Goal: Task Accomplishment & Management: Complete application form

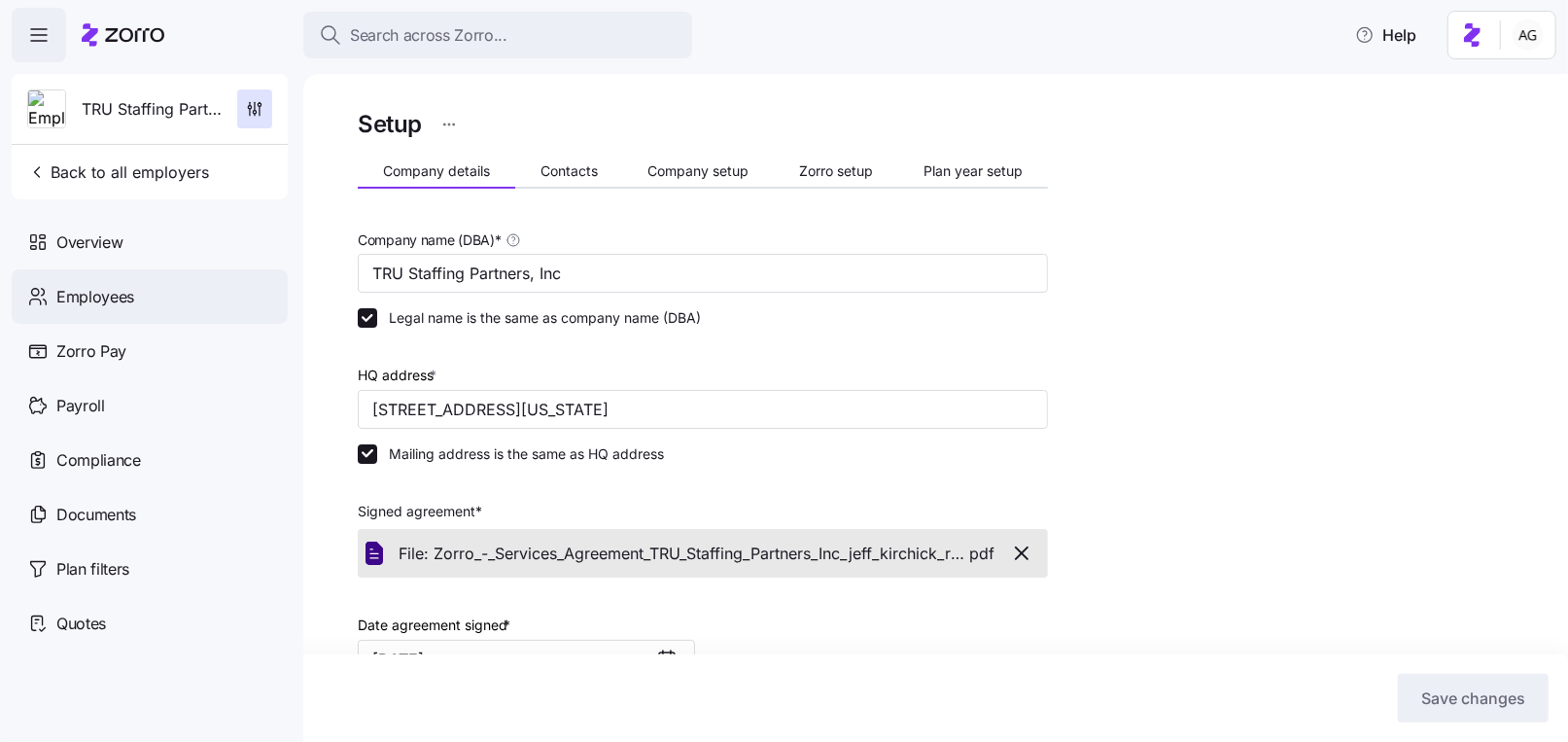
click at [120, 290] on span "Employees" at bounding box center [95, 297] width 78 height 24
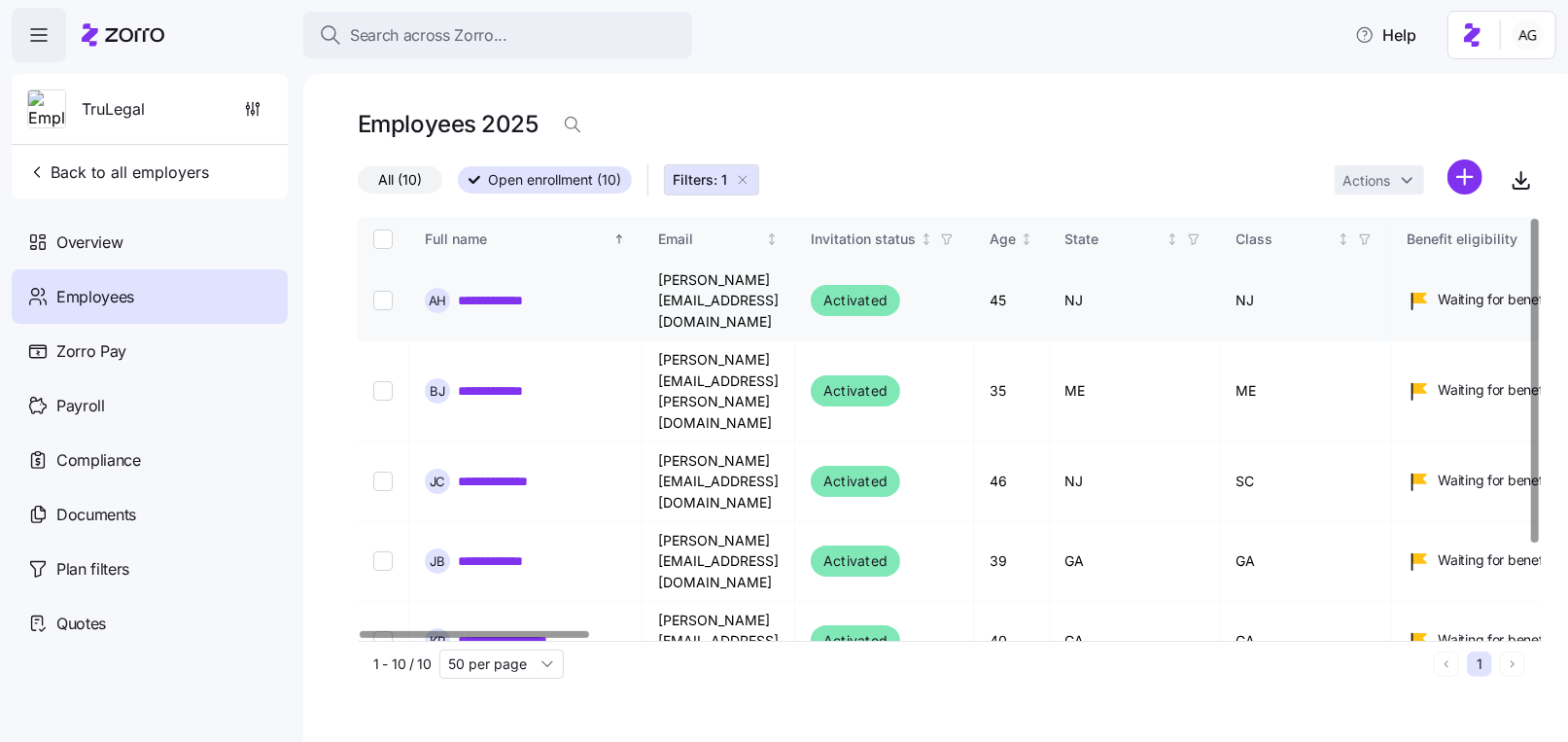
click at [503, 291] on link "**********" at bounding box center [503, 300] width 91 height 19
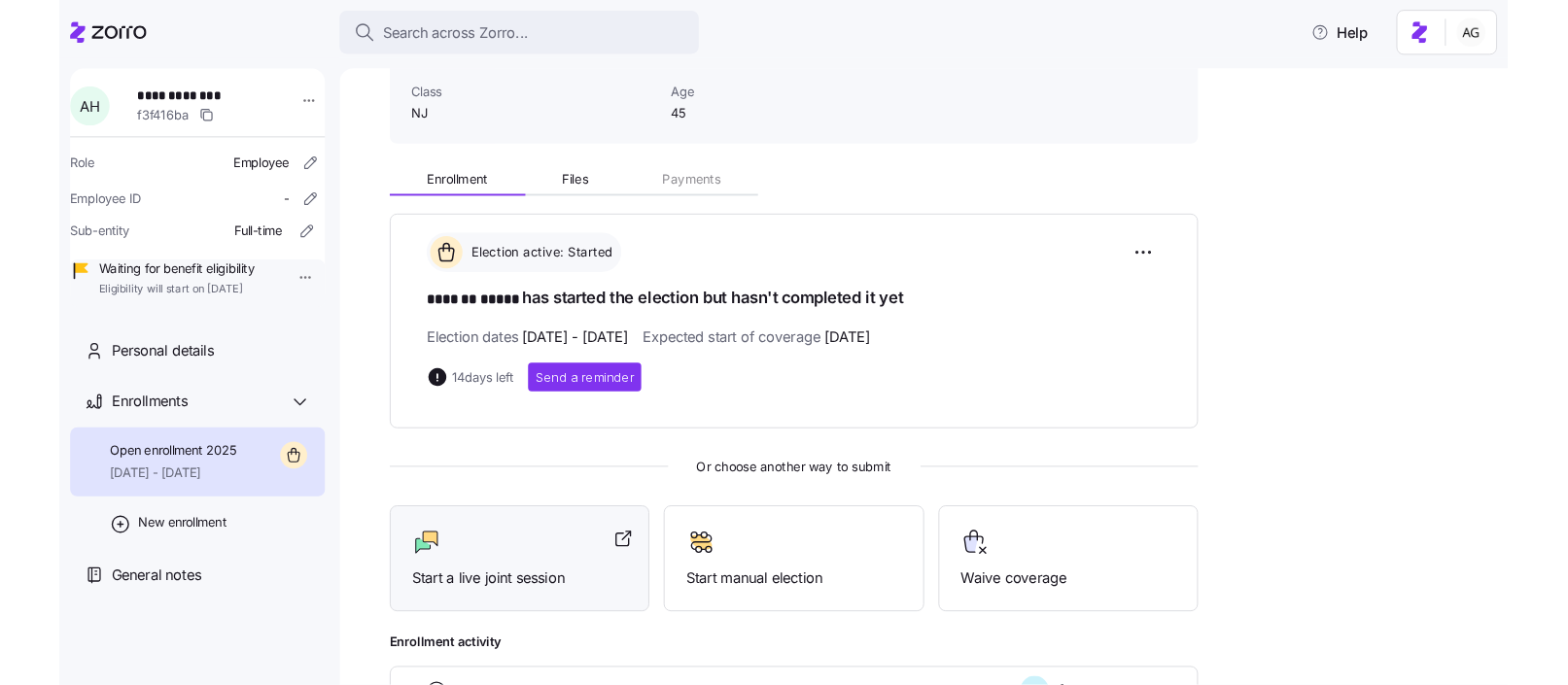
scroll to position [151, 0]
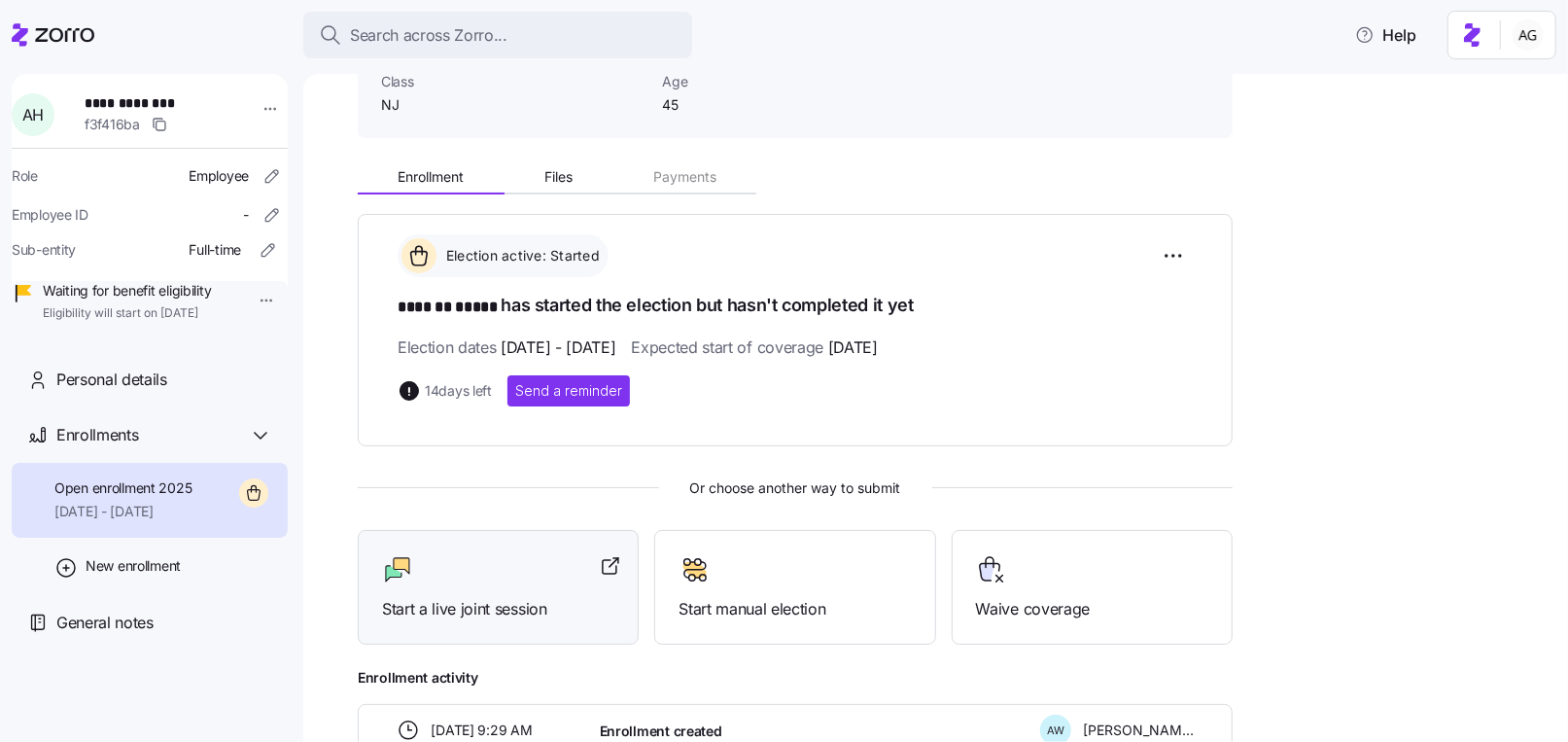
click at [505, 581] on div "Start a live joint session" at bounding box center [498, 587] width 232 height 67
click at [82, 28] on icon at bounding box center [53, 34] width 83 height 23
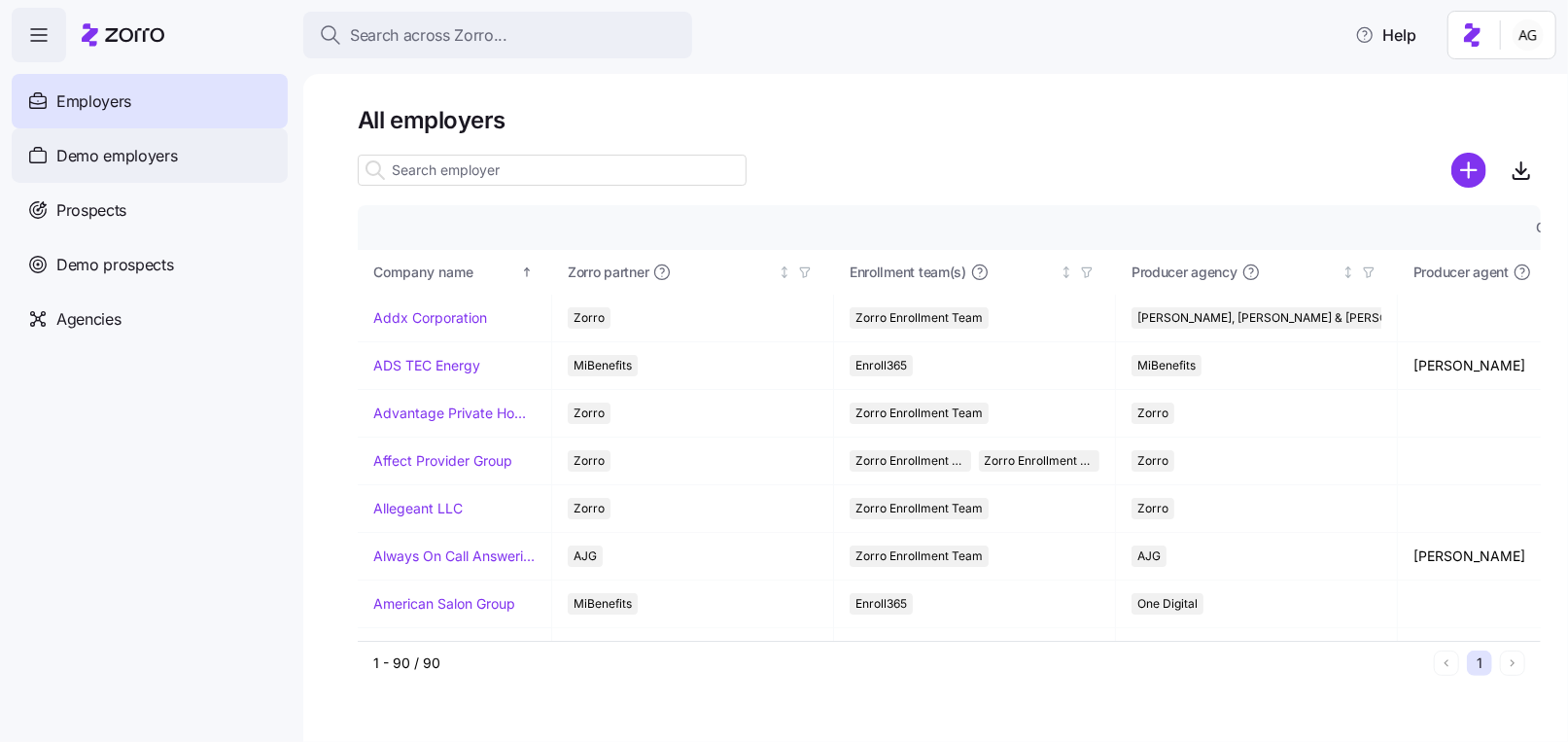
click at [160, 159] on span "Demo employers" at bounding box center [117, 156] width 122 height 24
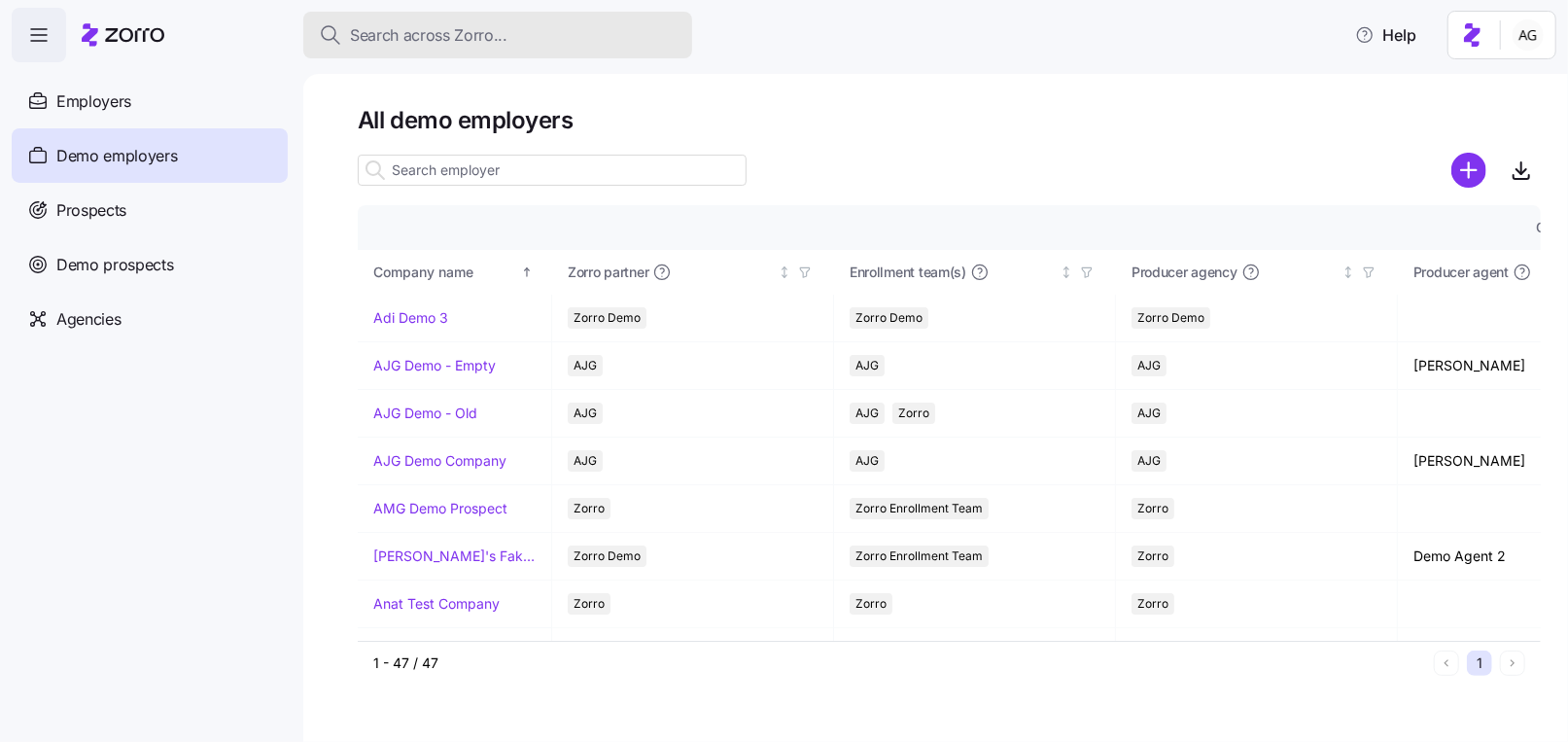
click at [520, 35] on div "Search across Zorro..." at bounding box center [498, 35] width 358 height 24
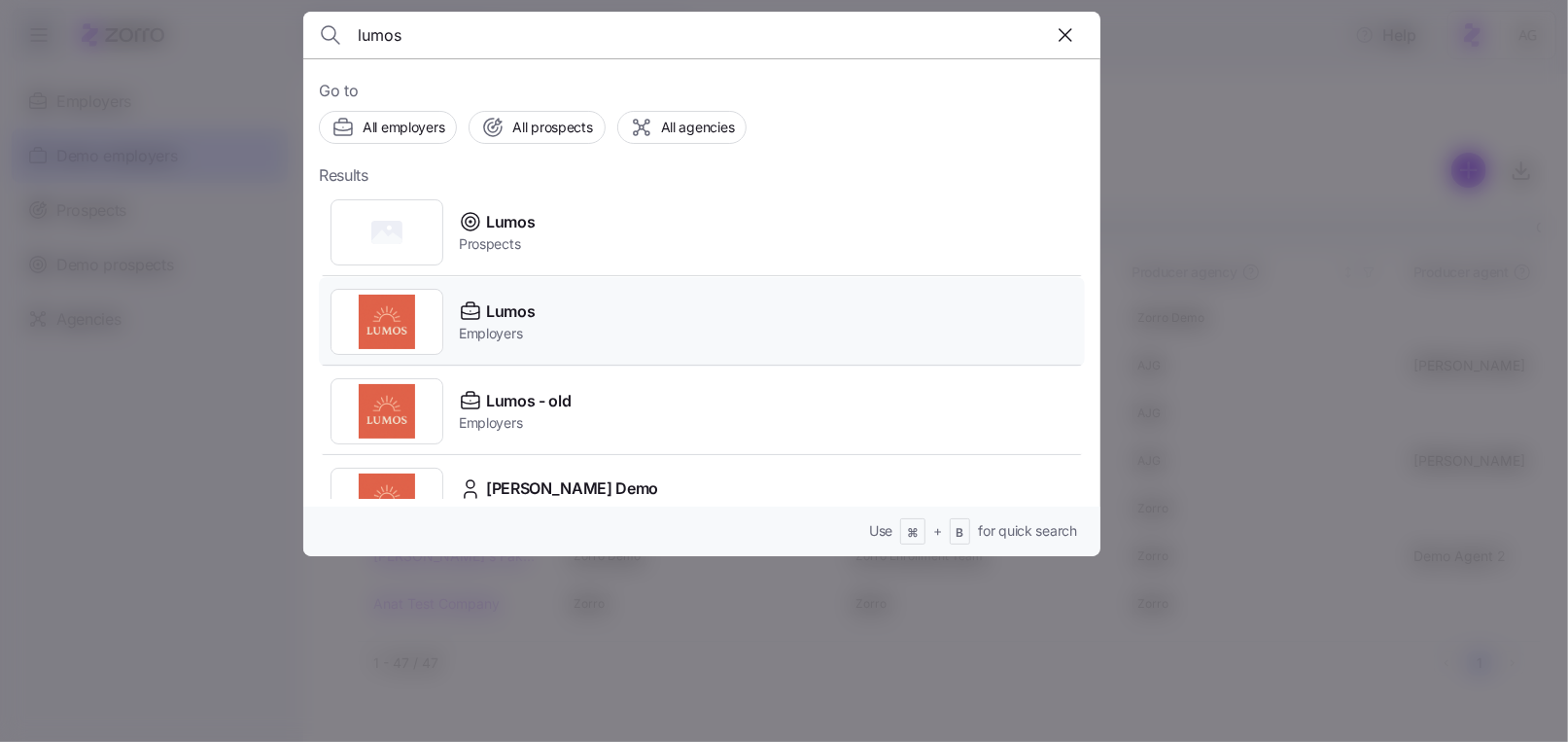
type input "lumos"
click at [529, 309] on span "Lumos" at bounding box center [510, 311] width 49 height 24
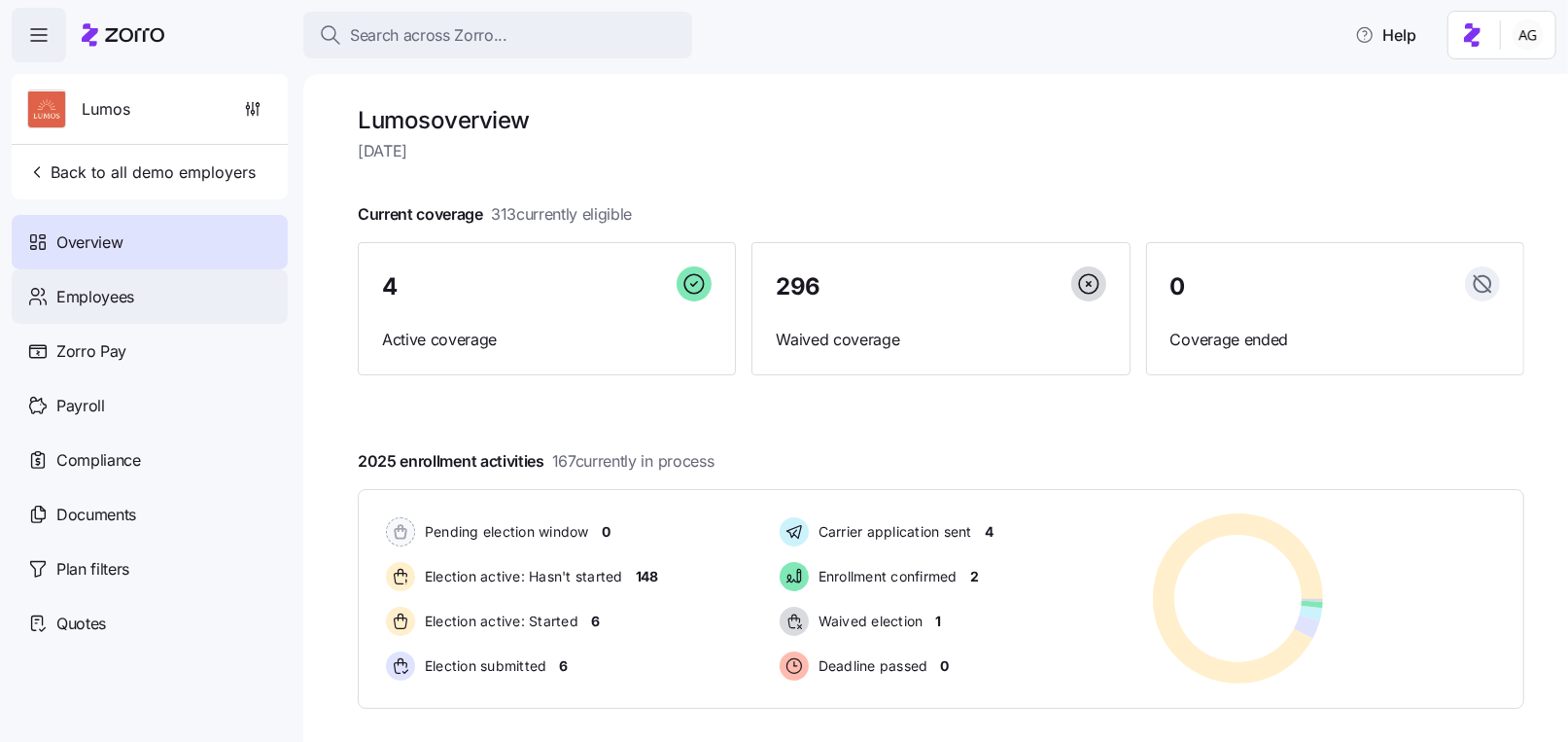
click at [228, 282] on div "Employees" at bounding box center [150, 296] width 276 height 54
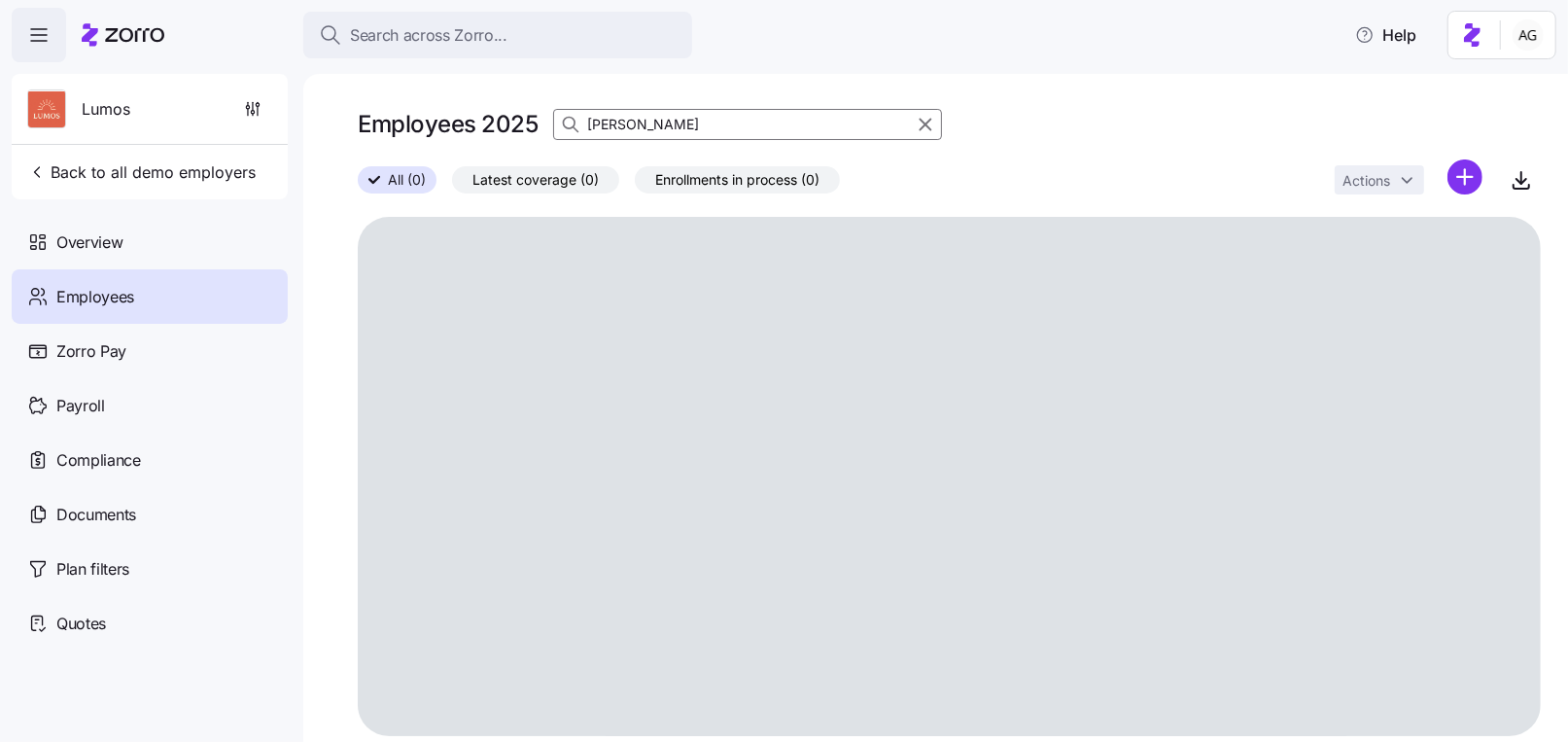
click at [640, 127] on input "ann" at bounding box center [747, 124] width 389 height 31
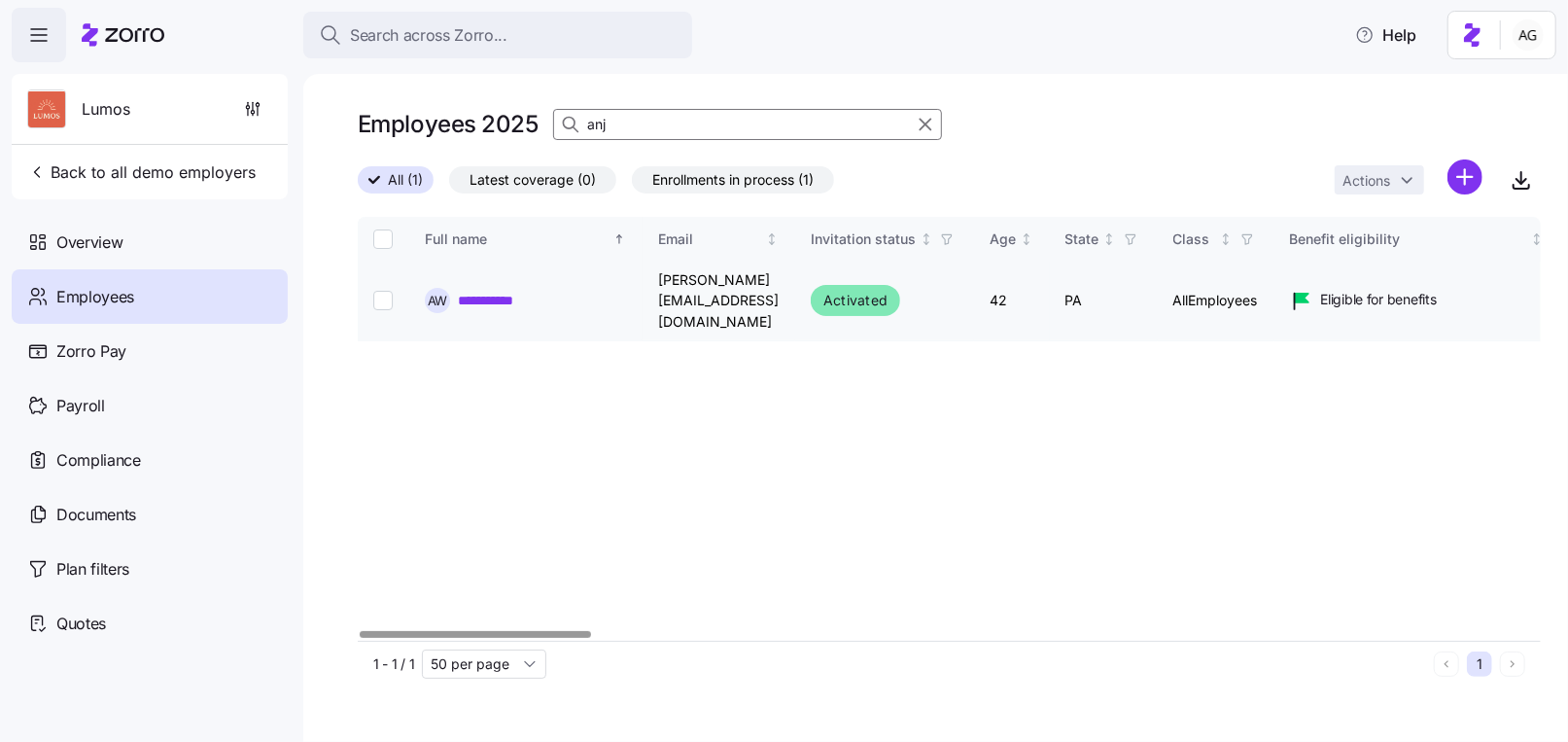
type input "anj"
click at [474, 292] on link "**********" at bounding box center [498, 300] width 81 height 19
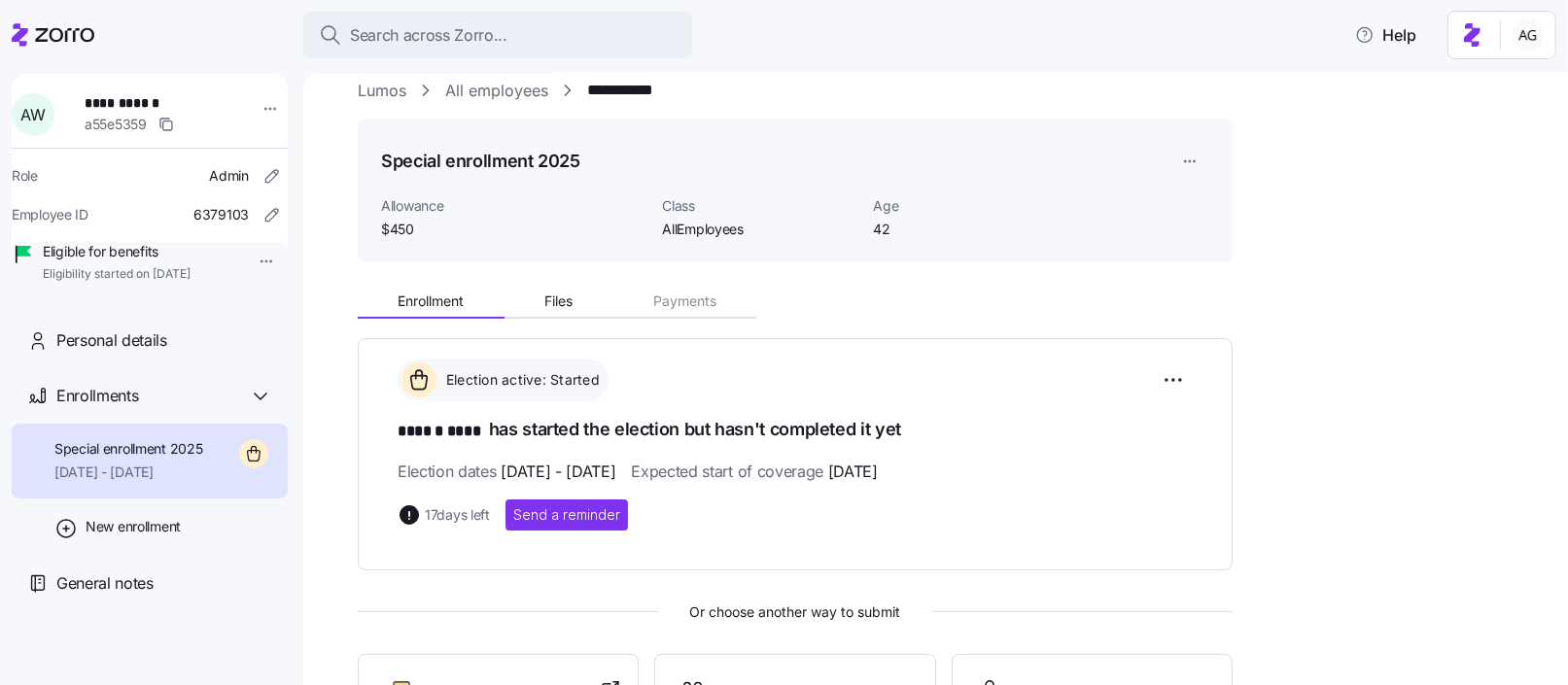
scroll to position [27, 0]
click at [483, 89] on link "All employees" at bounding box center [496, 90] width 103 height 24
click at [373, 90] on link "Lumos" at bounding box center [382, 90] width 49 height 24
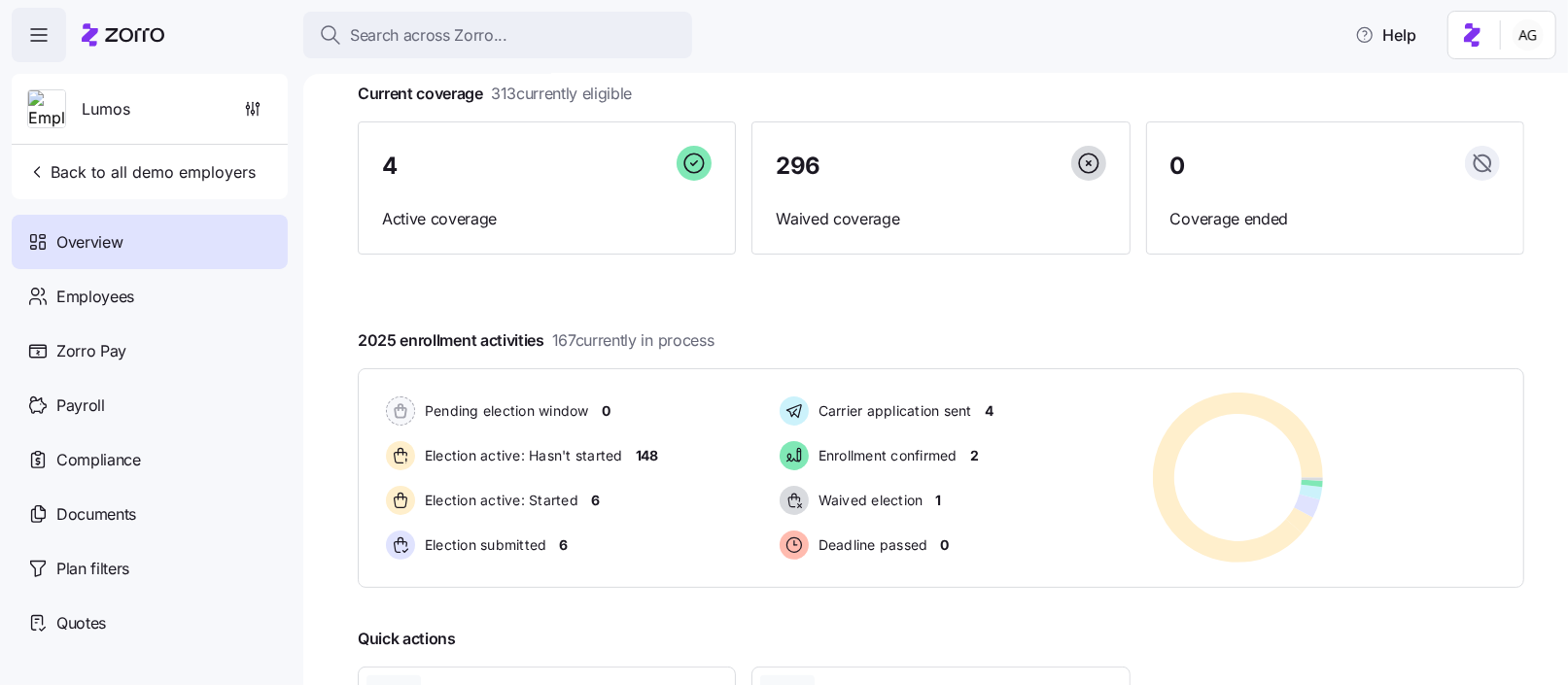
scroll to position [117, 0]
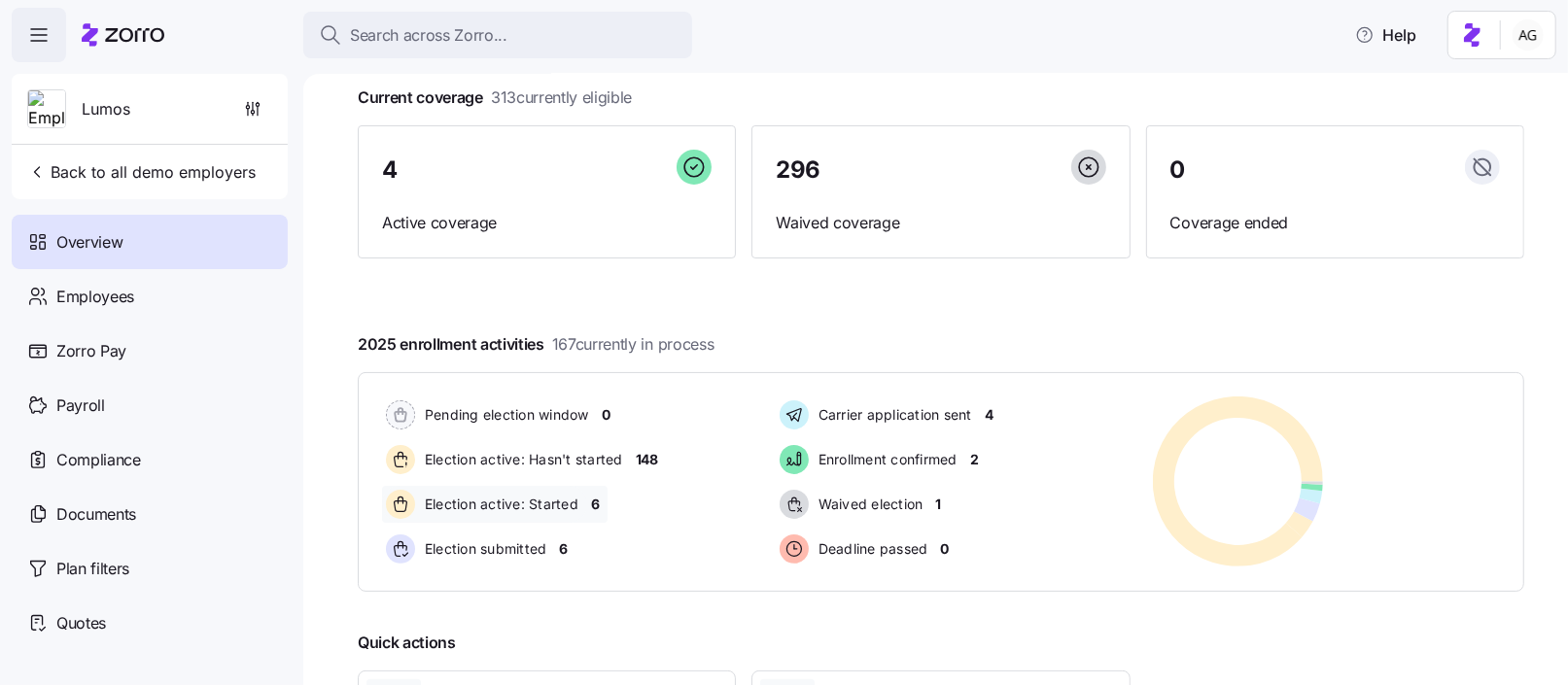
click at [596, 505] on span "6" at bounding box center [595, 504] width 9 height 19
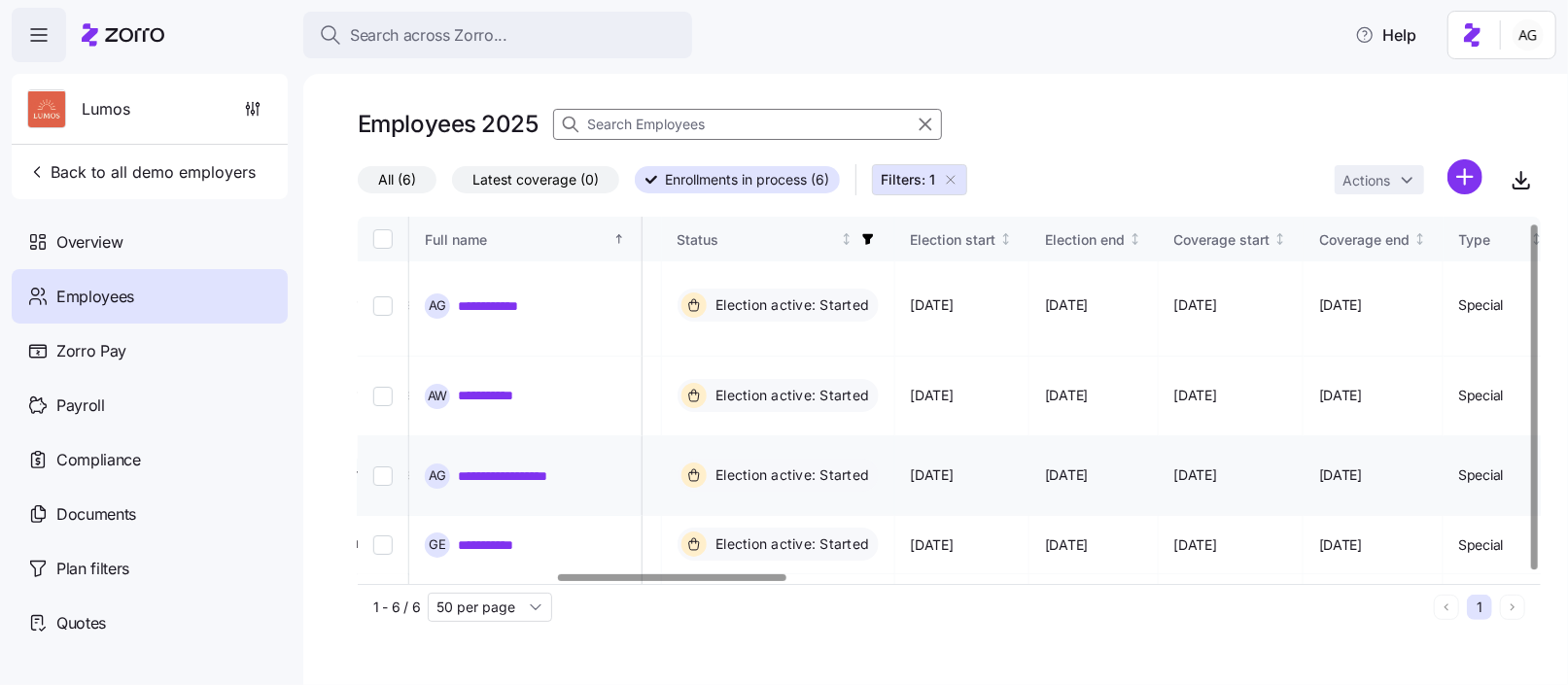
scroll to position [6, 1052]
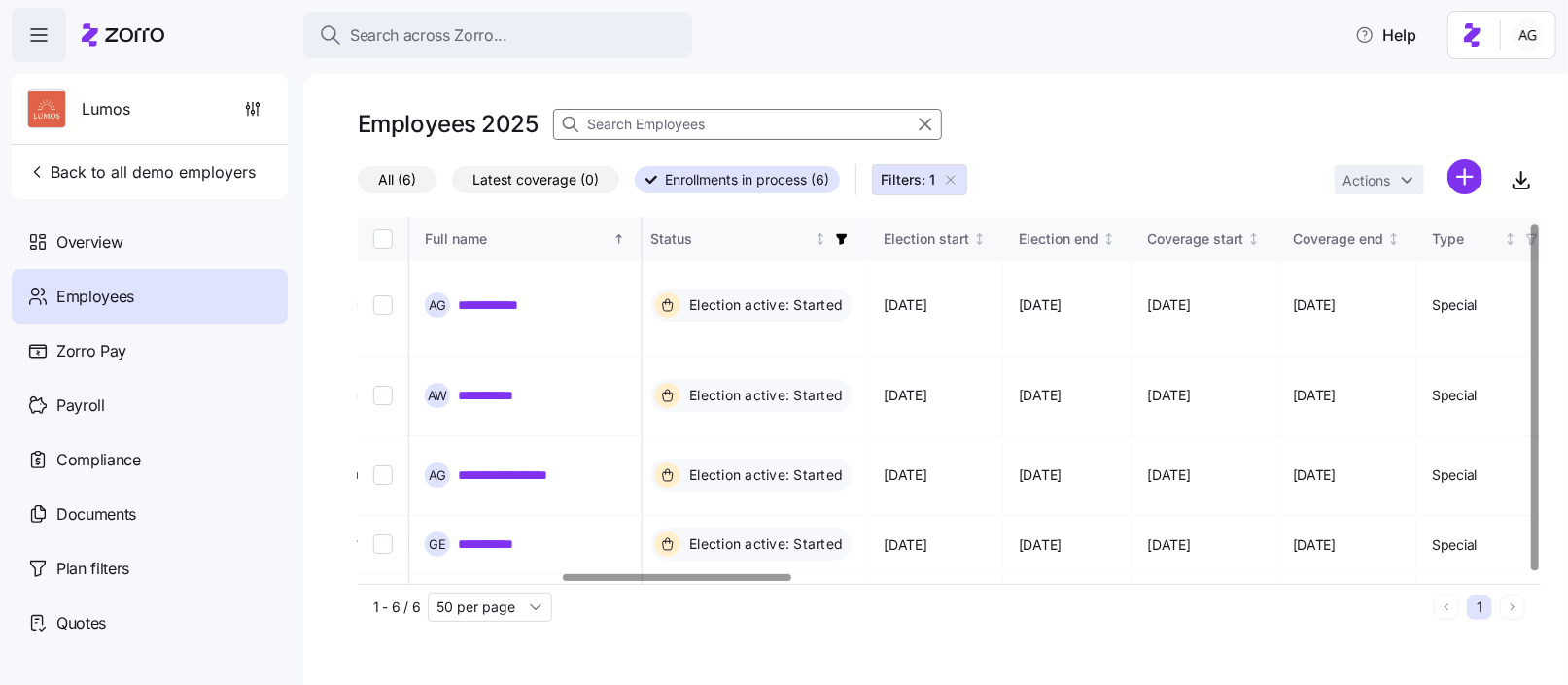
click at [950, 179] on icon "button" at bounding box center [951, 180] width 8 height 8
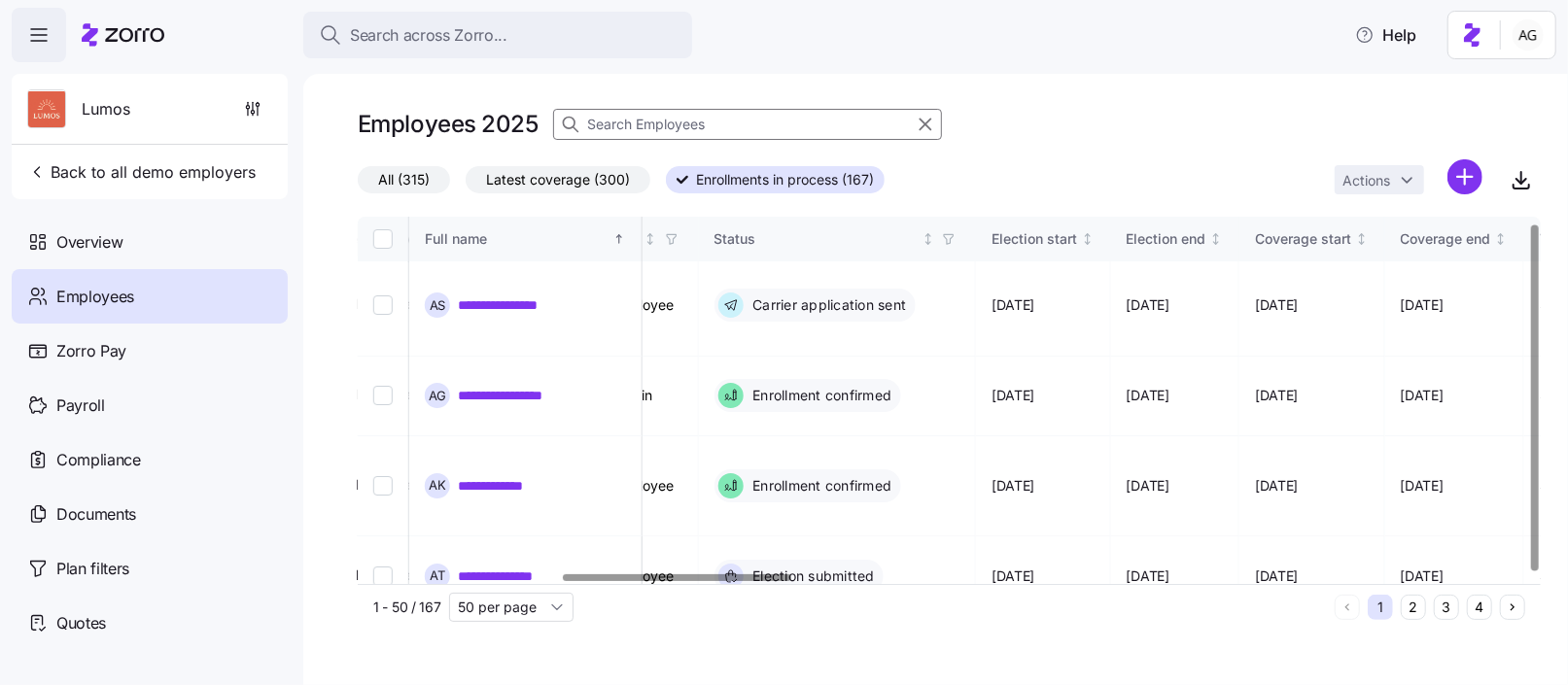
scroll to position [723, 1052]
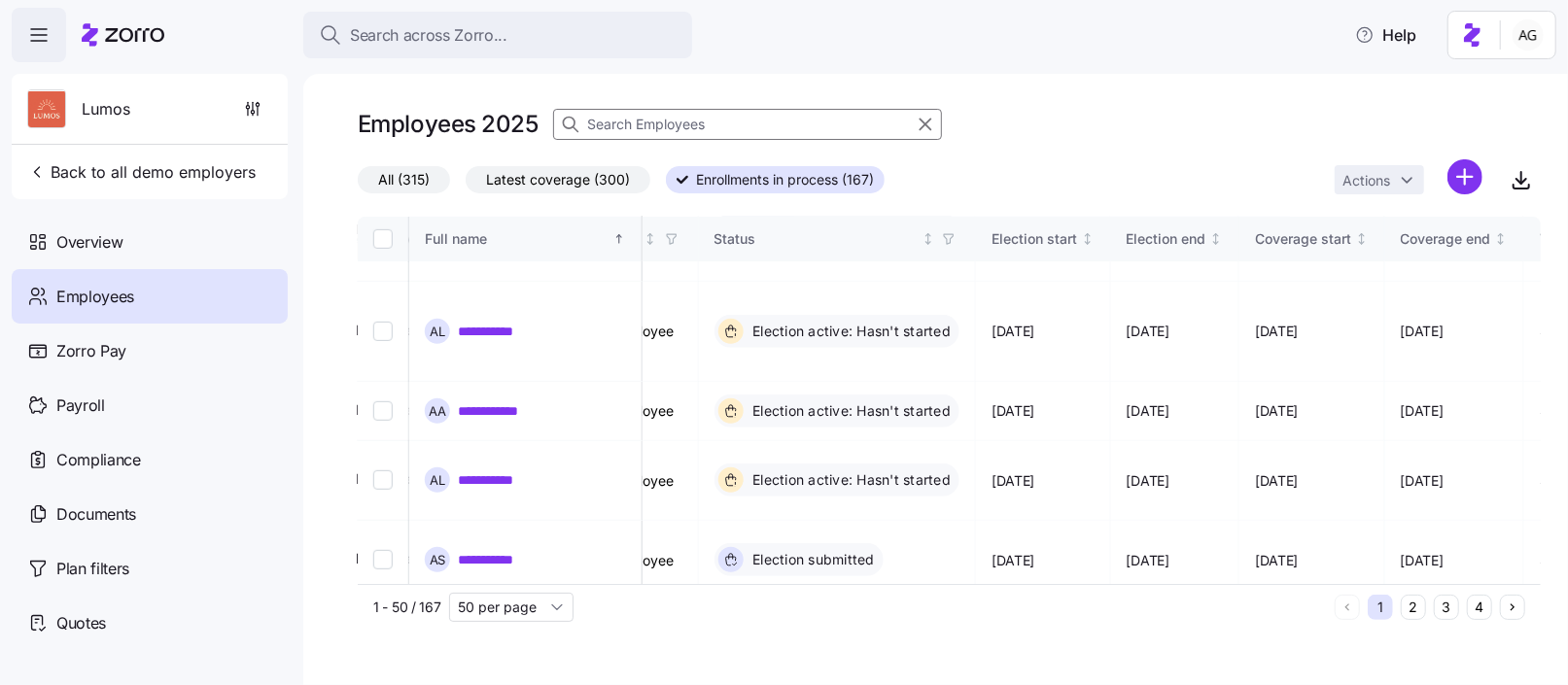
click at [414, 177] on span "All (315)" at bounding box center [404, 179] width 52 height 25
click at [358, 185] on input "All (315)" at bounding box center [358, 185] width 0 height 0
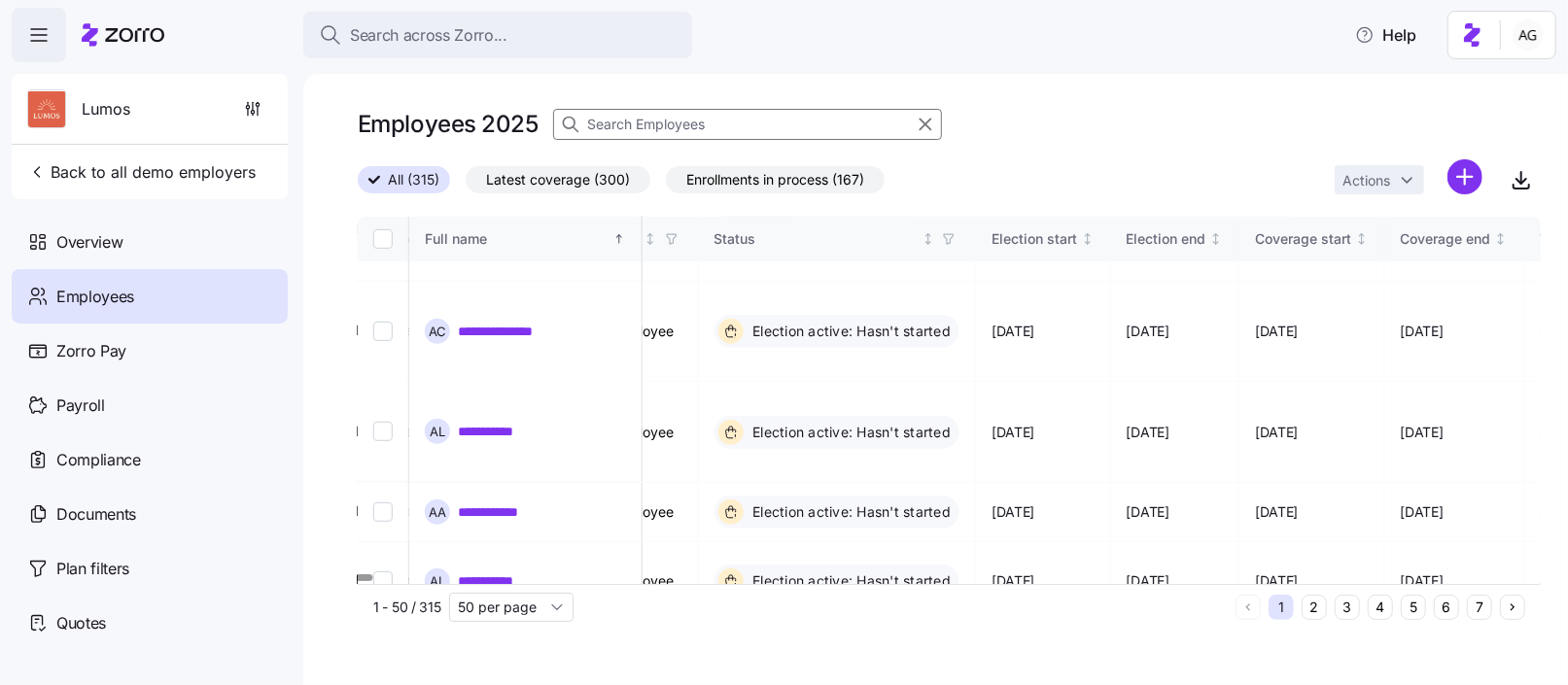
scroll to position [823, 1052]
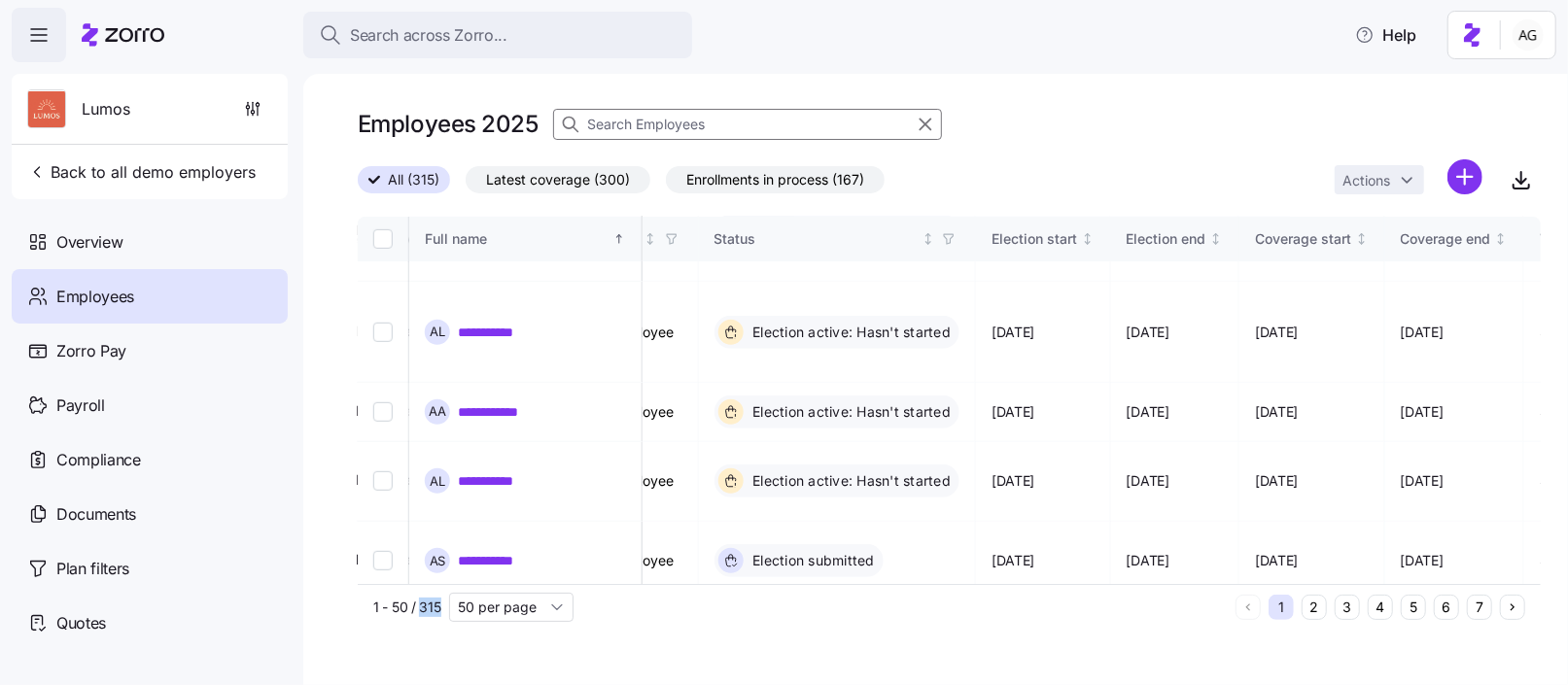
drag, startPoint x: 439, startPoint y: 608, endPoint x: 418, endPoint y: 608, distance: 21.4
click at [418, 608] on span "1 - 50 / 315" at bounding box center [407, 607] width 68 height 19
click at [532, 605] on input "50 per page" at bounding box center [511, 607] width 124 height 29
click at [524, 569] on span "150 per page" at bounding box center [506, 562] width 85 height 21
type input "150 per page"
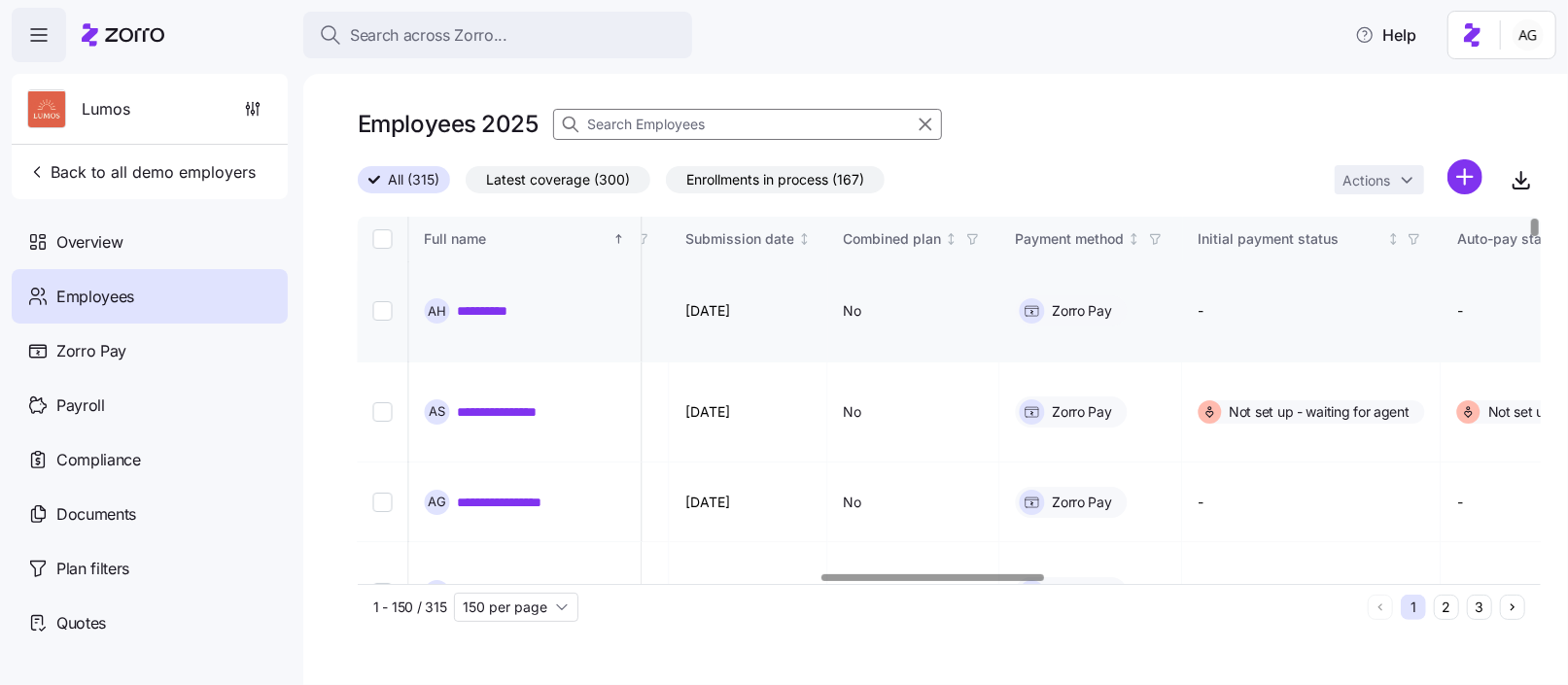
scroll to position [0, 2459]
click at [661, 120] on input at bounding box center [747, 124] width 389 height 31
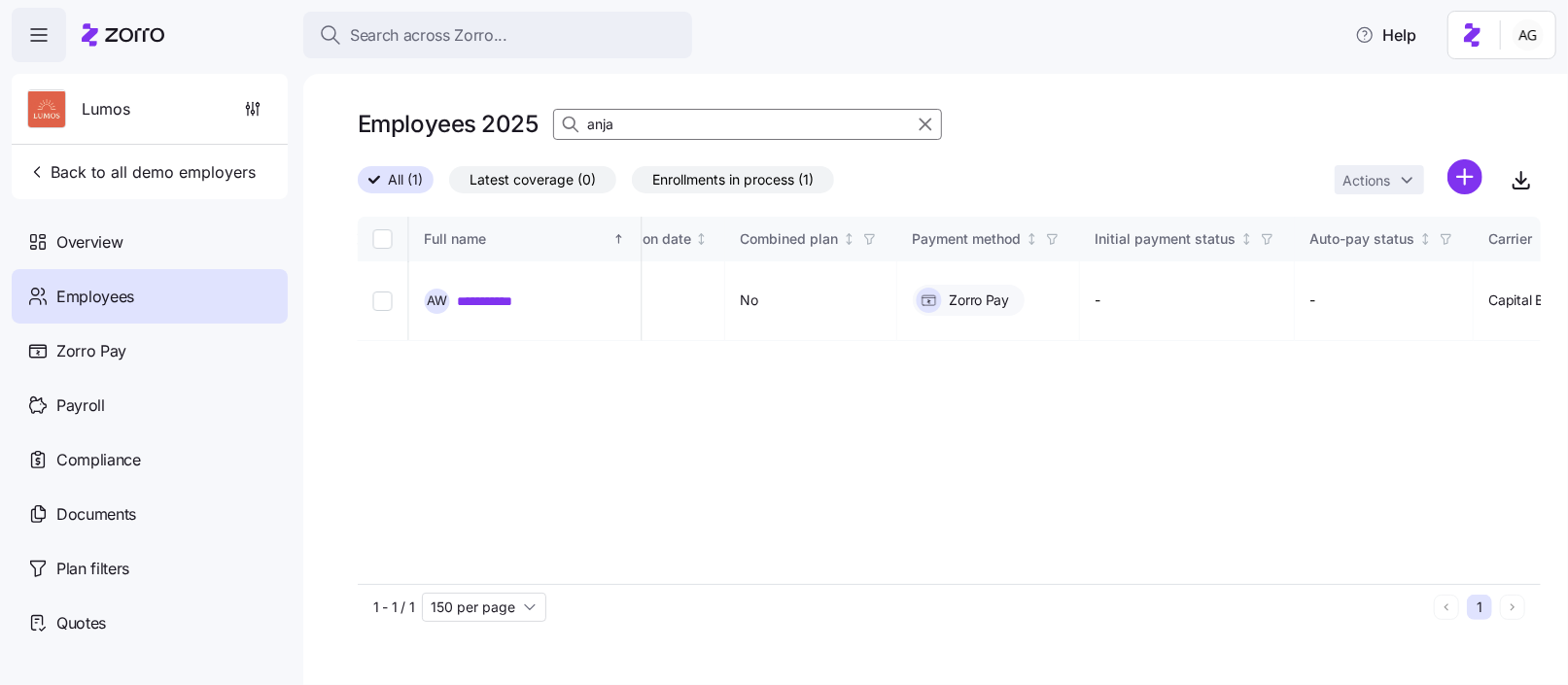
drag, startPoint x: 608, startPoint y: 120, endPoint x: 605, endPoint y: 129, distance: 10.1
click at [608, 120] on input "anja" at bounding box center [747, 124] width 389 height 31
click at [608, 127] on input "anja" at bounding box center [747, 124] width 389 height 31
type input "anja"
click at [504, 293] on link "**********" at bounding box center [498, 300] width 81 height 19
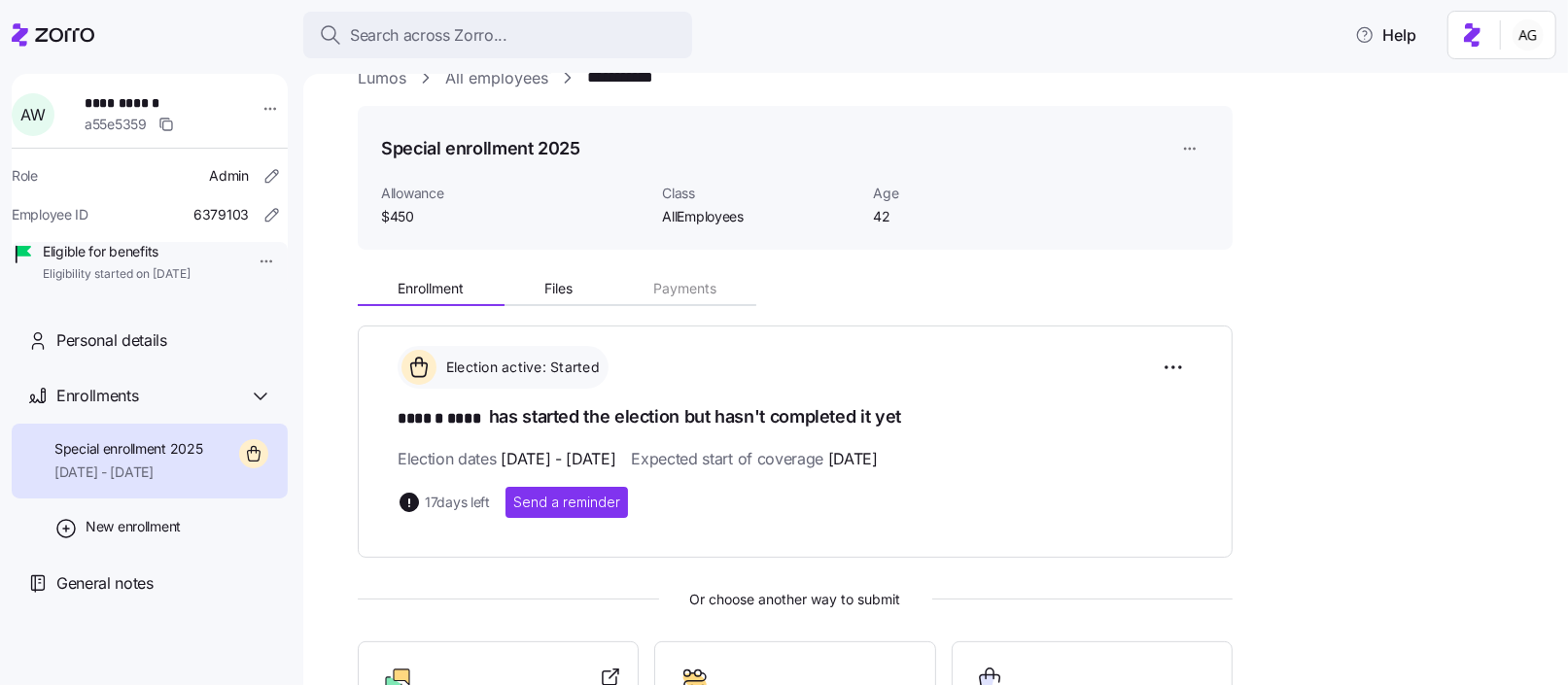
scroll to position [44, 0]
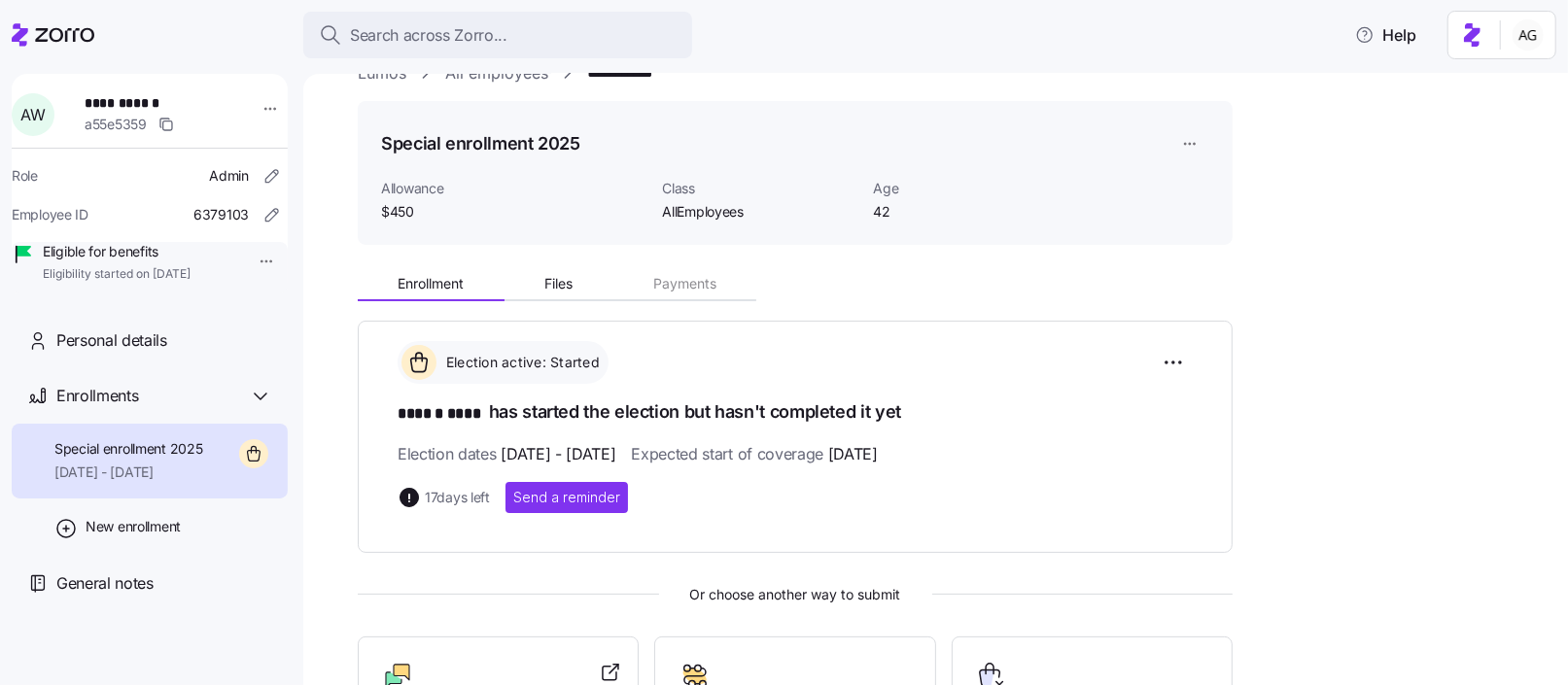
drag, startPoint x: 901, startPoint y: 214, endPoint x: 858, endPoint y: 214, distance: 42.8
click at [870, 214] on div "Age 42" at bounding box center [970, 200] width 211 height 59
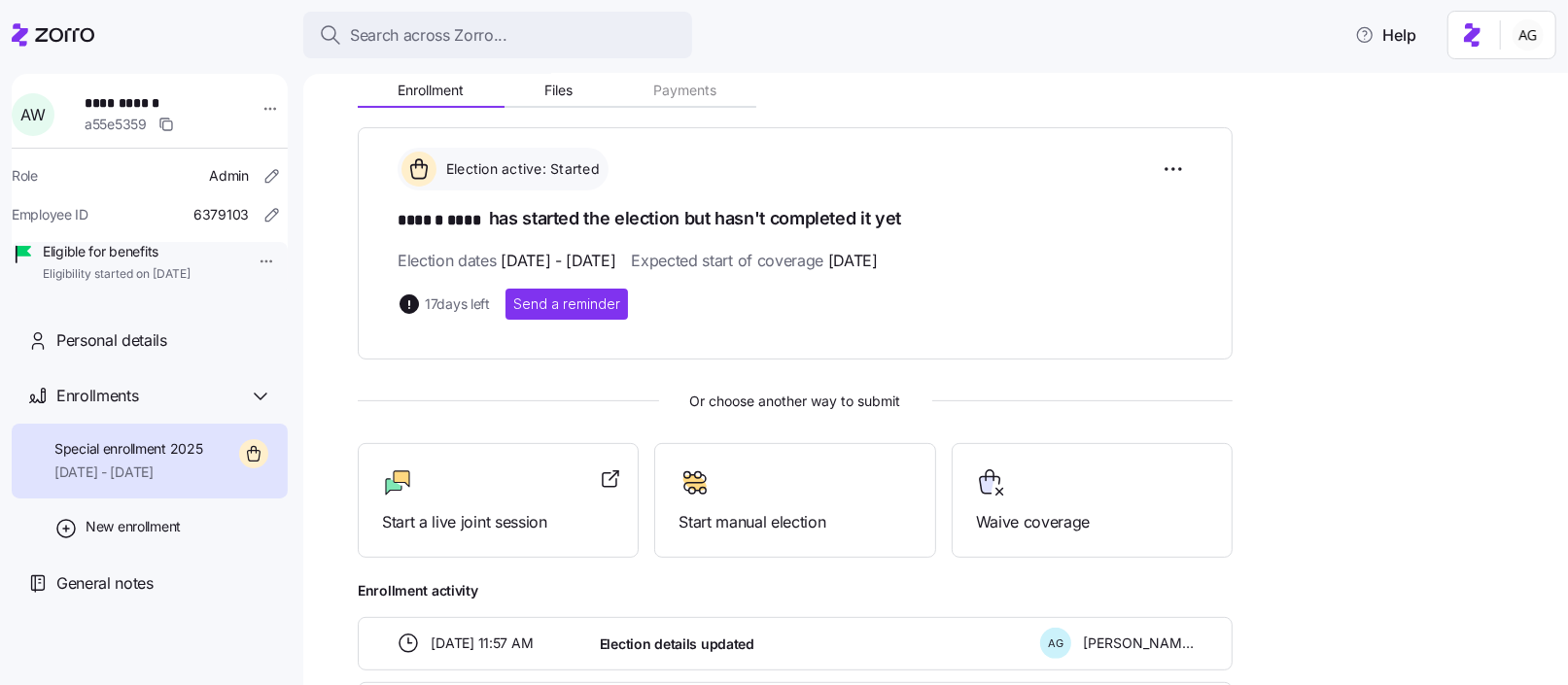
scroll to position [235, 0]
click at [497, 495] on div at bounding box center [498, 485] width 232 height 31
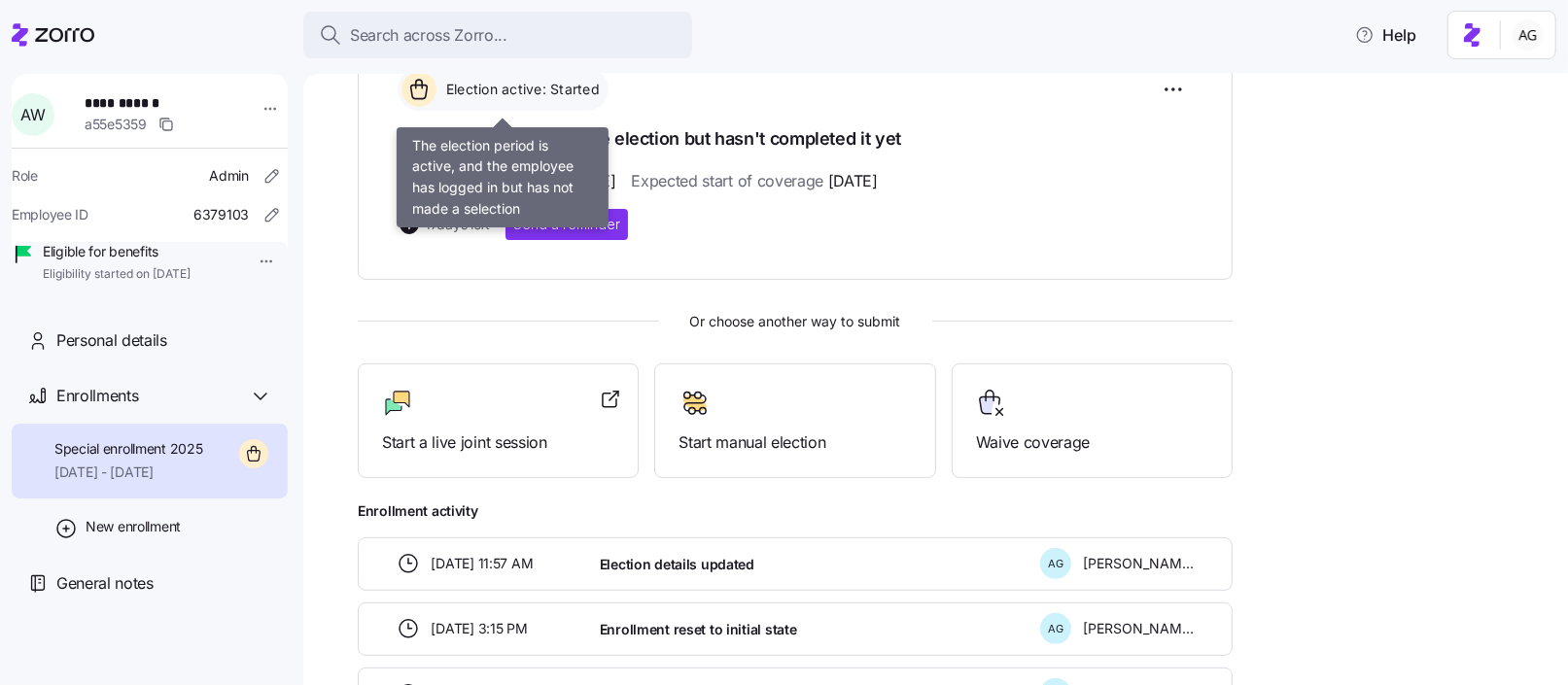
scroll to position [0, 0]
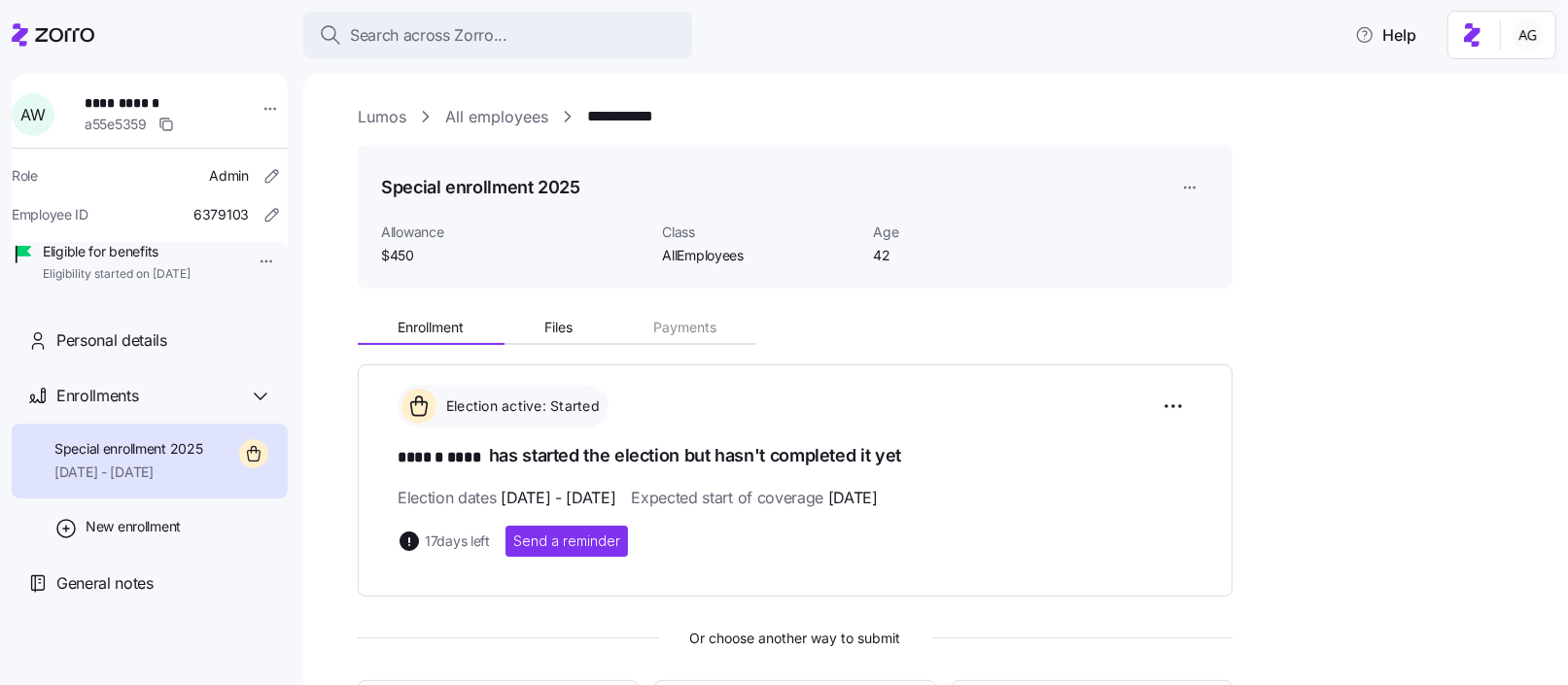
click at [503, 122] on link "All employees" at bounding box center [496, 117] width 103 height 24
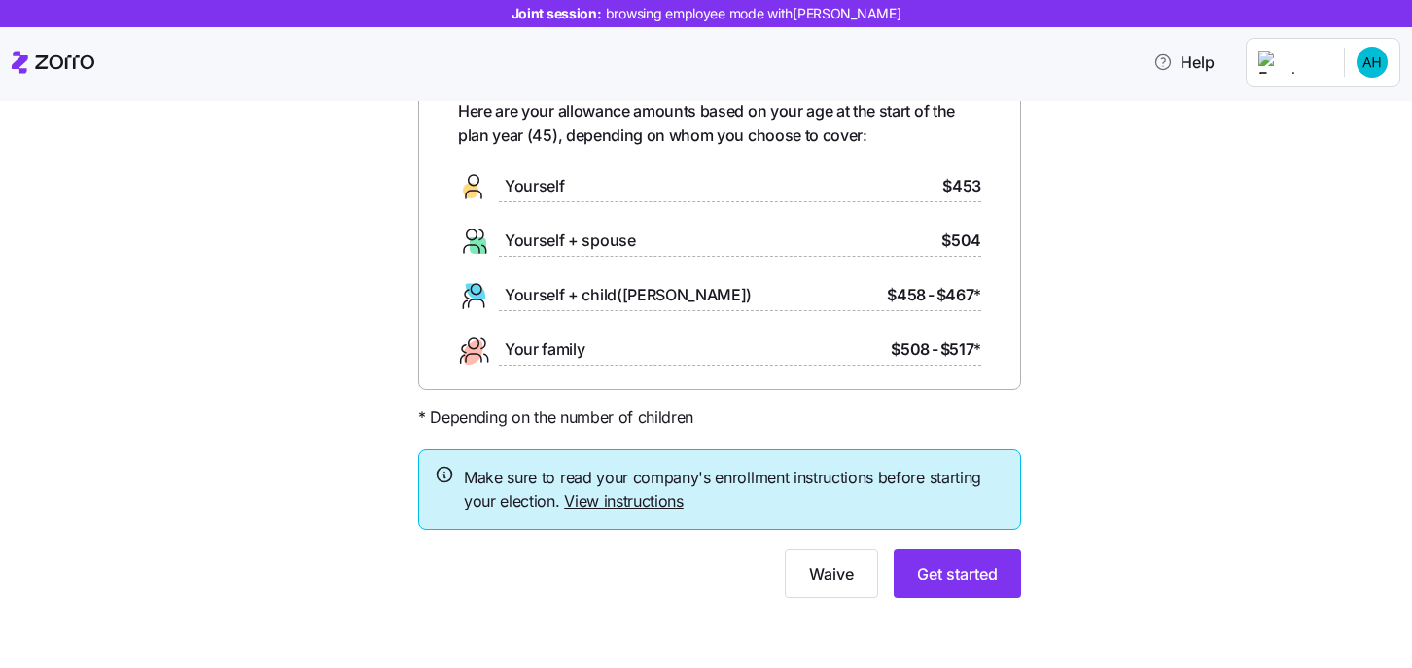
scroll to position [109, 0]
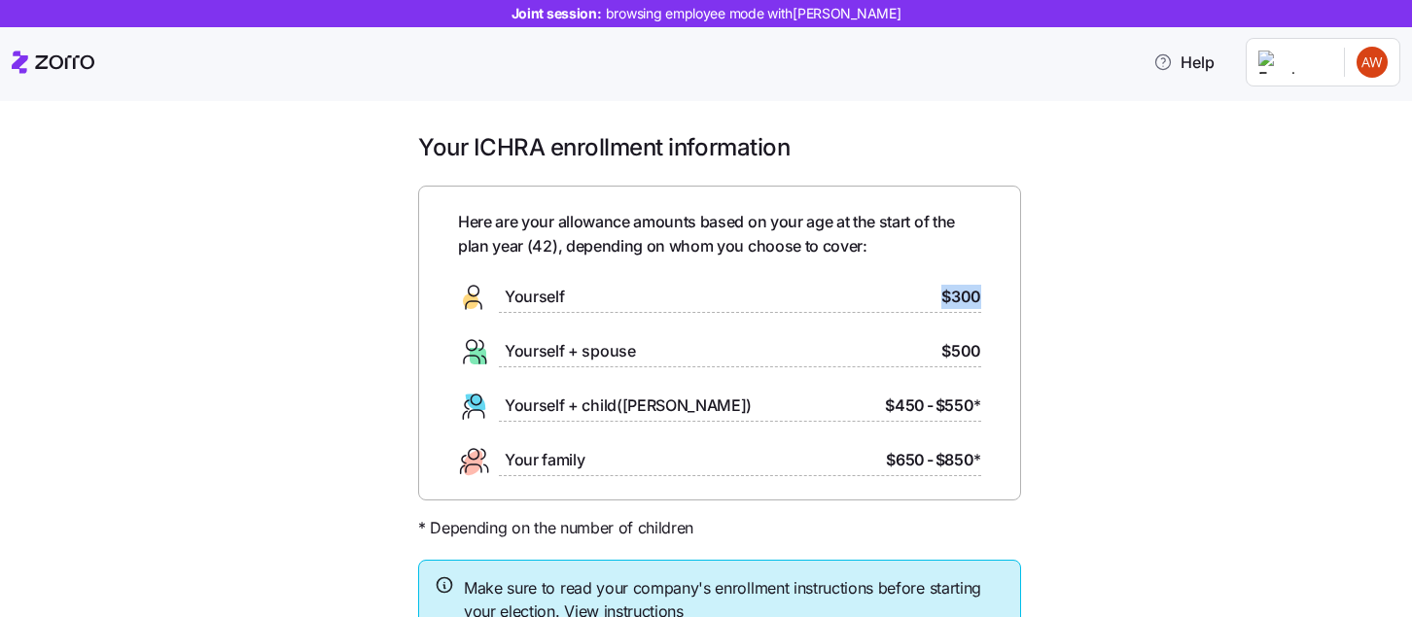
drag, startPoint x: 992, startPoint y: 297, endPoint x: 940, endPoint y: 297, distance: 51.5
click at [940, 297] on div "Here are your allowance amounts based on your age at the start of the plan year…" at bounding box center [719, 343] width 603 height 315
click at [815, 289] on div "Yourself $300" at bounding box center [719, 297] width 523 height 31
drag, startPoint x: 941, startPoint y: 291, endPoint x: 984, endPoint y: 296, distance: 43.2
click at [984, 296] on div "Here are your allowance amounts based on your age at the start of the plan year…" at bounding box center [719, 343] width 603 height 315
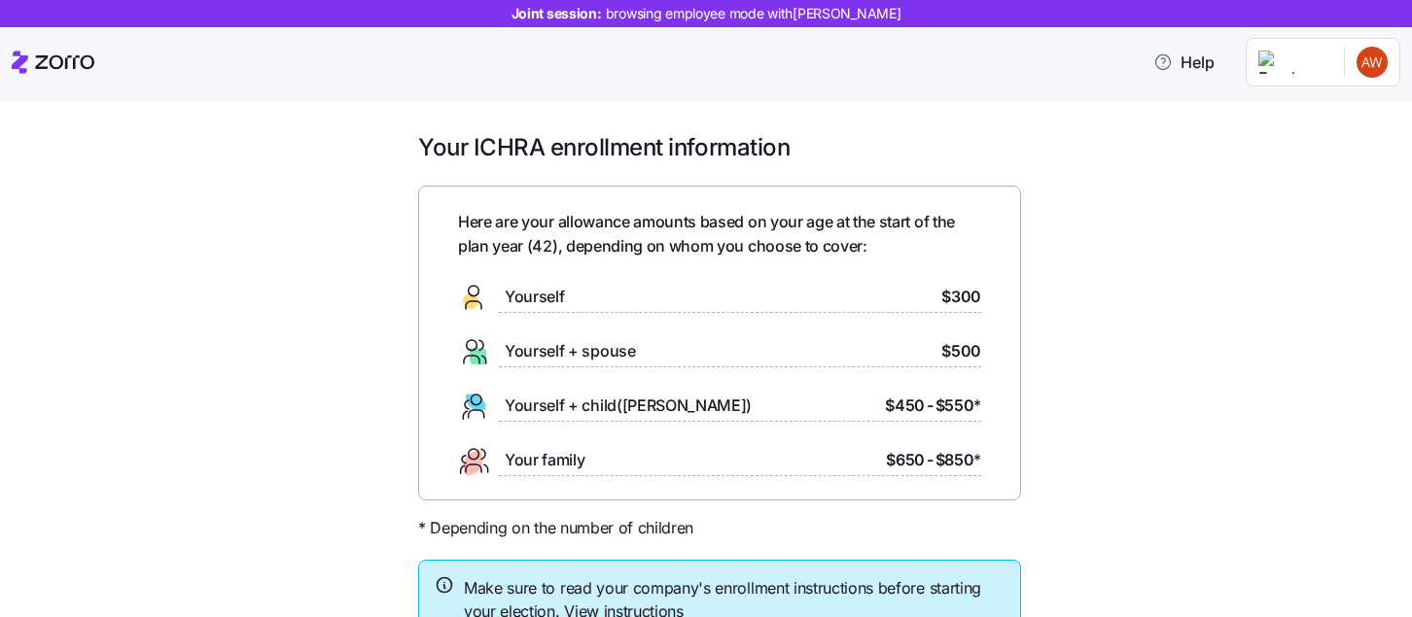
click at [963, 349] on span "$500" at bounding box center [961, 351] width 40 height 24
drag, startPoint x: 943, startPoint y: 296, endPoint x: 991, endPoint y: 297, distance: 47.6
click at [991, 297] on div "Here are your allowance amounts based on your age at the start of the plan year…" at bounding box center [719, 343] width 603 height 315
drag, startPoint x: 953, startPoint y: 298, endPoint x: 996, endPoint y: 297, distance: 43.8
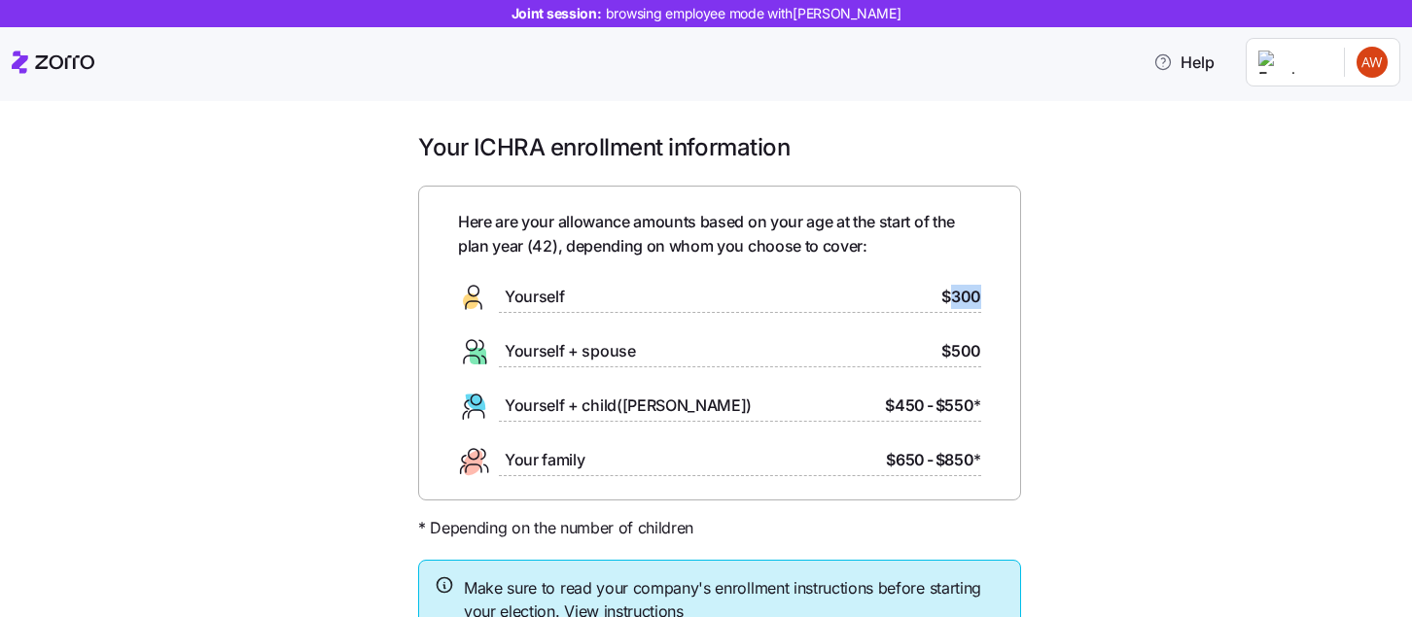
click at [996, 297] on div "Here are your allowance amounts based on your age at the start of the plan year…" at bounding box center [719, 343] width 603 height 315
drag, startPoint x: 918, startPoint y: 369, endPoint x: 951, endPoint y: 369, distance: 33.1
click at [951, 369] on div "Here are your allowance amounts based on your age at the start of the plan year…" at bounding box center [719, 343] width 523 height 266
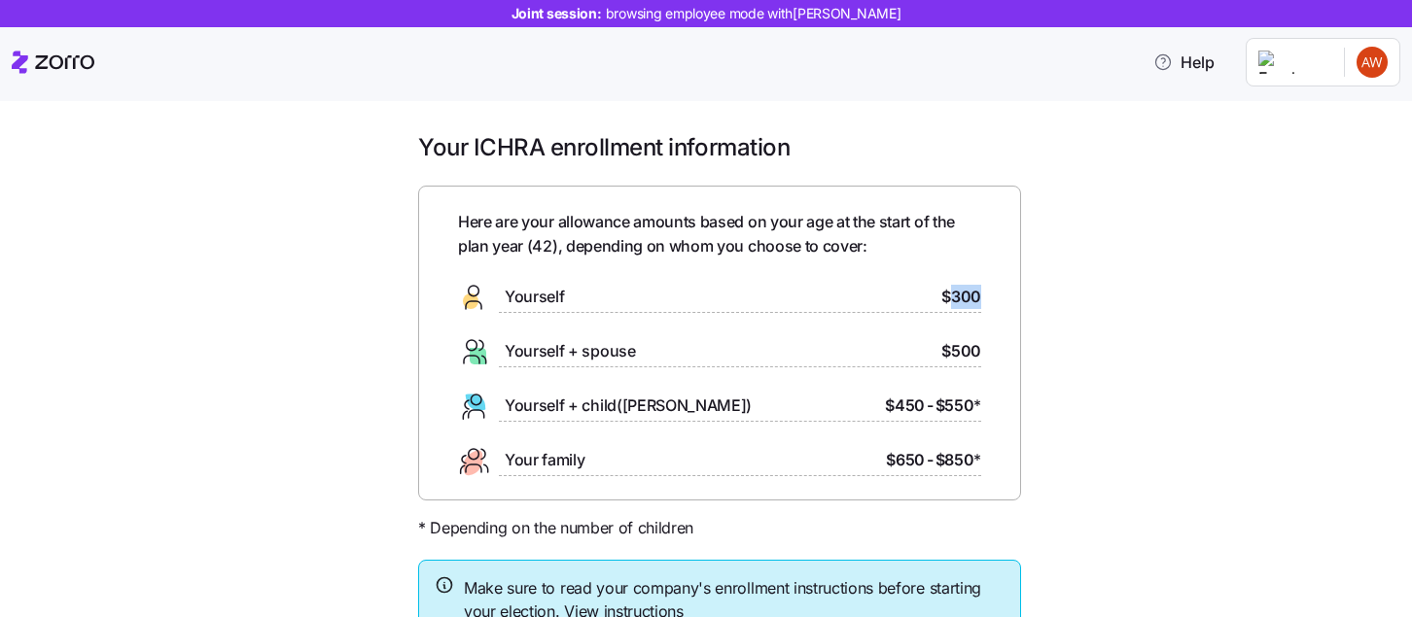
drag, startPoint x: 983, startPoint y: 297, endPoint x: 949, endPoint y: 297, distance: 34.0
click at [949, 297] on div "Here are your allowance amounts based on your age at the start of the plan year…" at bounding box center [719, 343] width 603 height 315
click at [949, 297] on span "$300" at bounding box center [961, 297] width 40 height 24
drag, startPoint x: 986, startPoint y: 296, endPoint x: 947, endPoint y: 296, distance: 38.9
click at [947, 296] on div "Here are your allowance amounts based on your age at the start of the plan year…" at bounding box center [719, 343] width 603 height 315
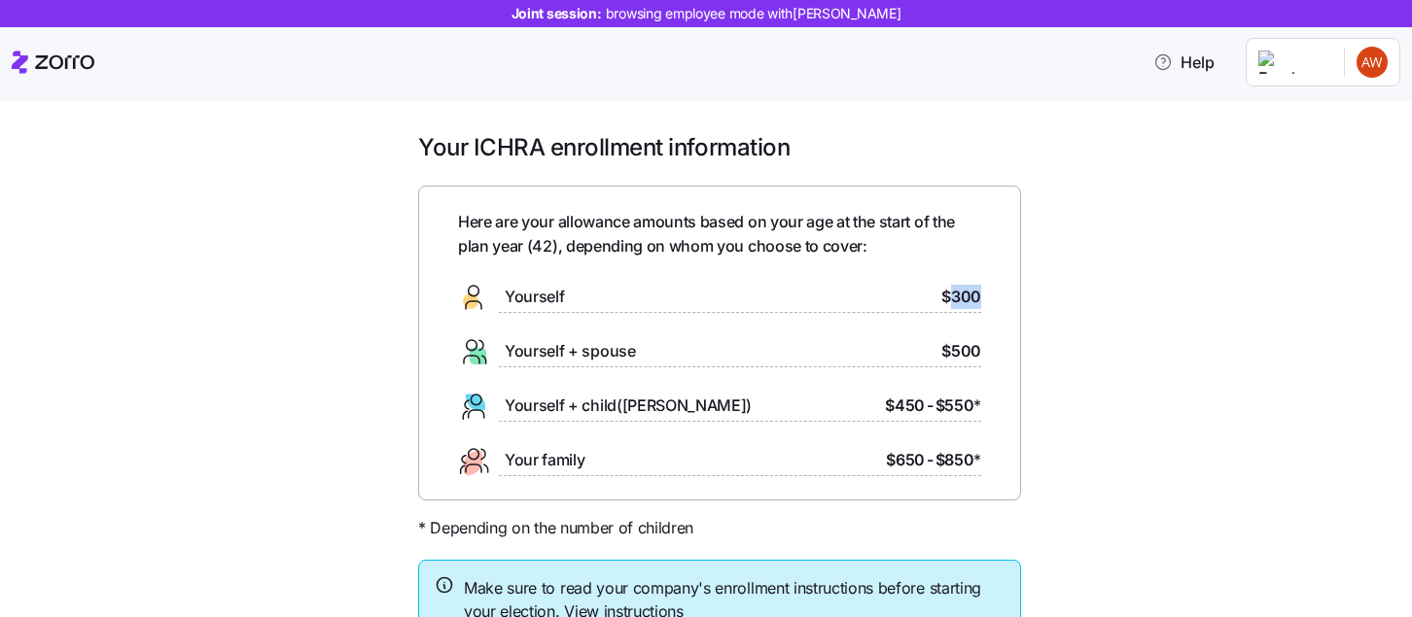
click at [983, 300] on div "Here are your allowance amounts based on your age at the start of the plan year…" at bounding box center [719, 343] width 603 height 315
drag, startPoint x: 986, startPoint y: 297, endPoint x: 940, endPoint y: 297, distance: 45.7
click at [940, 297] on div "Here are your allowance amounts based on your age at the start of the plan year…" at bounding box center [719, 343] width 603 height 315
click at [983, 296] on div "Here are your allowance amounts based on your age at the start of the plan year…" at bounding box center [719, 343] width 603 height 315
click at [977, 336] on div "Yourself + spouse $500" at bounding box center [719, 351] width 523 height 31
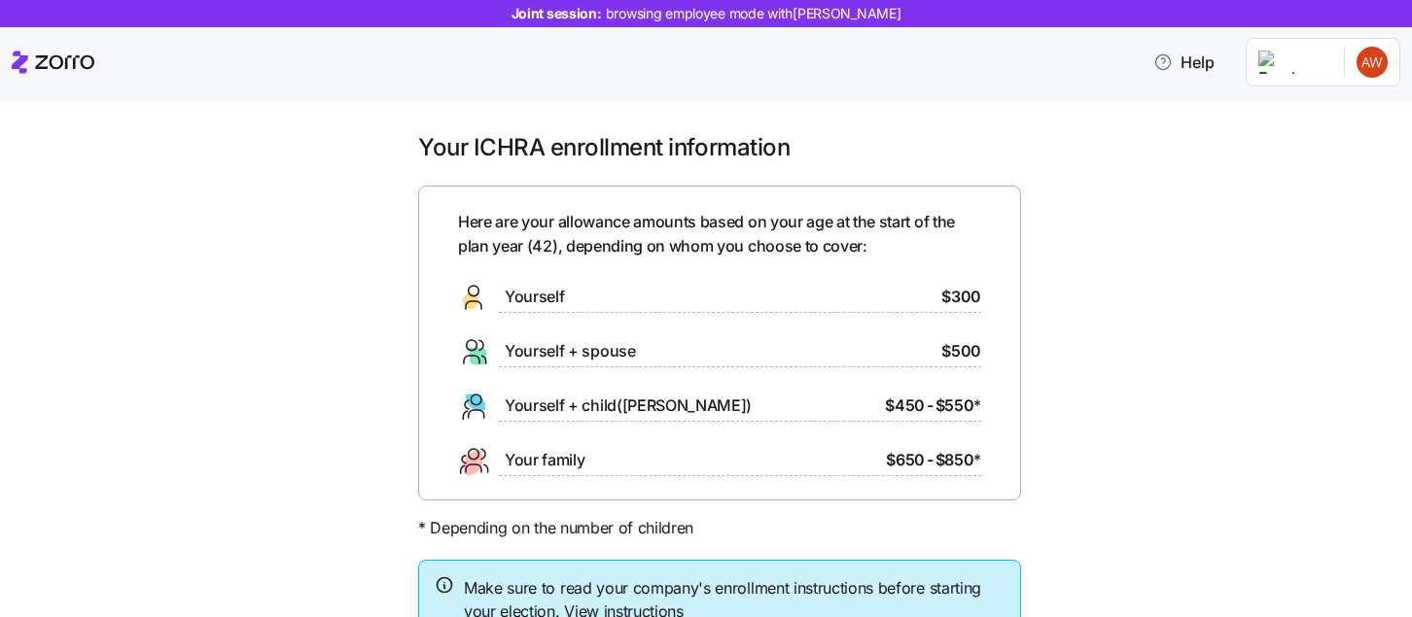
click at [975, 363] on span "$500" at bounding box center [961, 351] width 40 height 24
click at [973, 419] on div "Yourself + child([PERSON_NAME]) $450 - $550 *" at bounding box center [719, 406] width 523 height 31
click at [973, 462] on span "*" at bounding box center [977, 460] width 8 height 24
drag, startPoint x: 977, startPoint y: 305, endPoint x: 933, endPoint y: 305, distance: 43.7
click at [933, 305] on div "Yourself $300" at bounding box center [719, 297] width 523 height 31
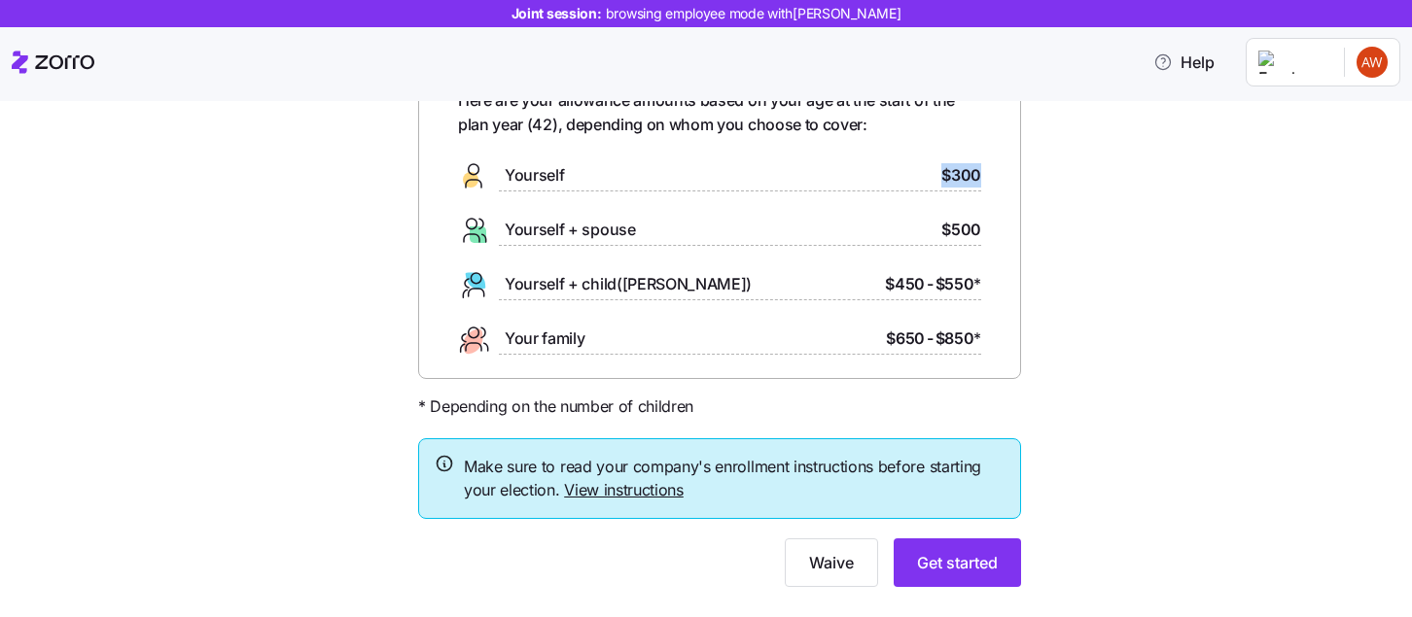
scroll to position [118, 0]
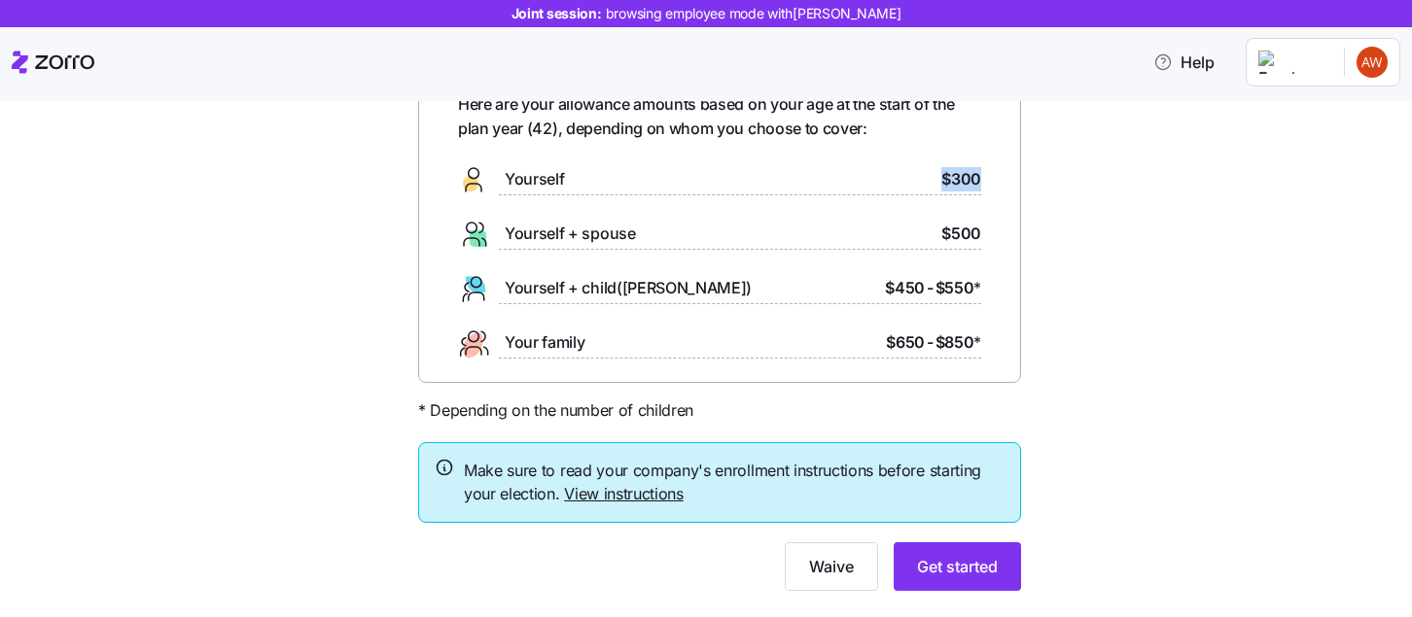
click at [625, 498] on link "View instructions" at bounding box center [624, 493] width 120 height 19
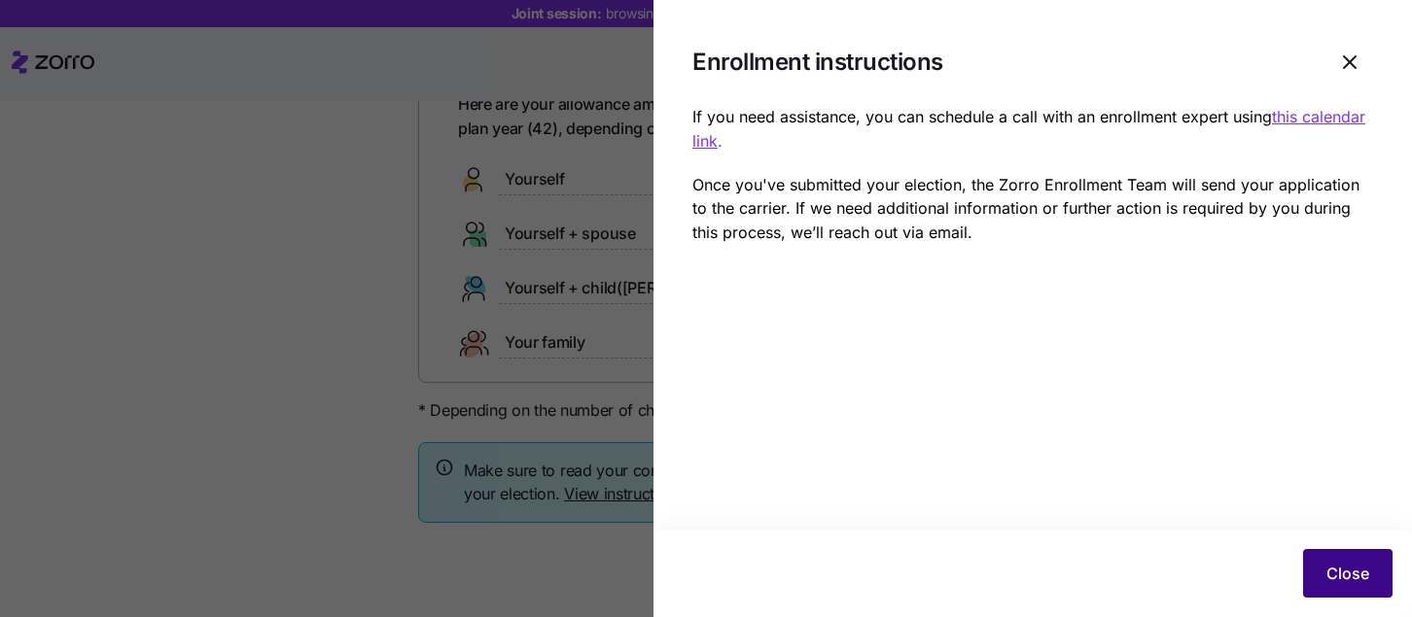
click at [1322, 565] on button "Close" at bounding box center [1347, 573] width 89 height 49
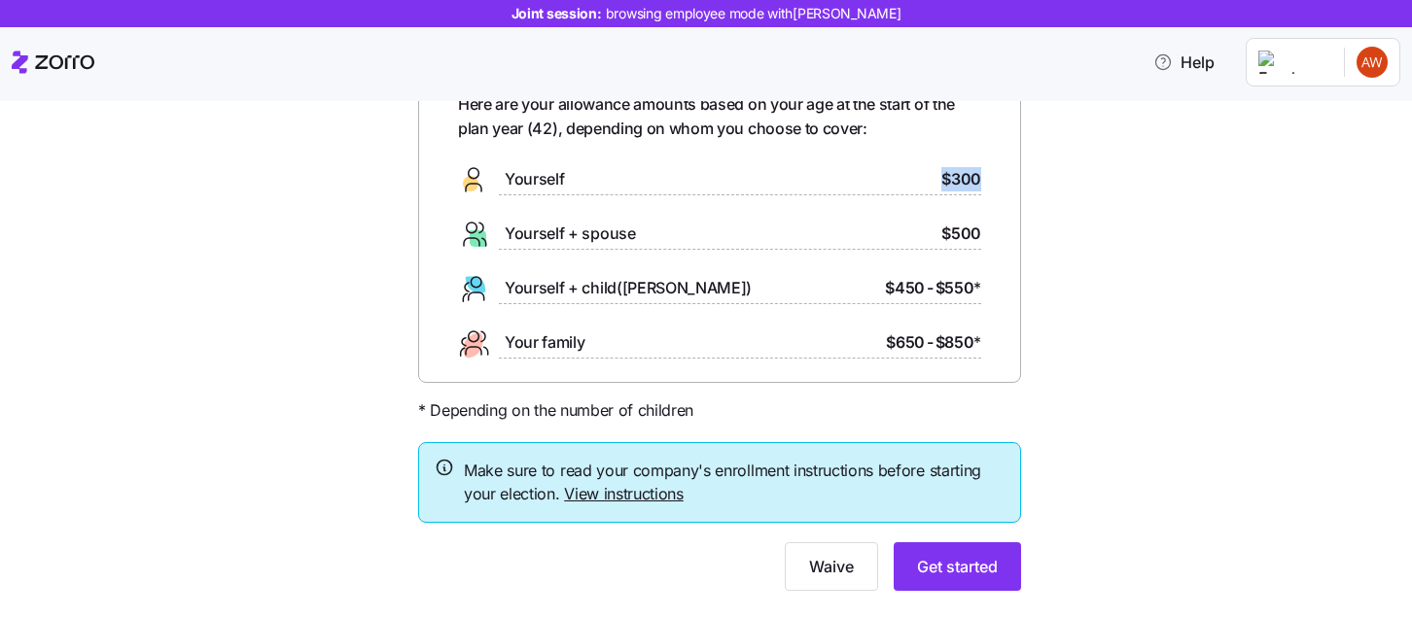
click at [662, 496] on link "View instructions" at bounding box center [624, 493] width 120 height 19
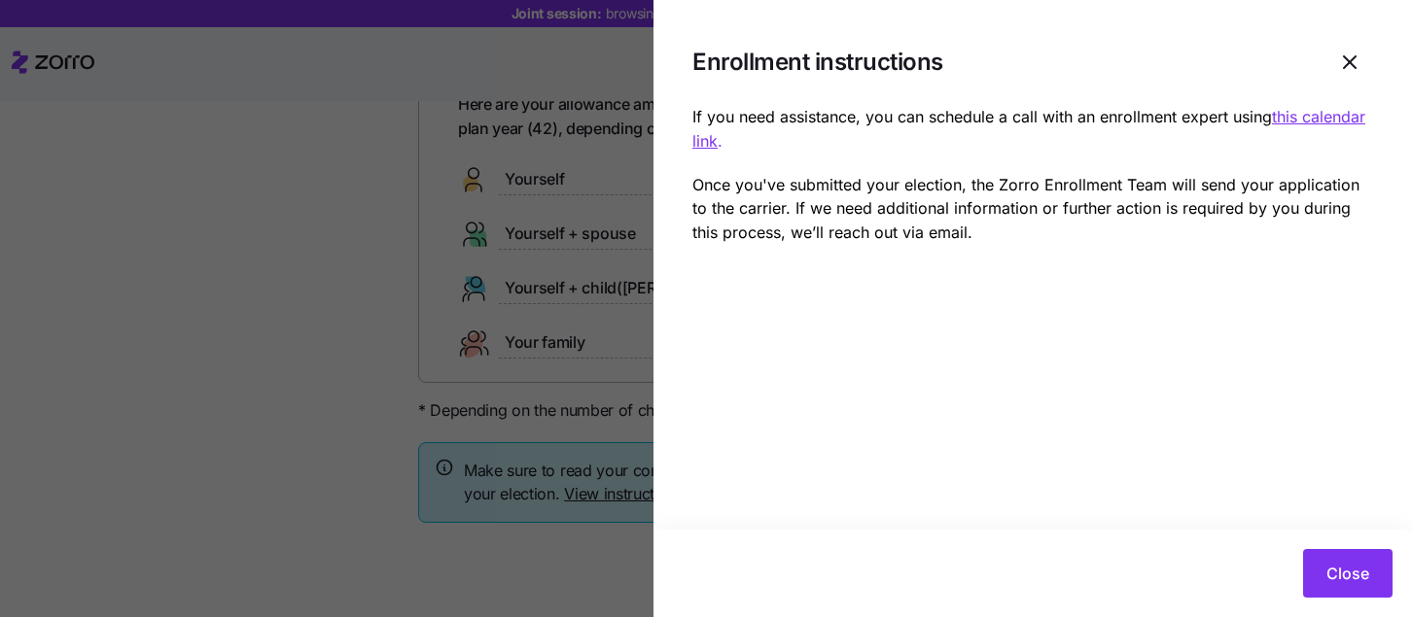
click at [1345, 118] on u "this calendar link" at bounding box center [1028, 129] width 673 height 44
click at [1358, 51] on span "button" at bounding box center [1349, 62] width 45 height 45
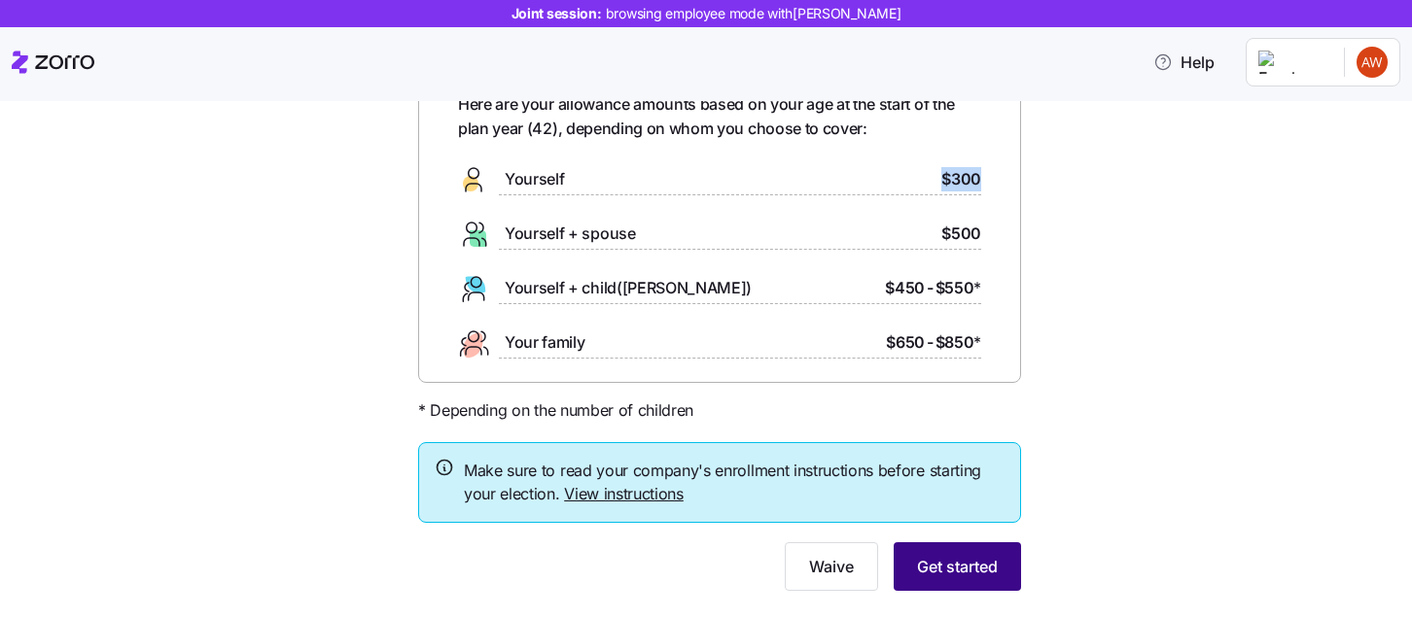
click at [994, 549] on button "Get started" at bounding box center [956, 566] width 127 height 49
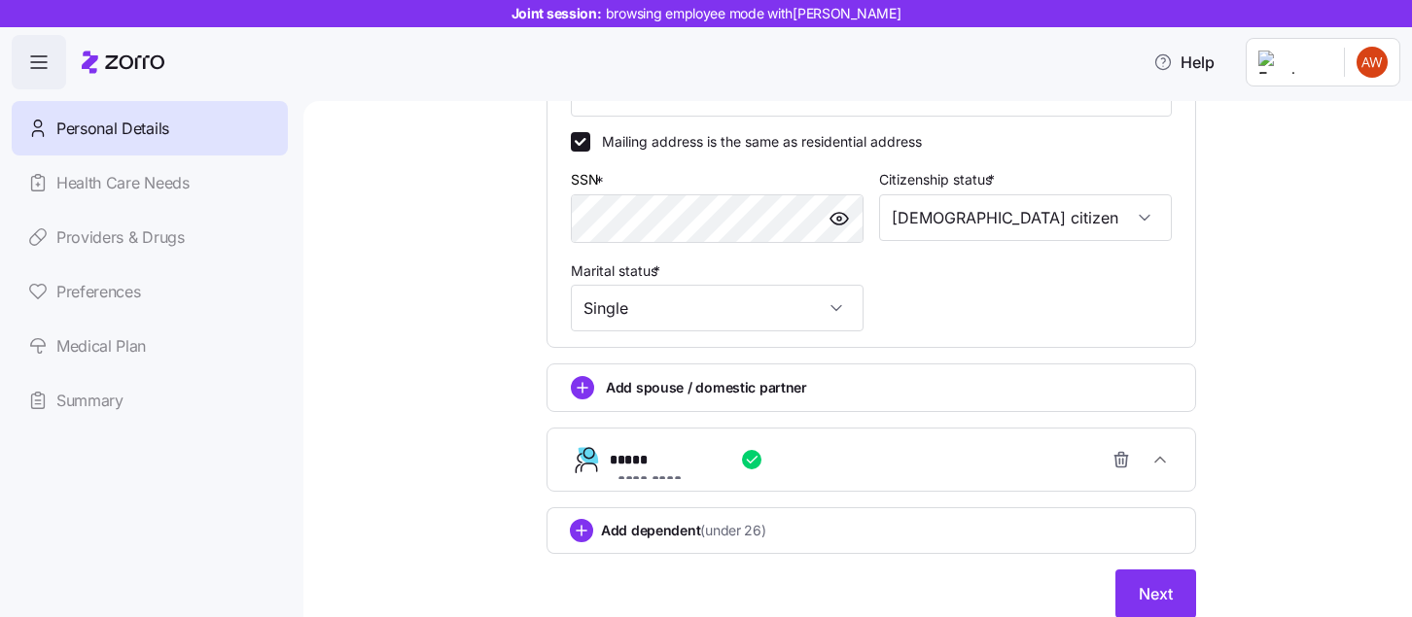
scroll to position [780, 0]
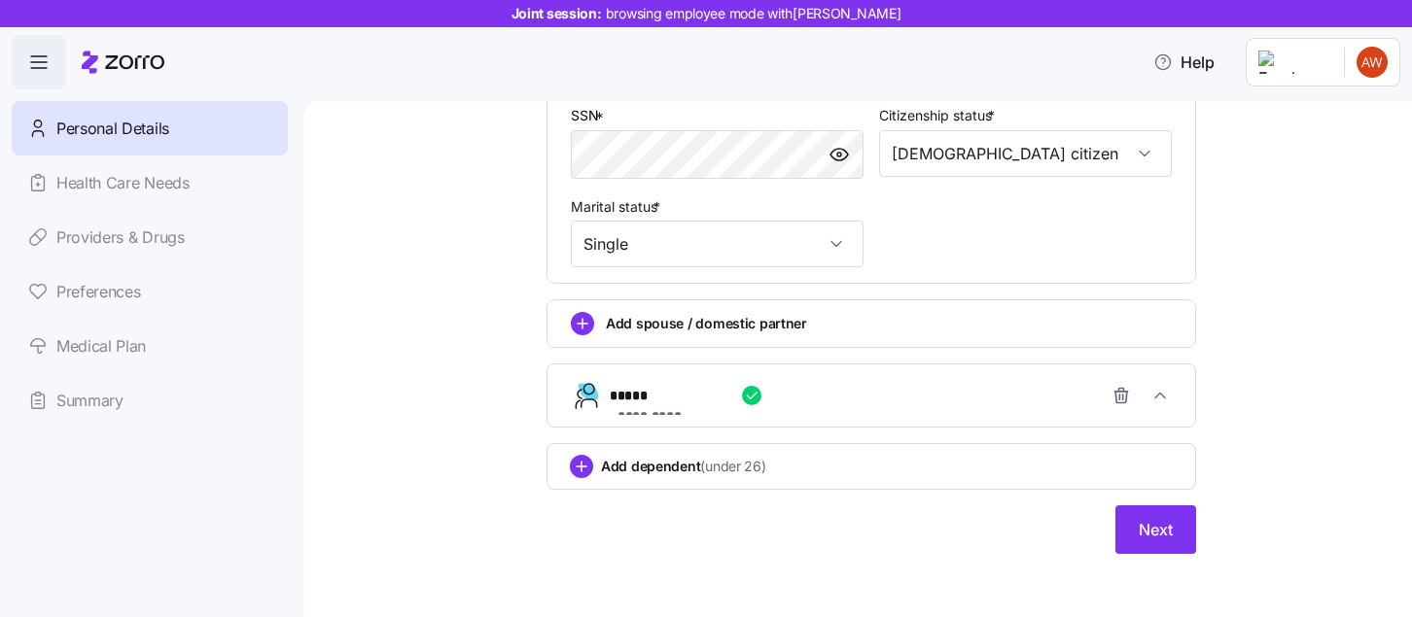
click at [579, 467] on icon "add icon" at bounding box center [581, 467] width 10 height 0
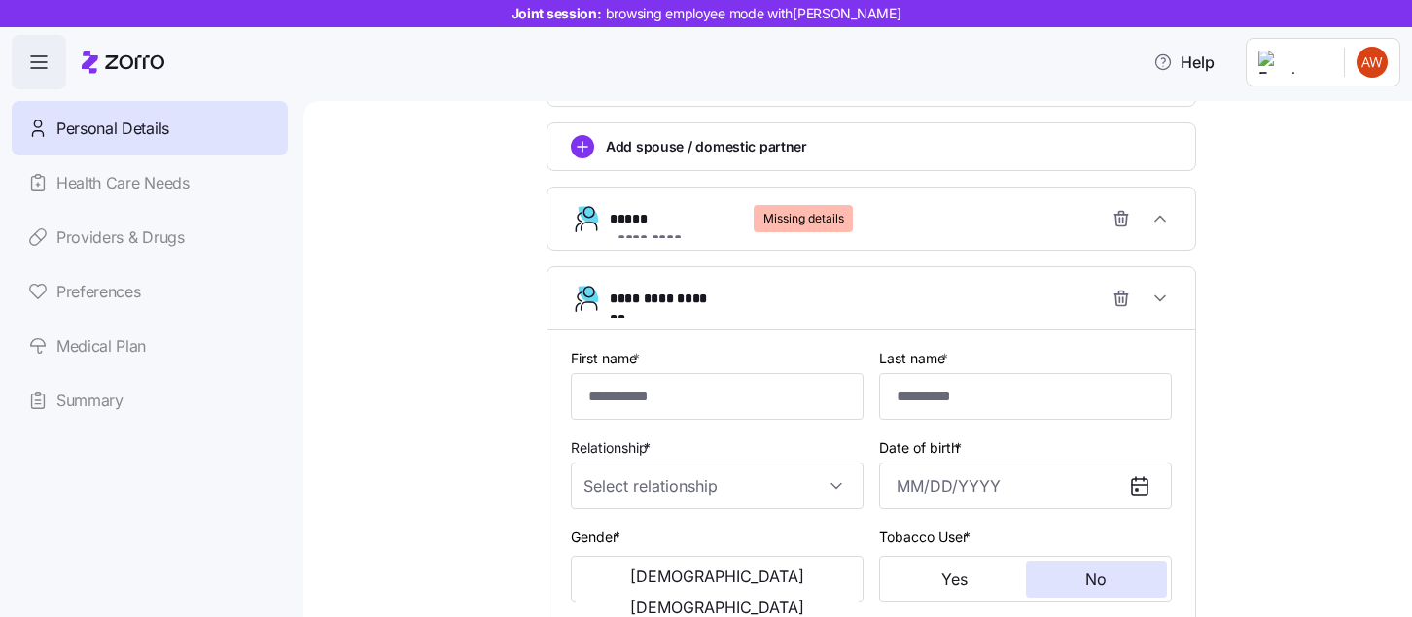
scroll to position [989, 0]
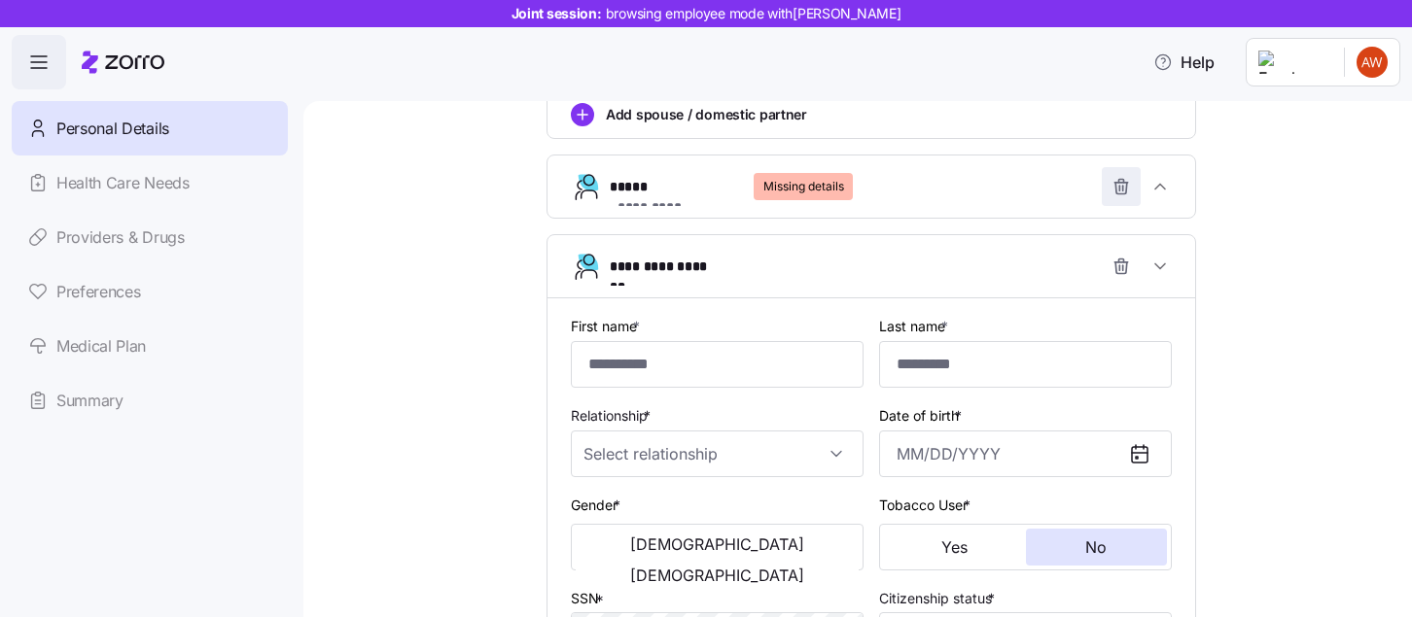
click at [1119, 183] on icon "button" at bounding box center [1121, 181] width 5 height 3
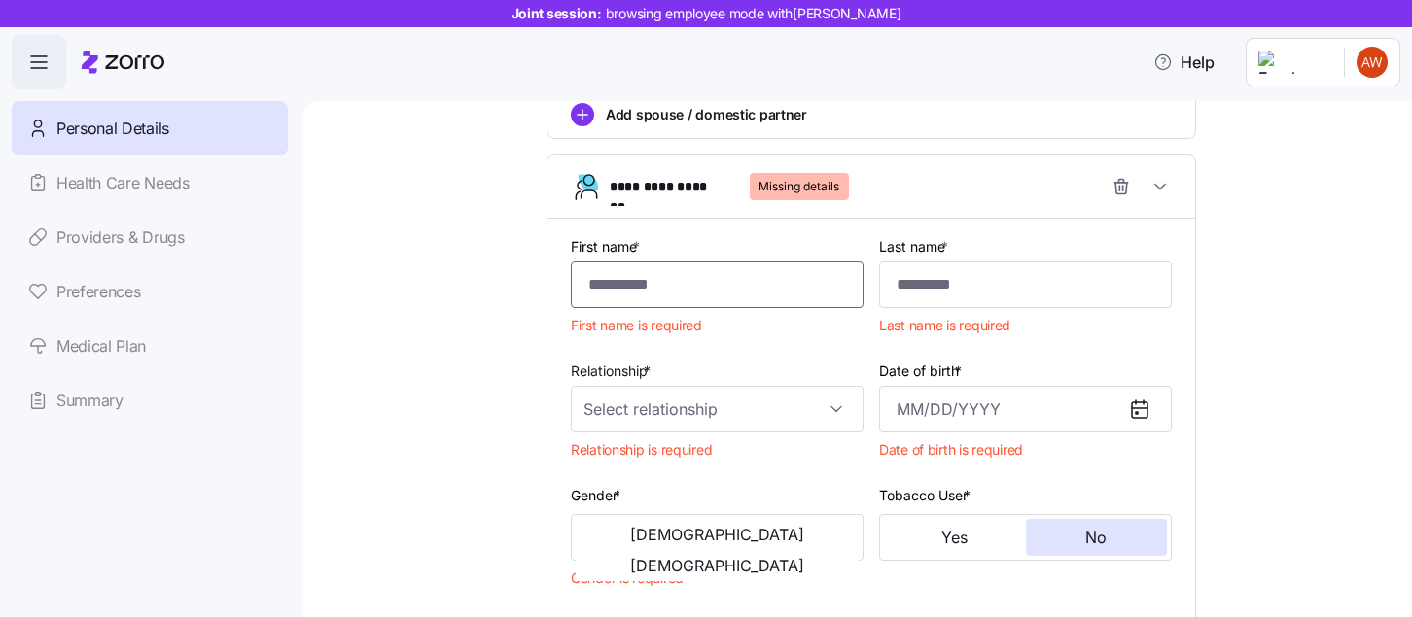
click at [723, 276] on input "First name *" at bounding box center [717, 284] width 293 height 47
type input "*****"
type input "*"
click at [637, 410] on input "Relationship *" at bounding box center [717, 409] width 293 height 47
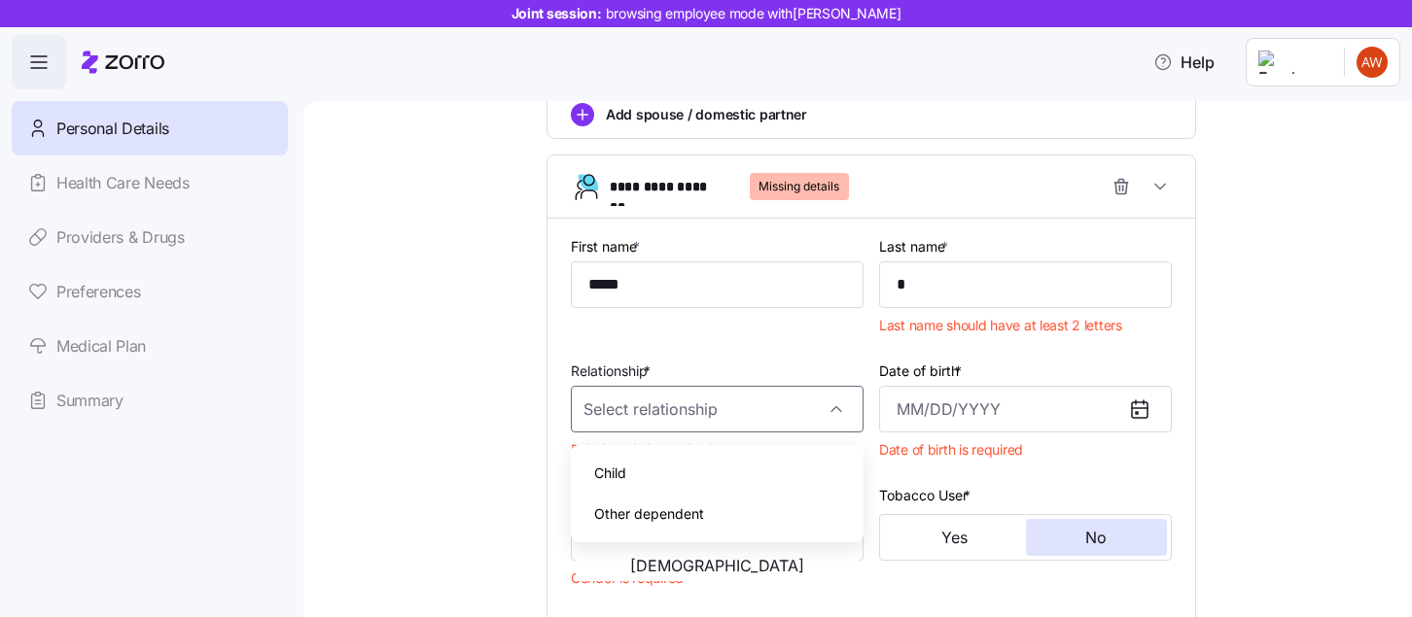
click at [643, 464] on div "Child" at bounding box center [716, 473] width 277 height 41
type input "Child"
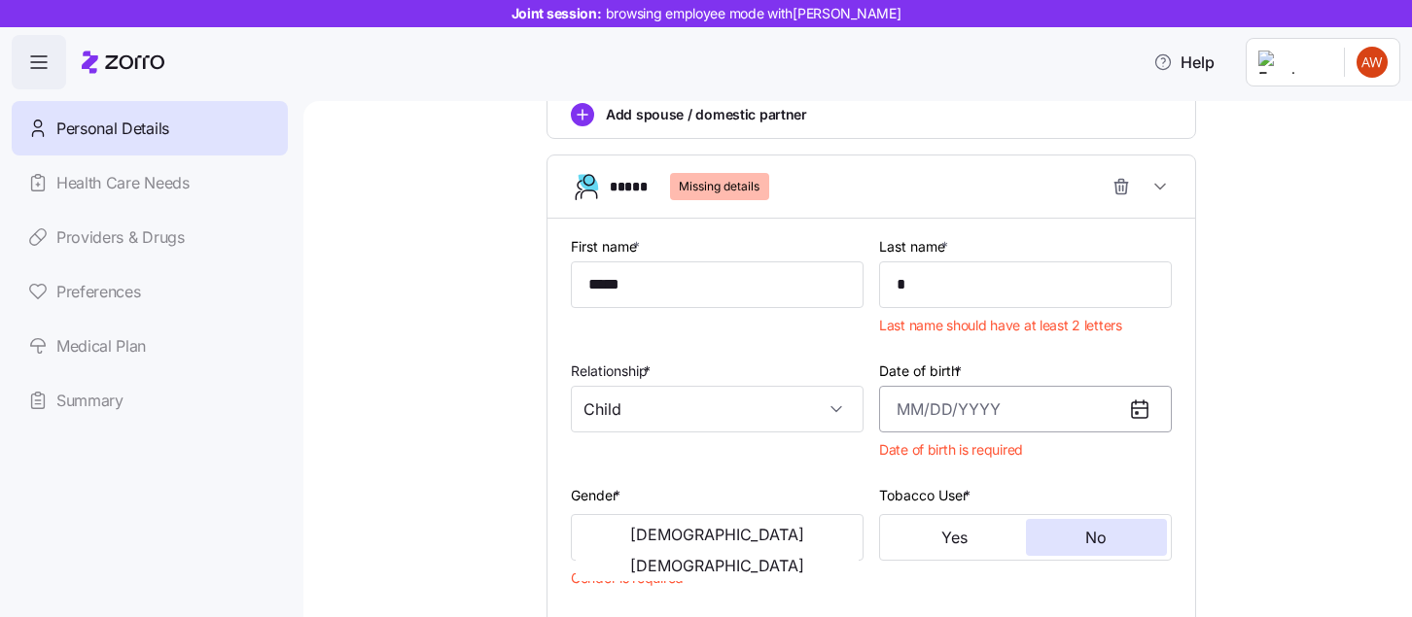
click at [980, 422] on input "Date of birth *" at bounding box center [1025, 409] width 293 height 47
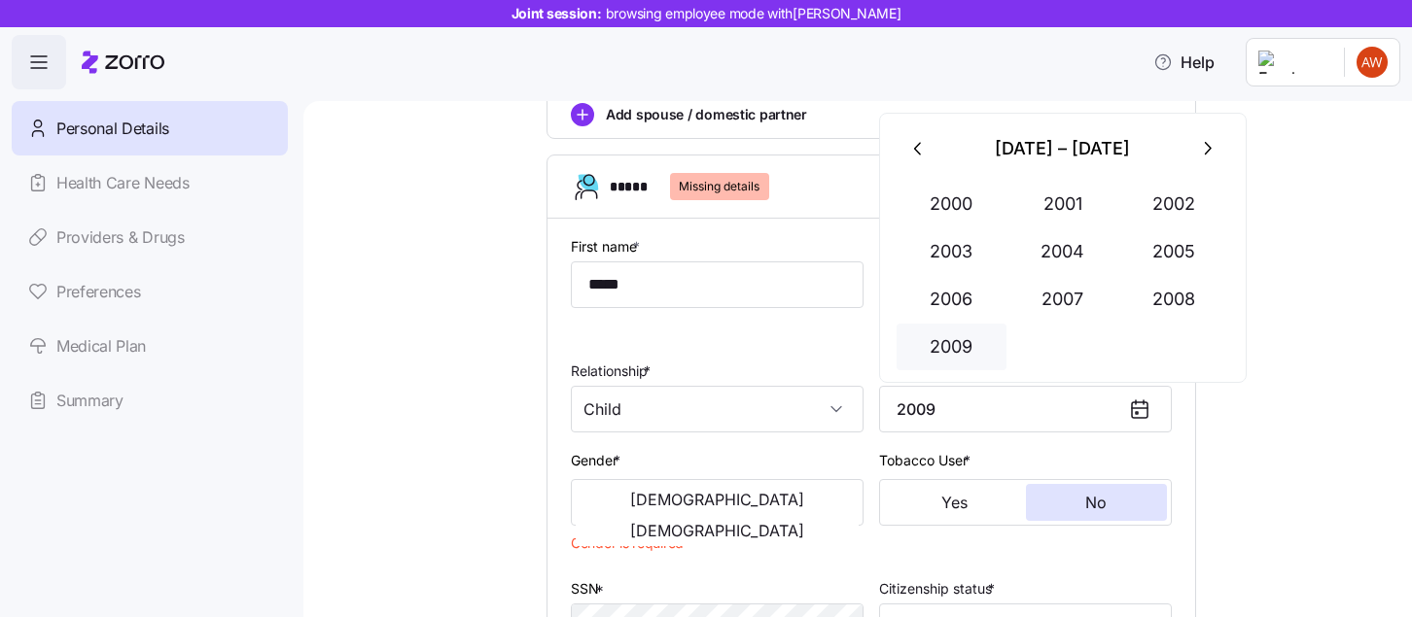
click at [940, 354] on button "2009" at bounding box center [951, 347] width 111 height 47
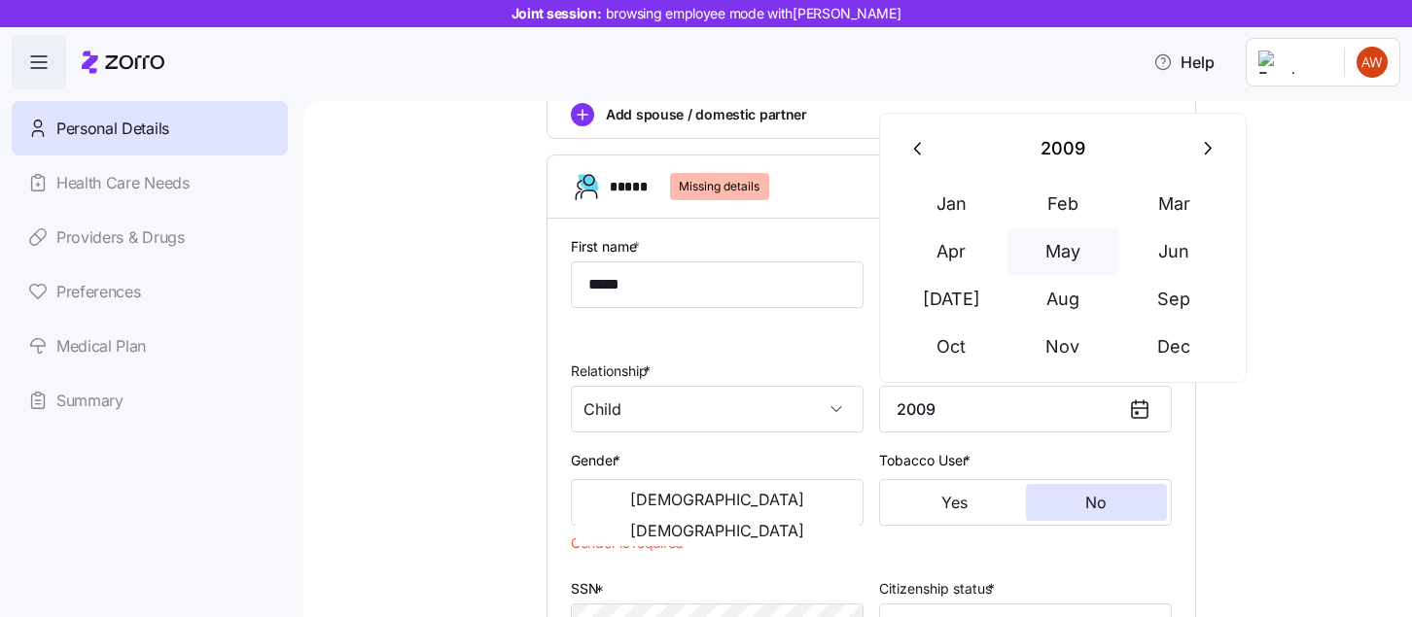
click at [1055, 247] on button "May" at bounding box center [1062, 251] width 111 height 47
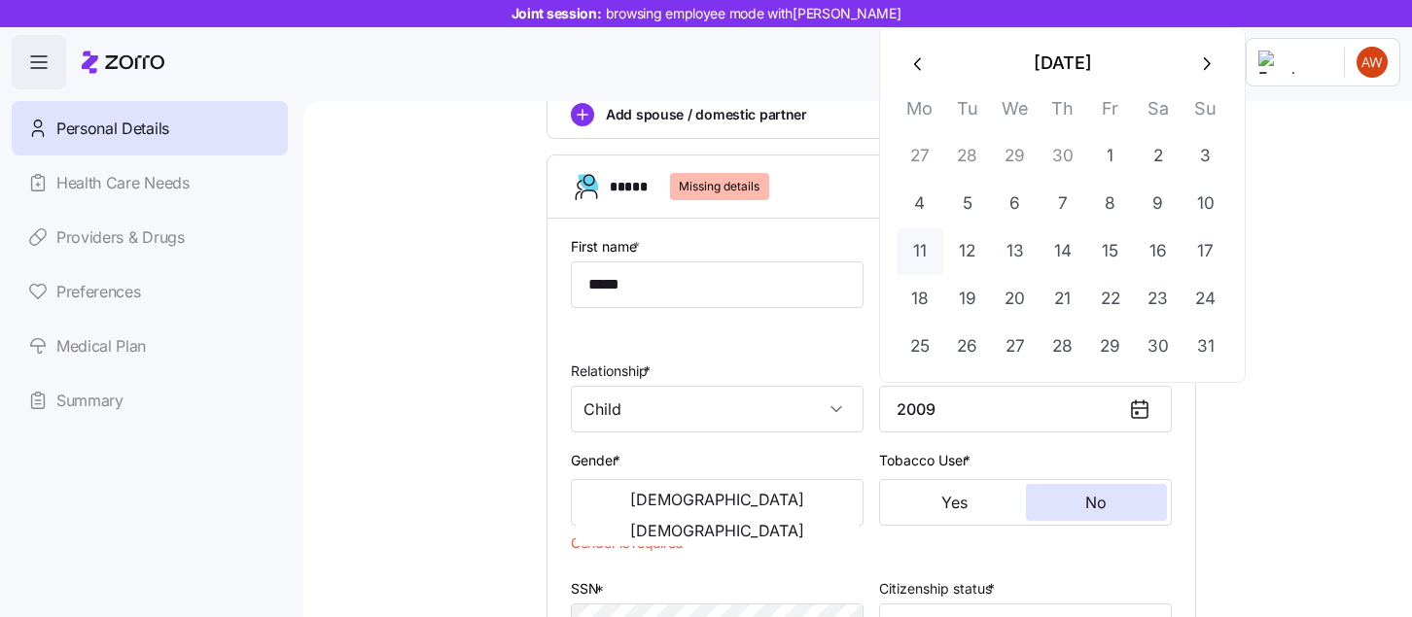
click at [929, 245] on button "11" at bounding box center [919, 251] width 47 height 47
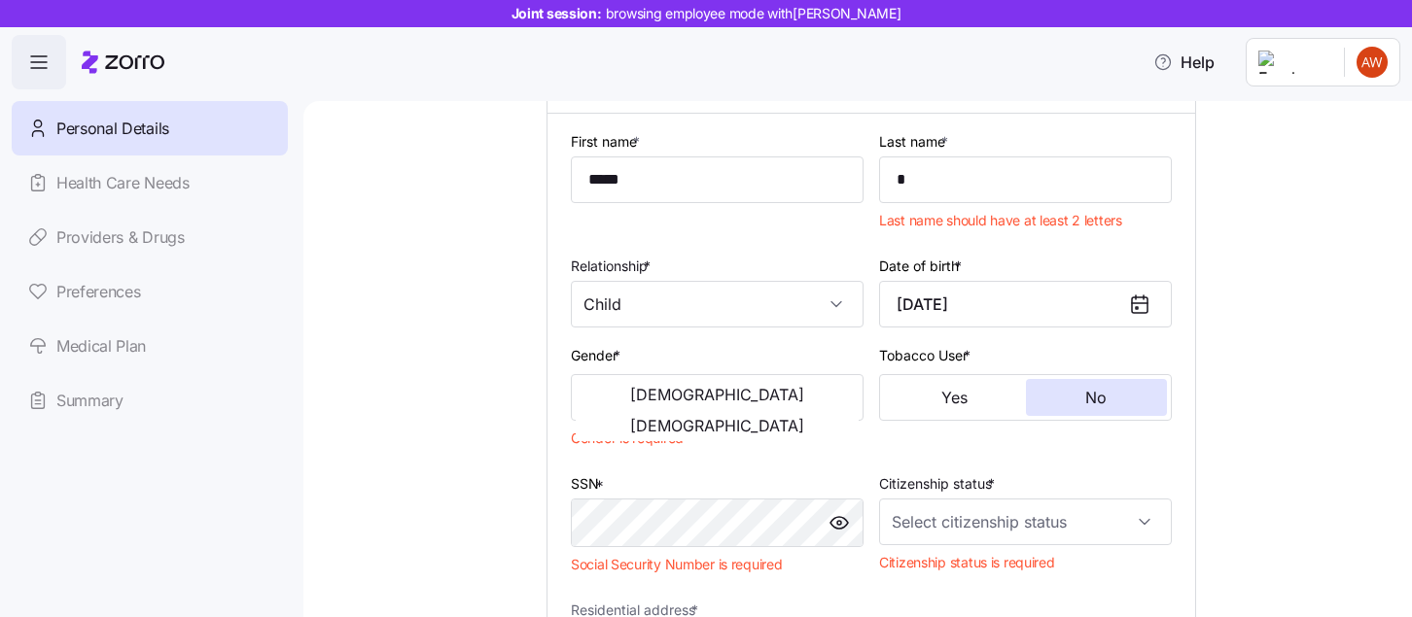
scroll to position [1098, 0]
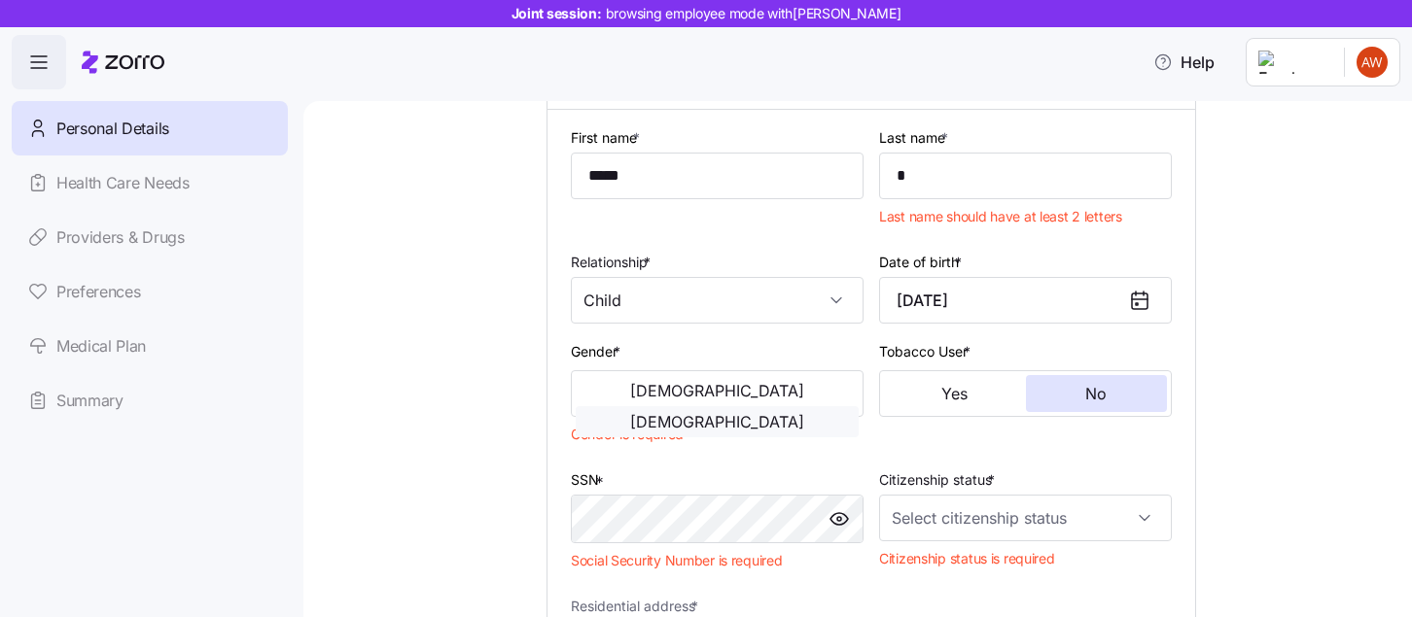
type input "[DATE]"
click at [760, 406] on button "[DEMOGRAPHIC_DATA]" at bounding box center [716, 421] width 283 height 31
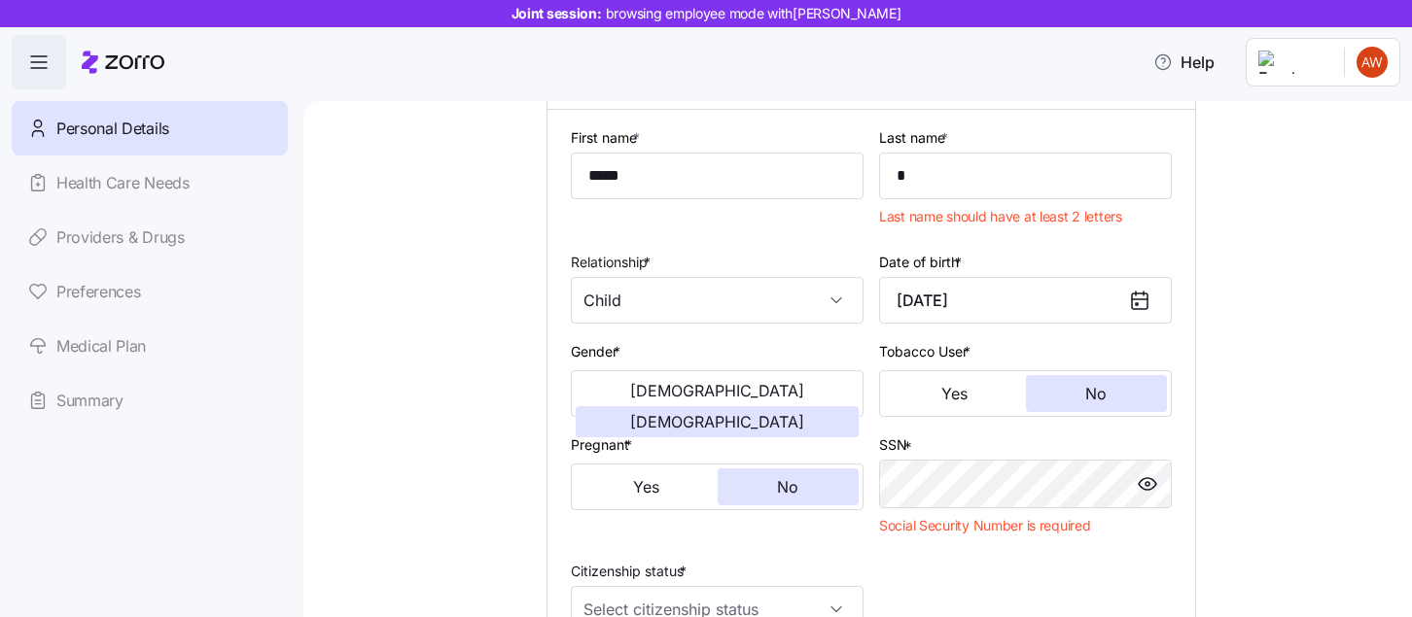
click at [937, 575] on div "**********" at bounding box center [871, 441] width 616 height 646
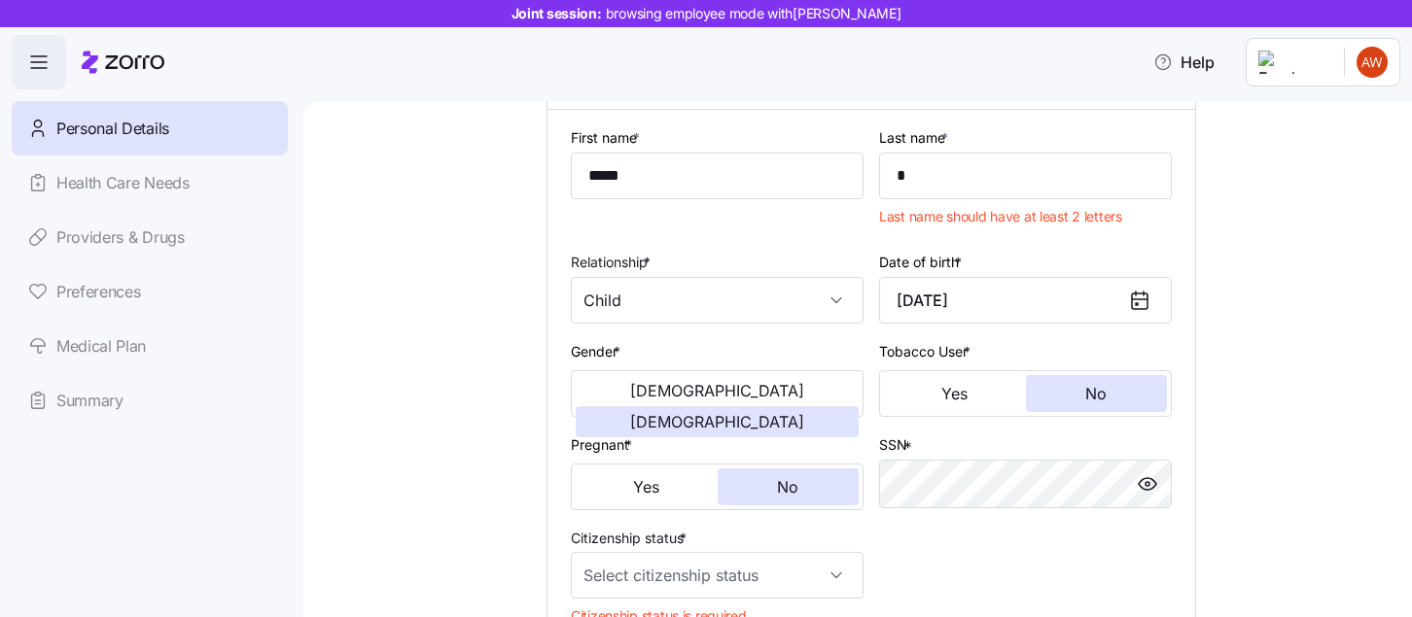
click at [979, 561] on div "**********" at bounding box center [871, 424] width 616 height 613
click at [964, 193] on input "*" at bounding box center [1025, 176] width 293 height 47
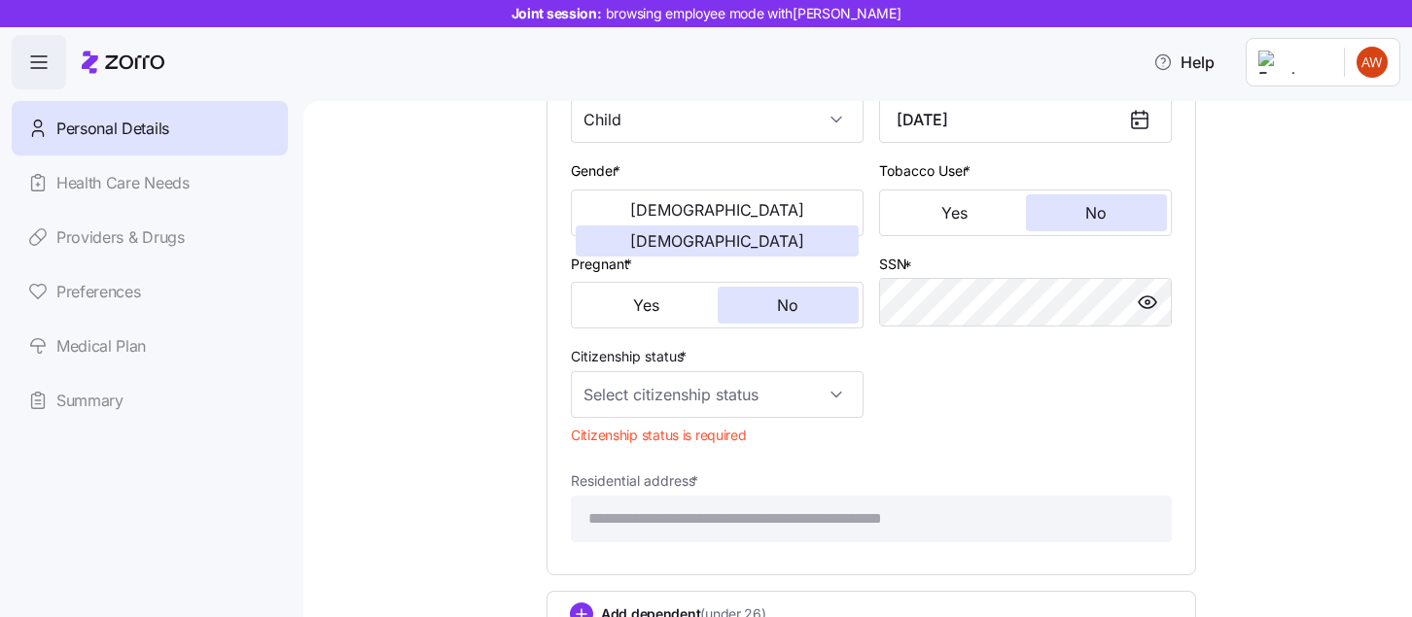
scroll to position [1261, 0]
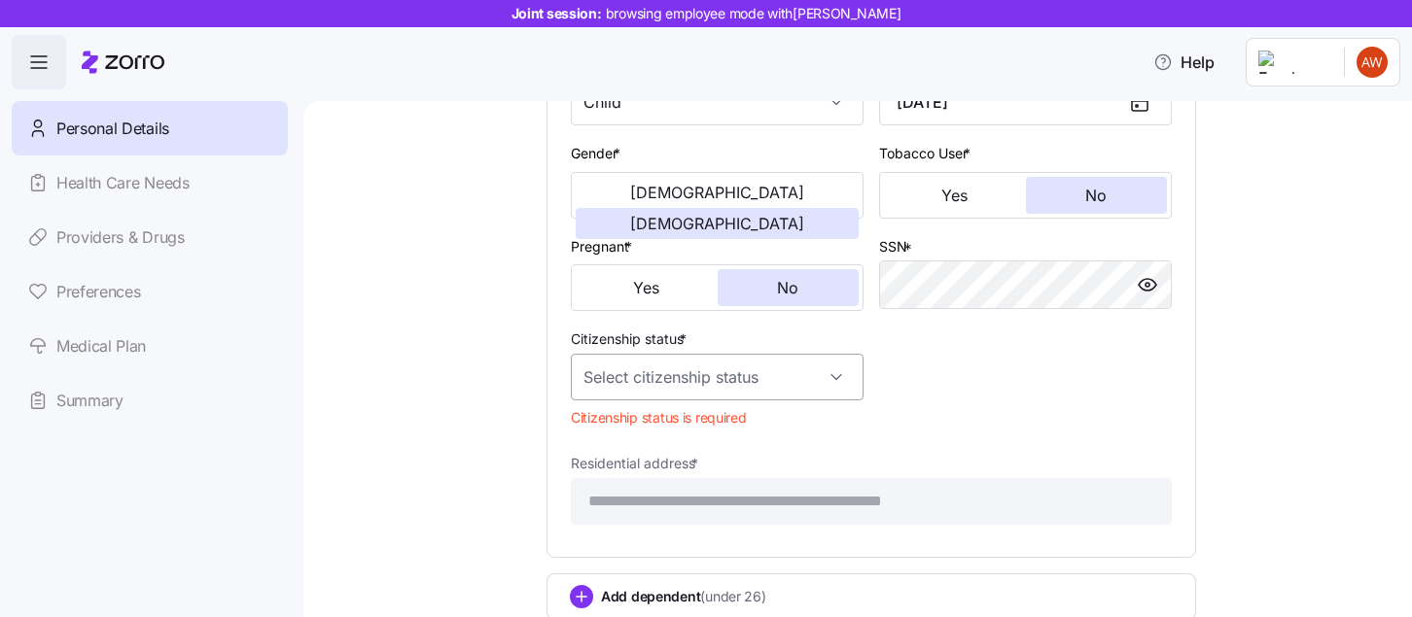
type input "******"
click at [751, 397] on input "Citizenship status *" at bounding box center [717, 377] width 293 height 47
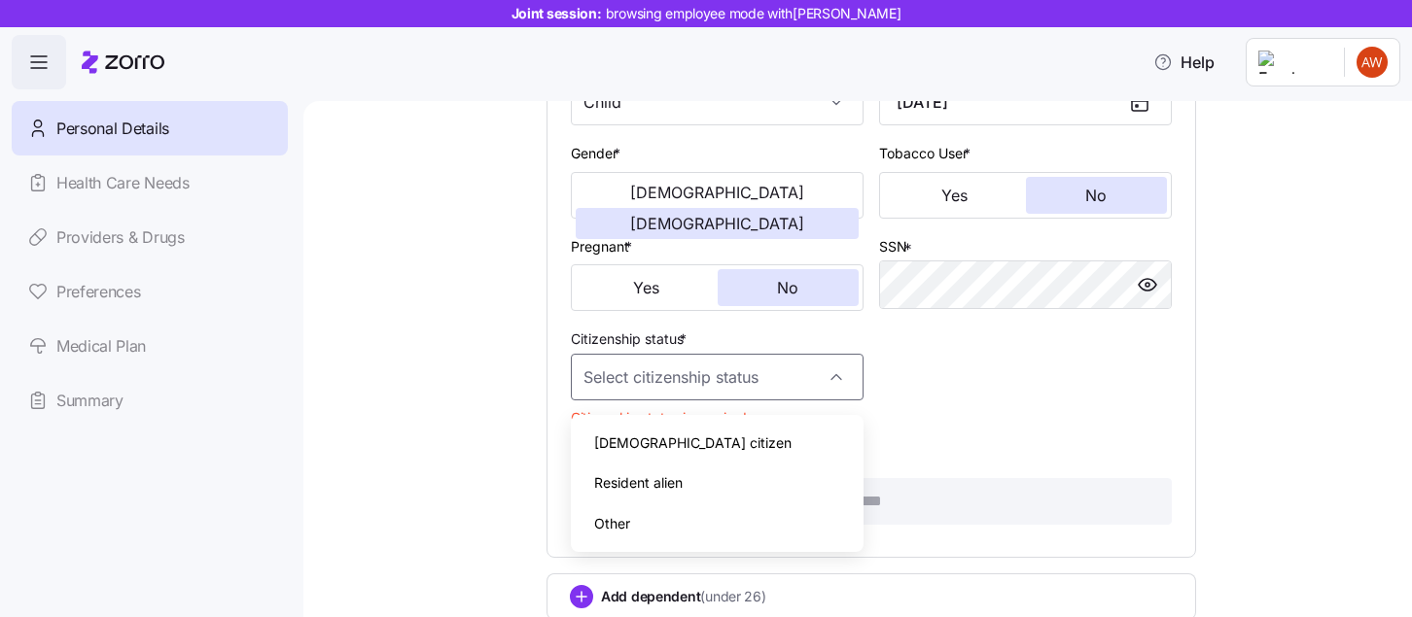
click at [735, 444] on div "[DEMOGRAPHIC_DATA] citizen" at bounding box center [716, 443] width 277 height 41
type input "[DEMOGRAPHIC_DATA] citizen"
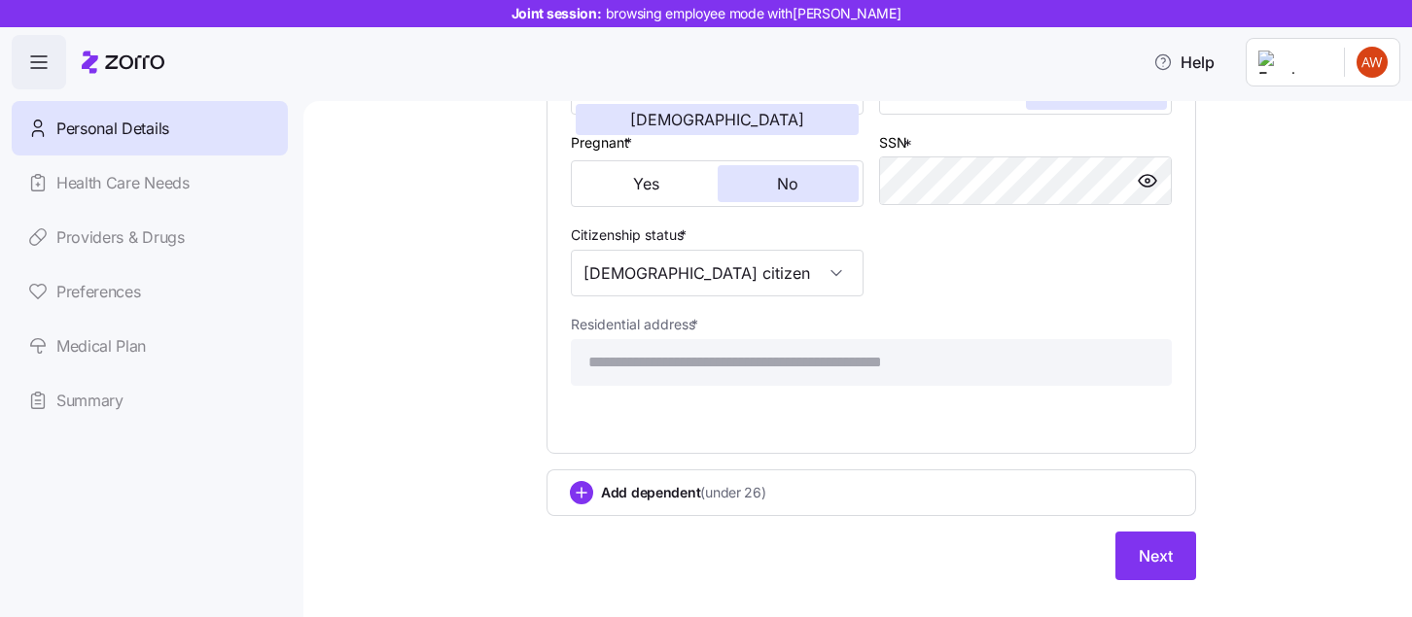
scroll to position [1401, 0]
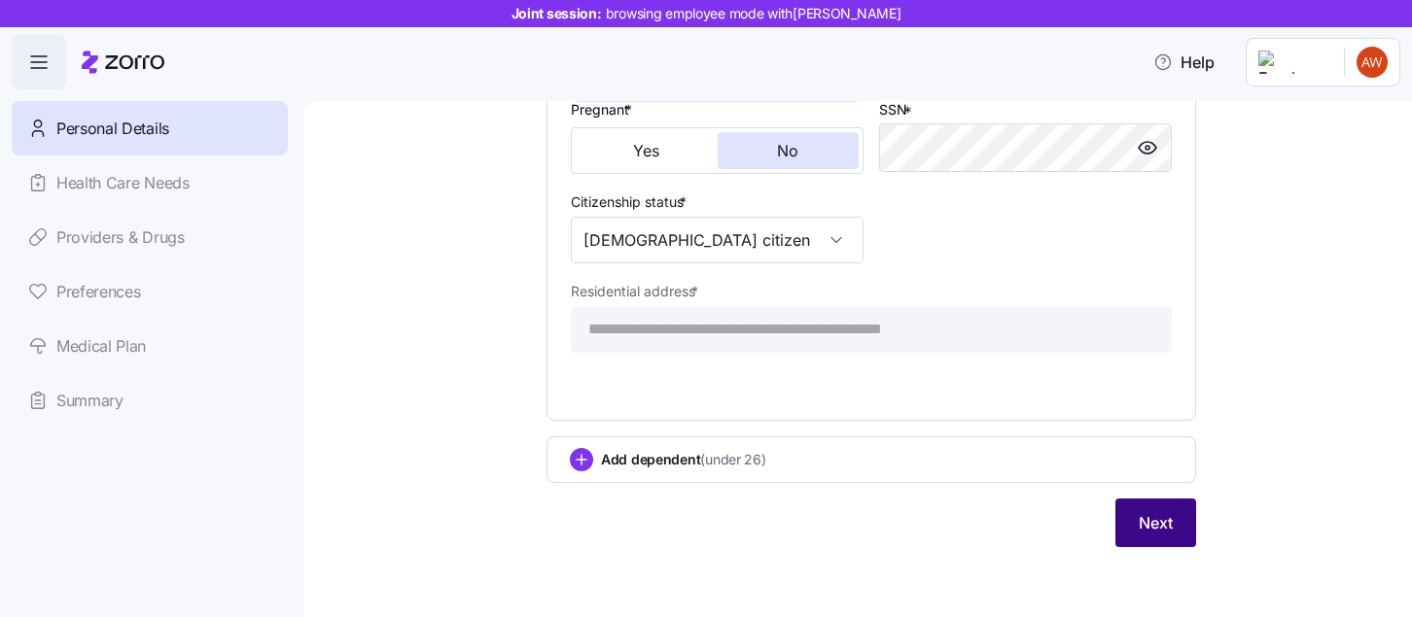
click at [1153, 531] on span "Next" at bounding box center [1155, 522] width 34 height 23
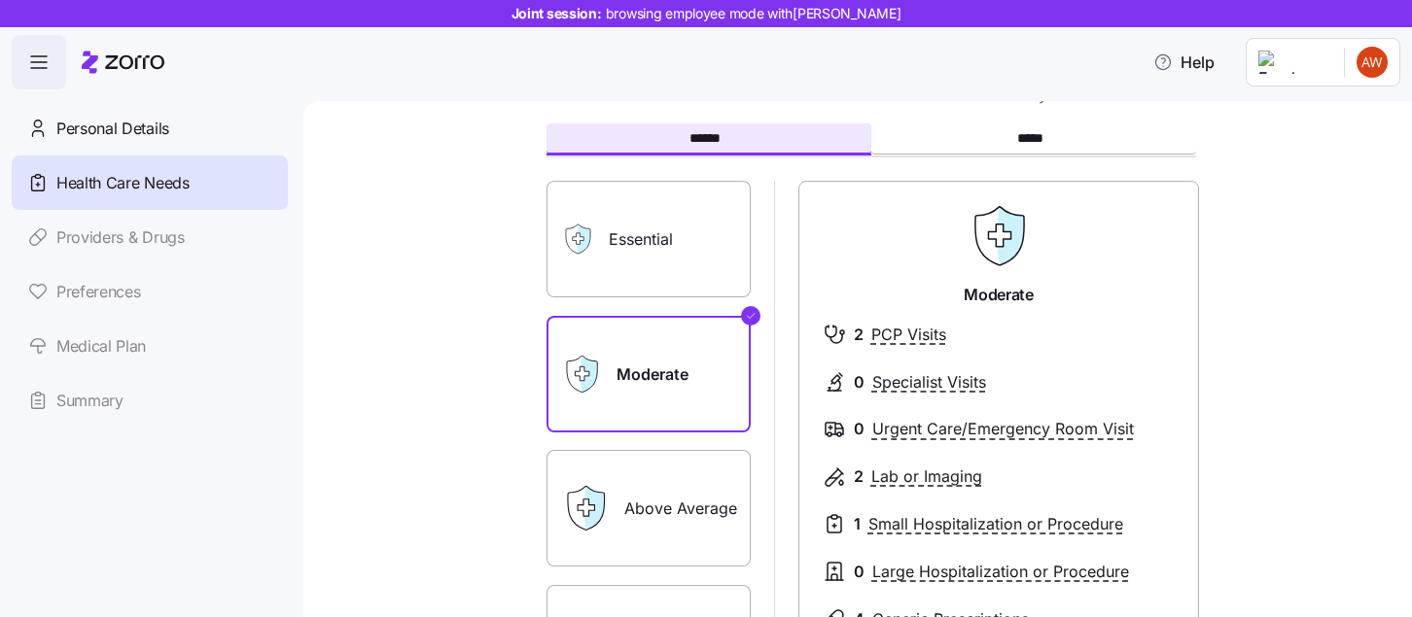
scroll to position [79, 0]
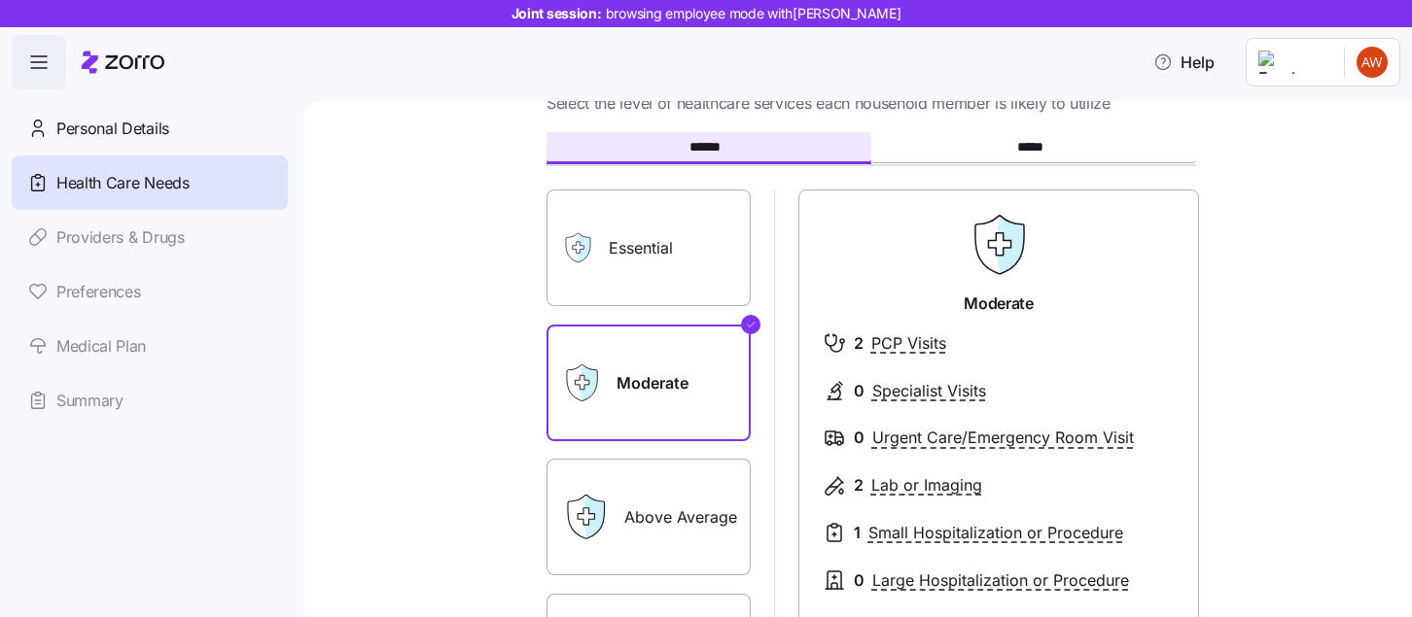
click at [695, 206] on label "Essential" at bounding box center [648, 248] width 204 height 117
click at [0, 0] on input "Essential" at bounding box center [0, 0] width 0 height 0
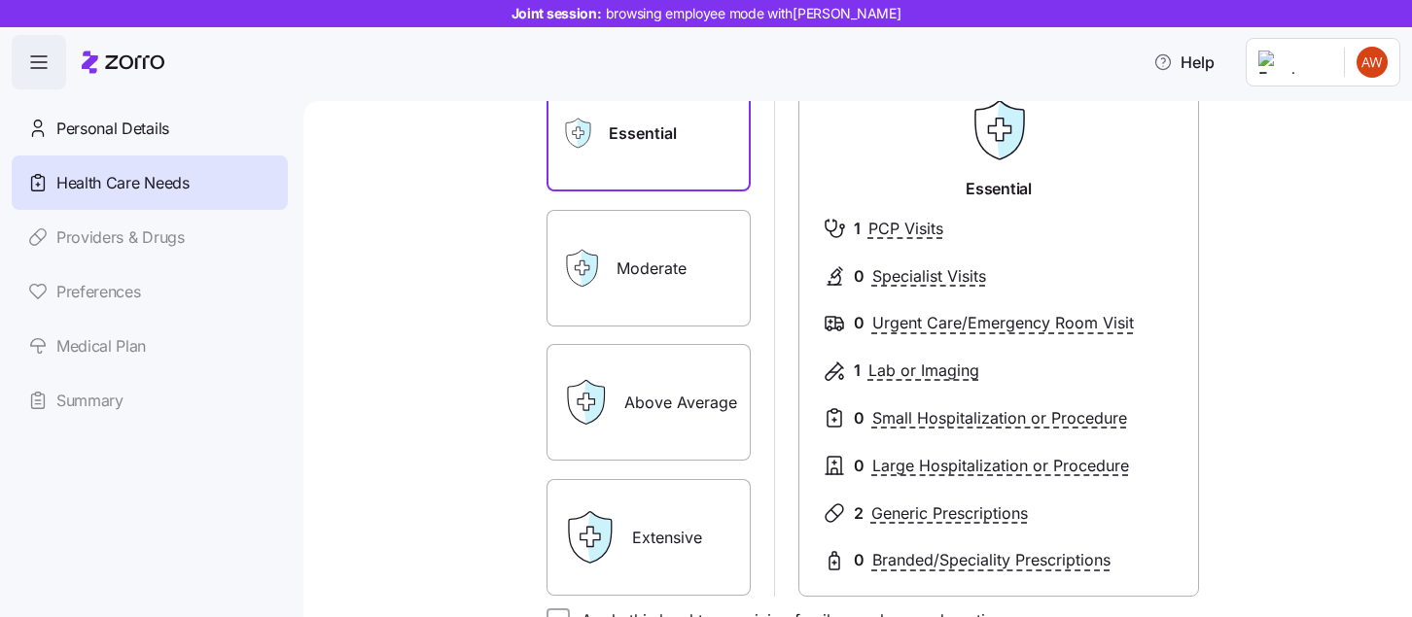
scroll to position [188, 0]
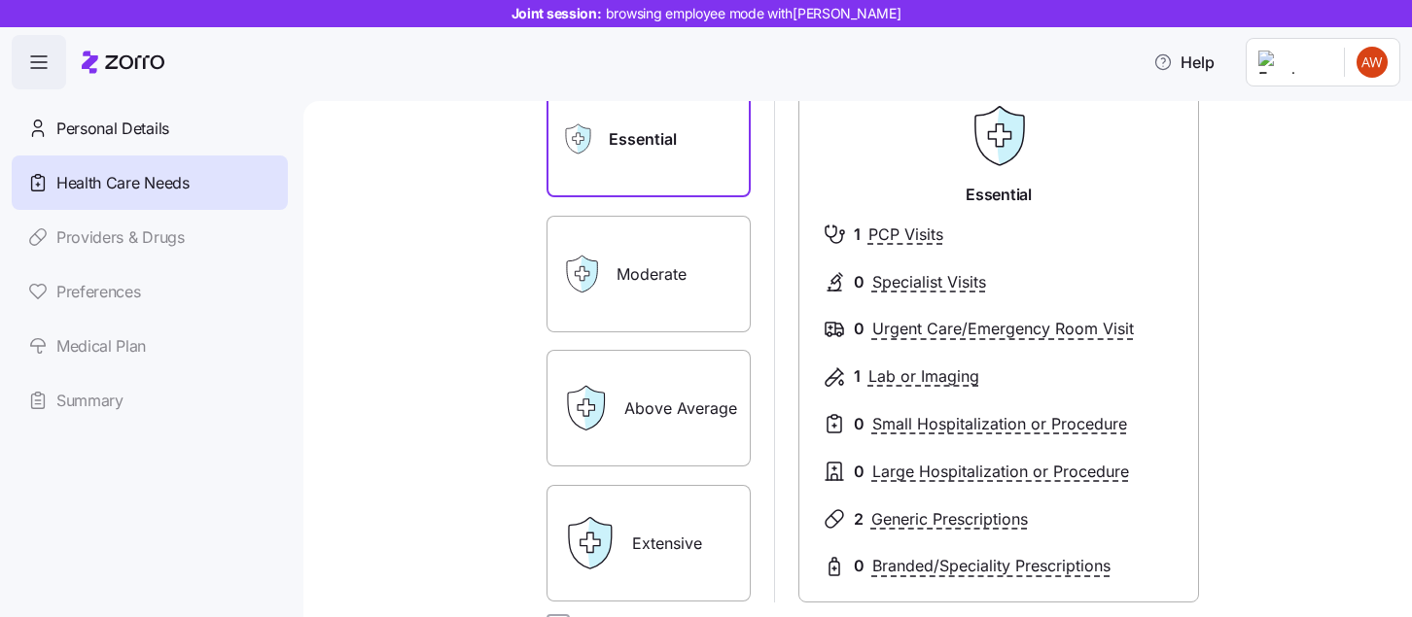
click at [665, 261] on label "Moderate" at bounding box center [648, 274] width 204 height 117
click at [0, 0] on input "Moderate" at bounding box center [0, 0] width 0 height 0
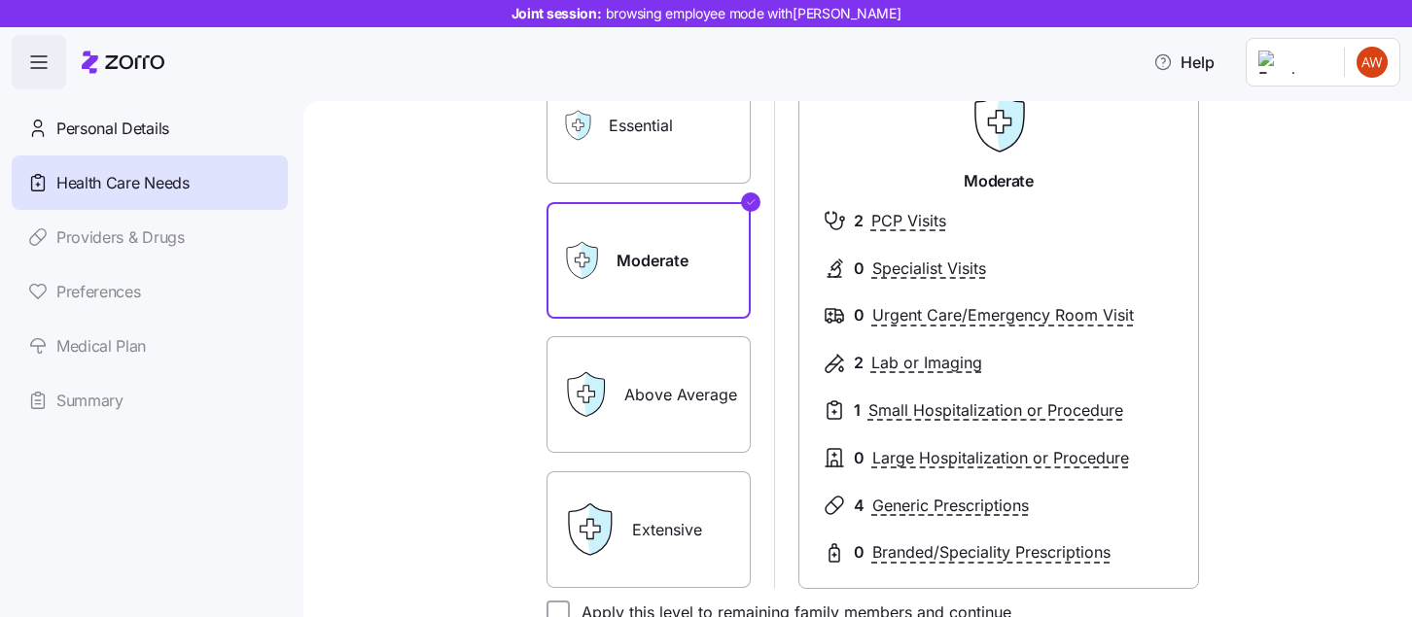
scroll to position [203, 0]
click at [700, 366] on label "Above Average" at bounding box center [648, 392] width 204 height 117
click at [0, 0] on input "Above Average" at bounding box center [0, 0] width 0 height 0
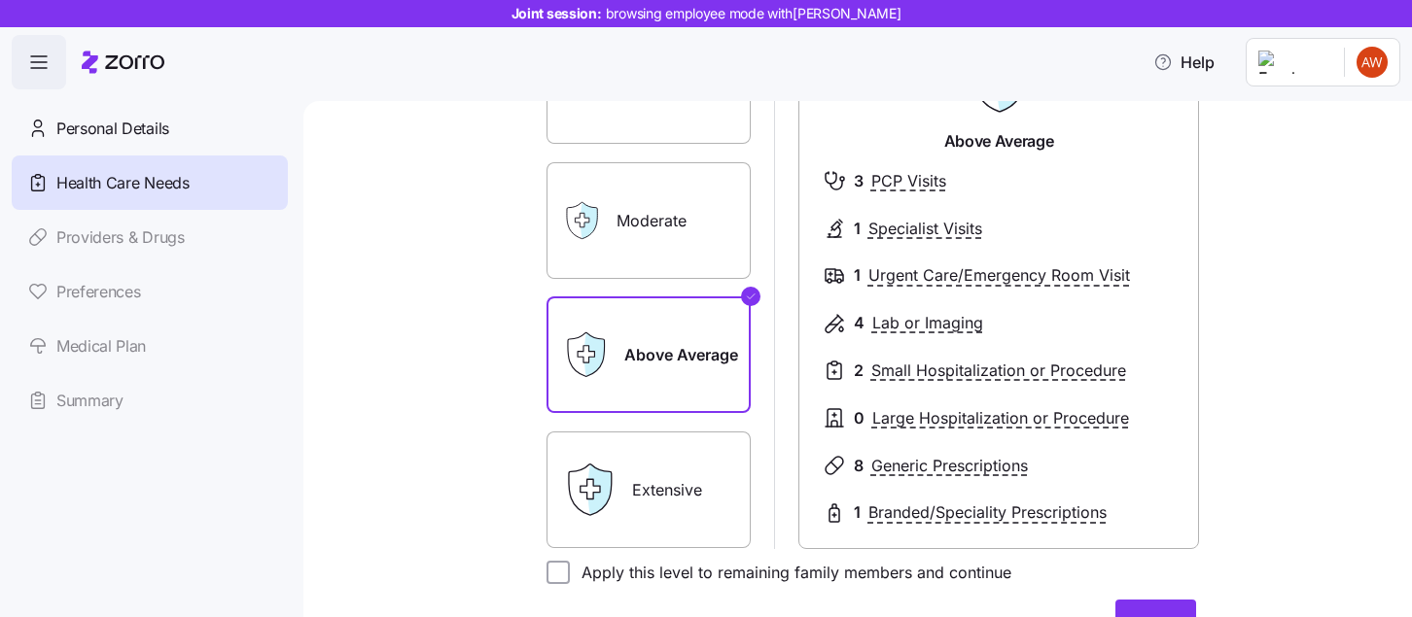
scroll to position [243, 0]
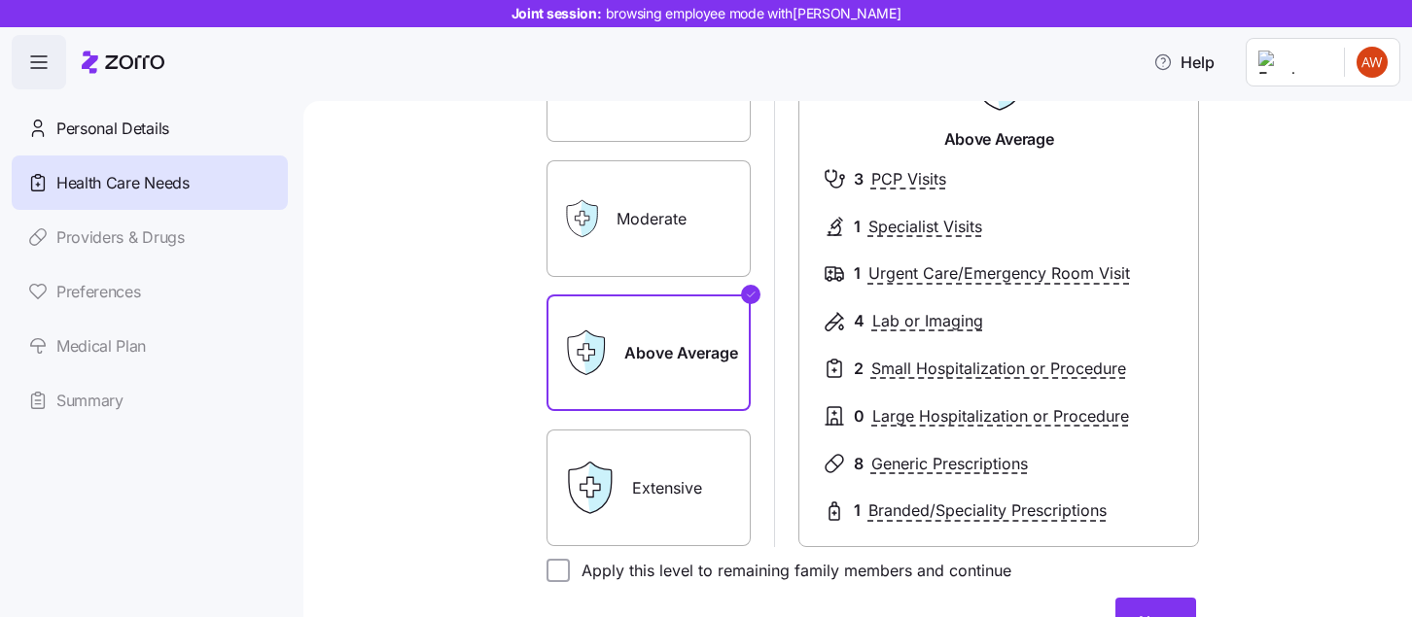
click at [690, 460] on label "Extensive" at bounding box center [648, 488] width 204 height 117
click at [0, 0] on input "Extensive" at bounding box center [0, 0] width 0 height 0
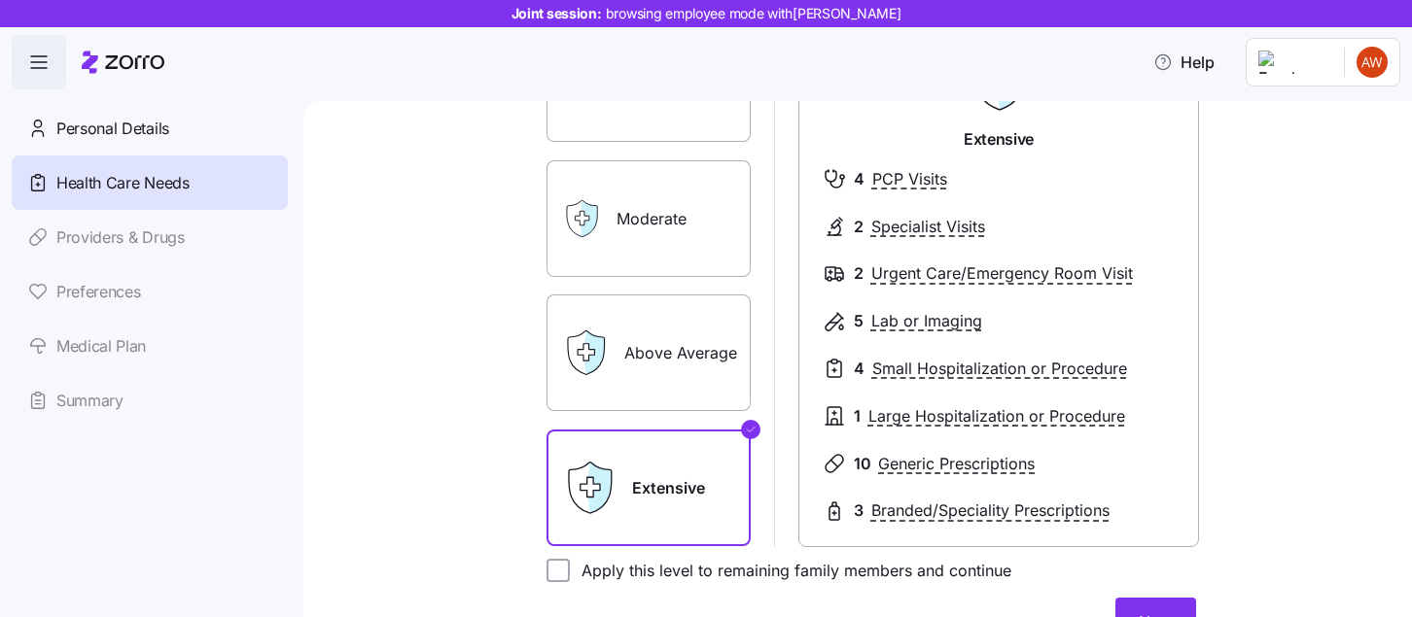
click at [691, 225] on label "Moderate" at bounding box center [648, 218] width 204 height 117
click at [0, 0] on input "Moderate" at bounding box center [0, 0] width 0 height 0
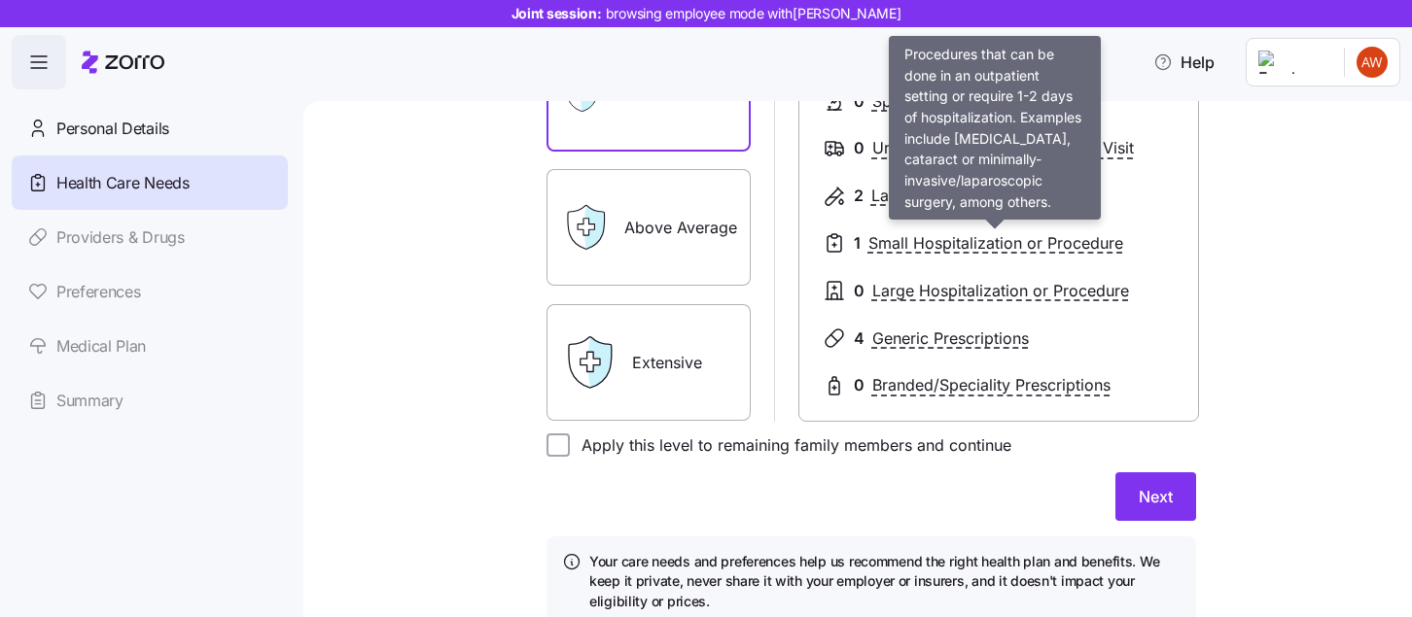
scroll to position [367, 0]
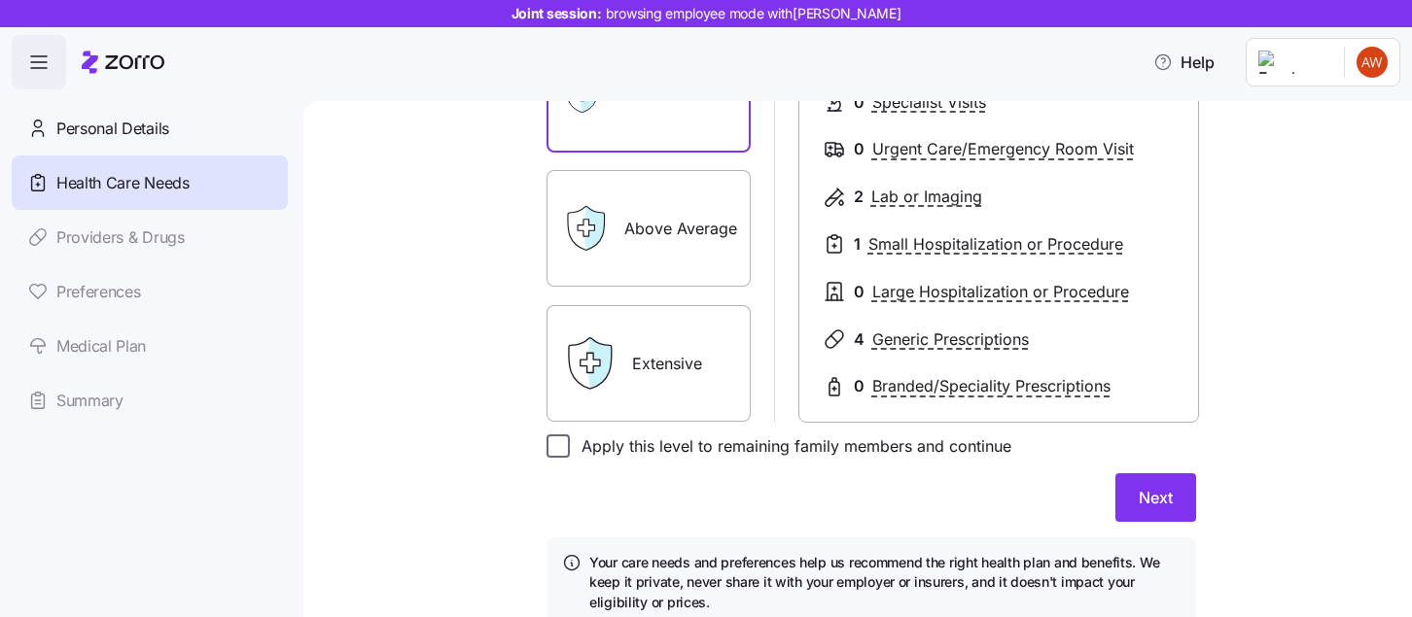
click at [561, 445] on input "Apply this level to remaining family members and continue" at bounding box center [557, 446] width 23 height 23
checkbox input "true"
click at [1153, 492] on span "Next" at bounding box center [1155, 497] width 34 height 23
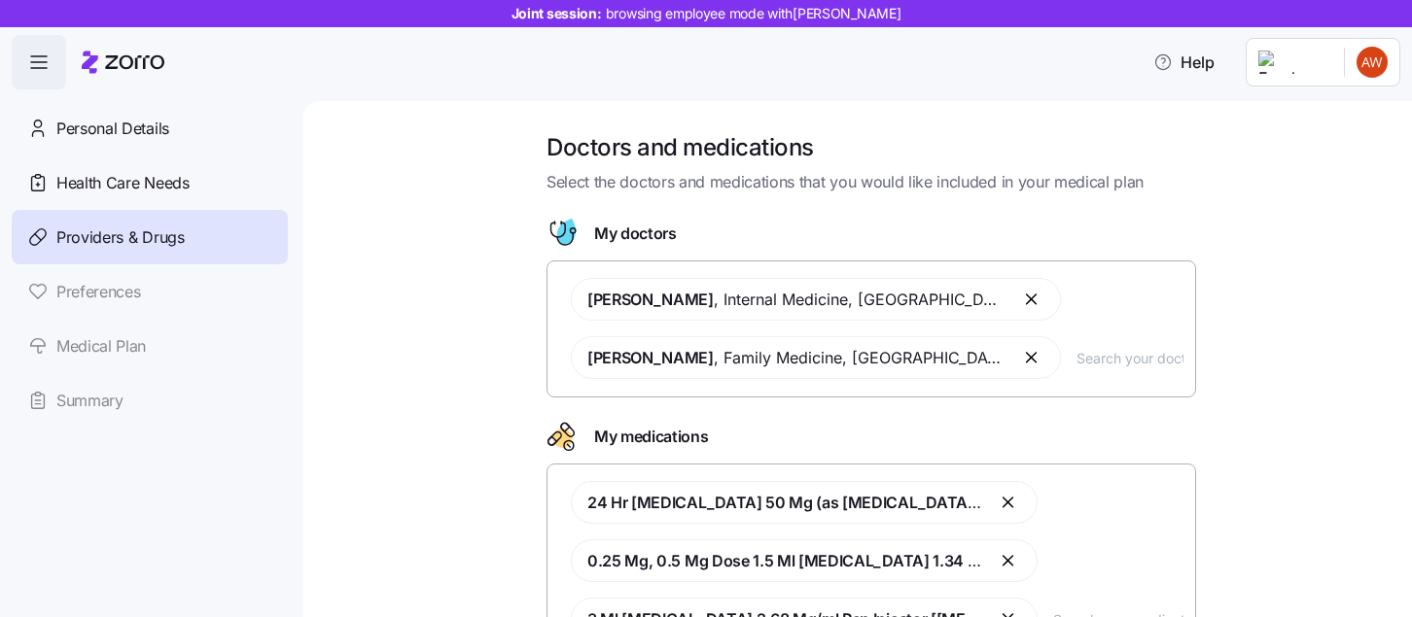
click at [1076, 355] on input "text" at bounding box center [1129, 357] width 107 height 21
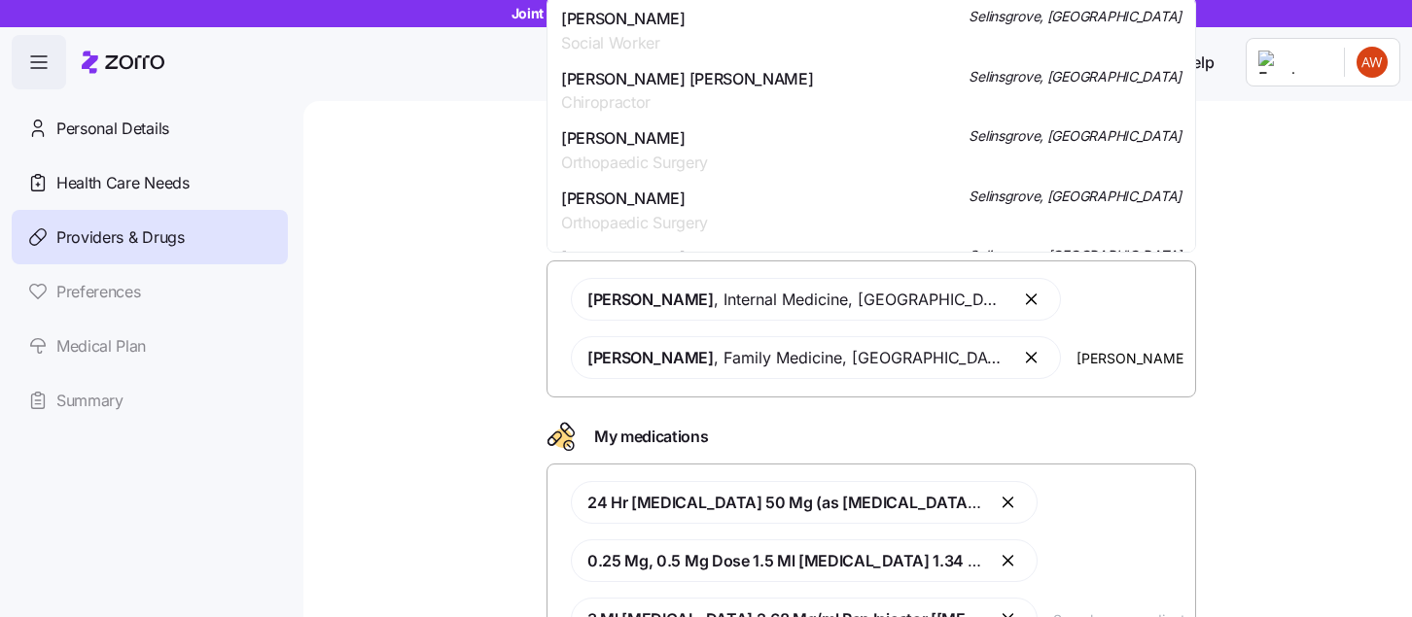
type input "[PERSON_NAME]"
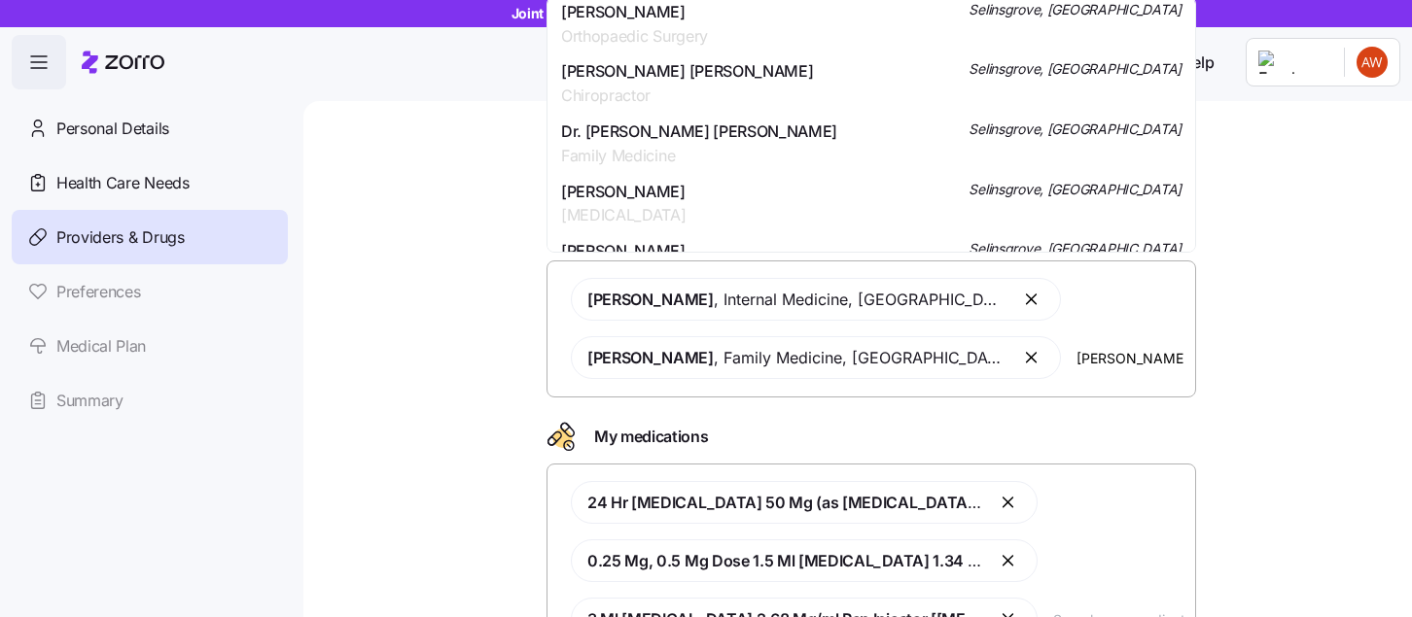
click at [849, 136] on div "Dr. [PERSON_NAME] [PERSON_NAME] Family Medicine Selinsgrove, [GEOGRAPHIC_DATA]" at bounding box center [871, 144] width 620 height 49
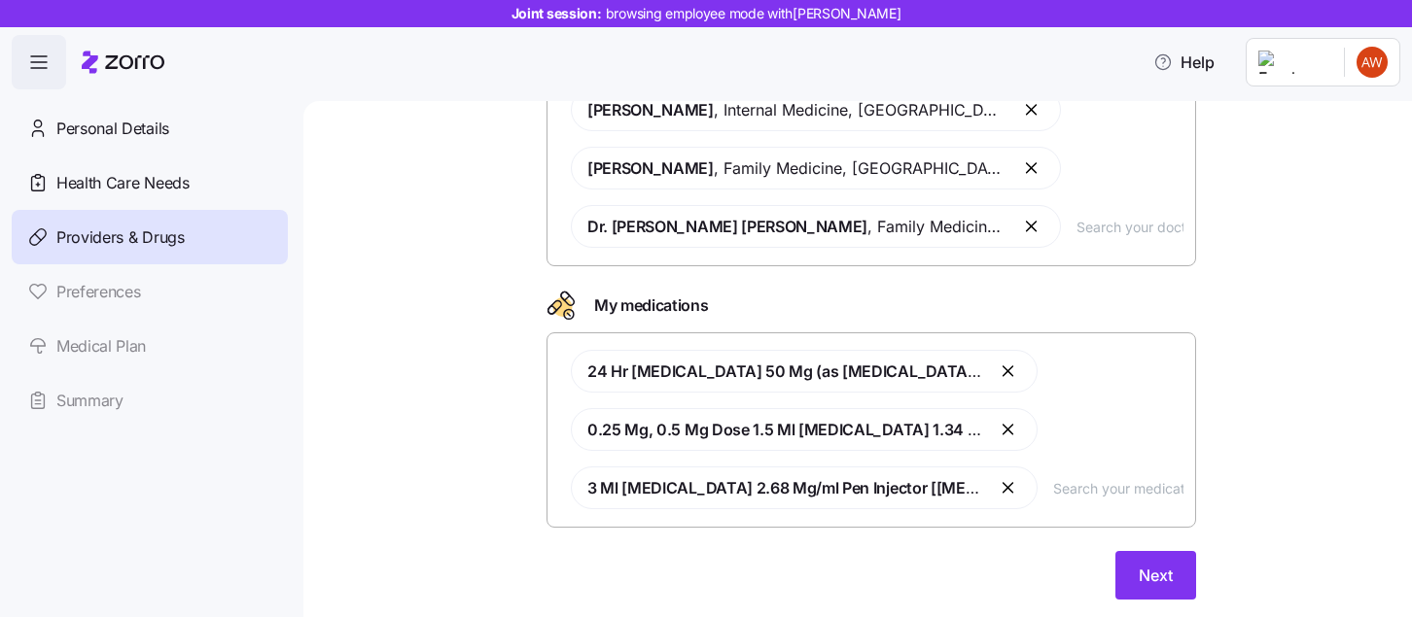
scroll to position [194, 0]
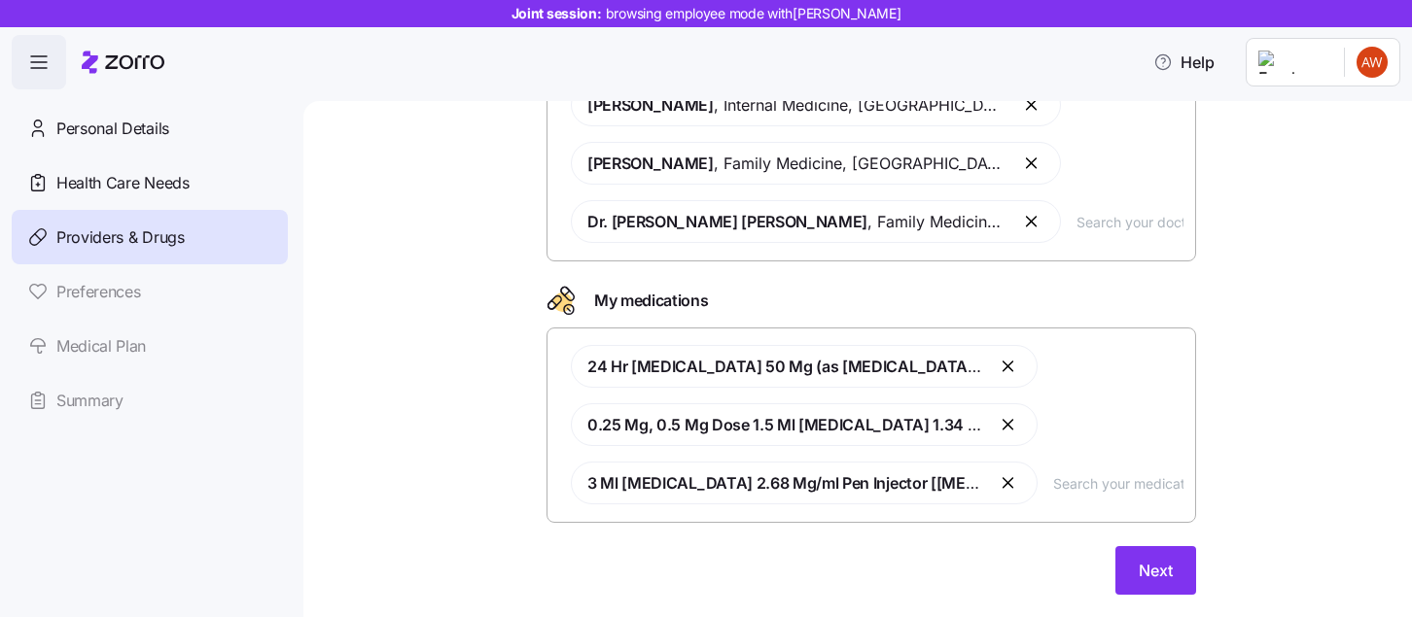
click at [1053, 489] on input "text" at bounding box center [1118, 482] width 130 height 21
type input "zofr"
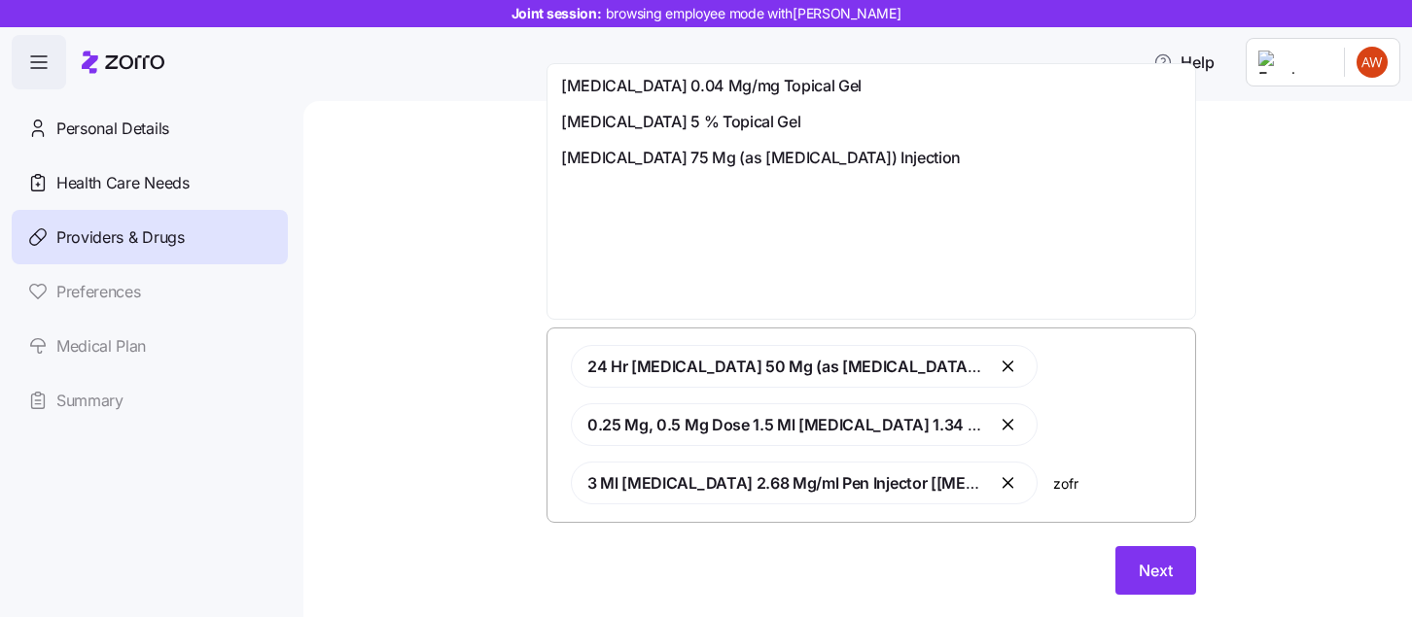
click at [820, 117] on div "[MEDICAL_DATA] 5 % Topical Gel" at bounding box center [871, 122] width 620 height 24
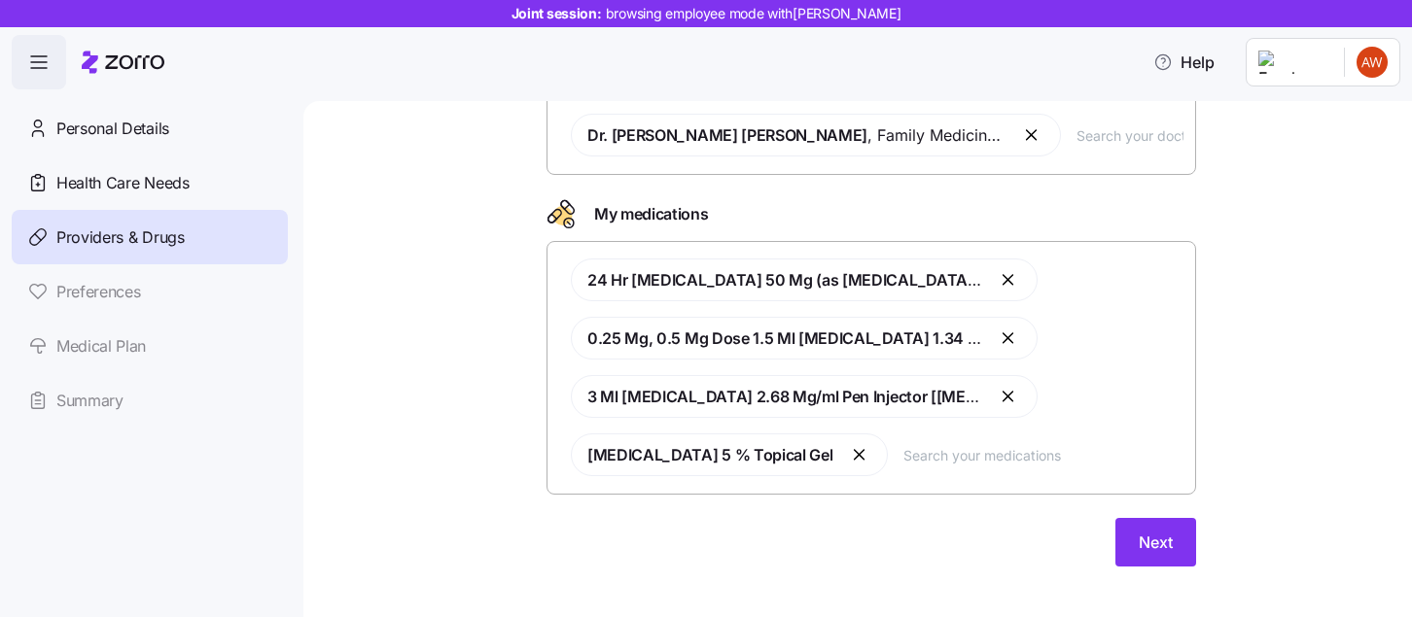
scroll to position [285, 0]
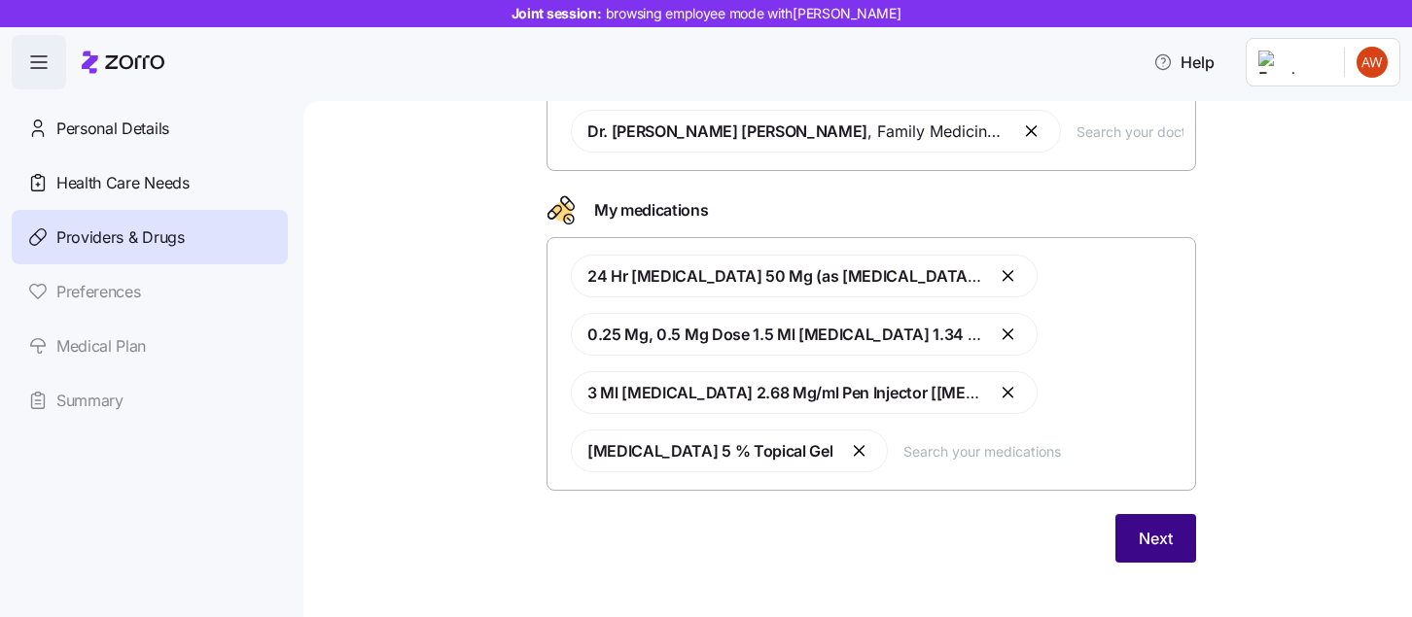
click at [1160, 528] on span "Next" at bounding box center [1155, 538] width 34 height 23
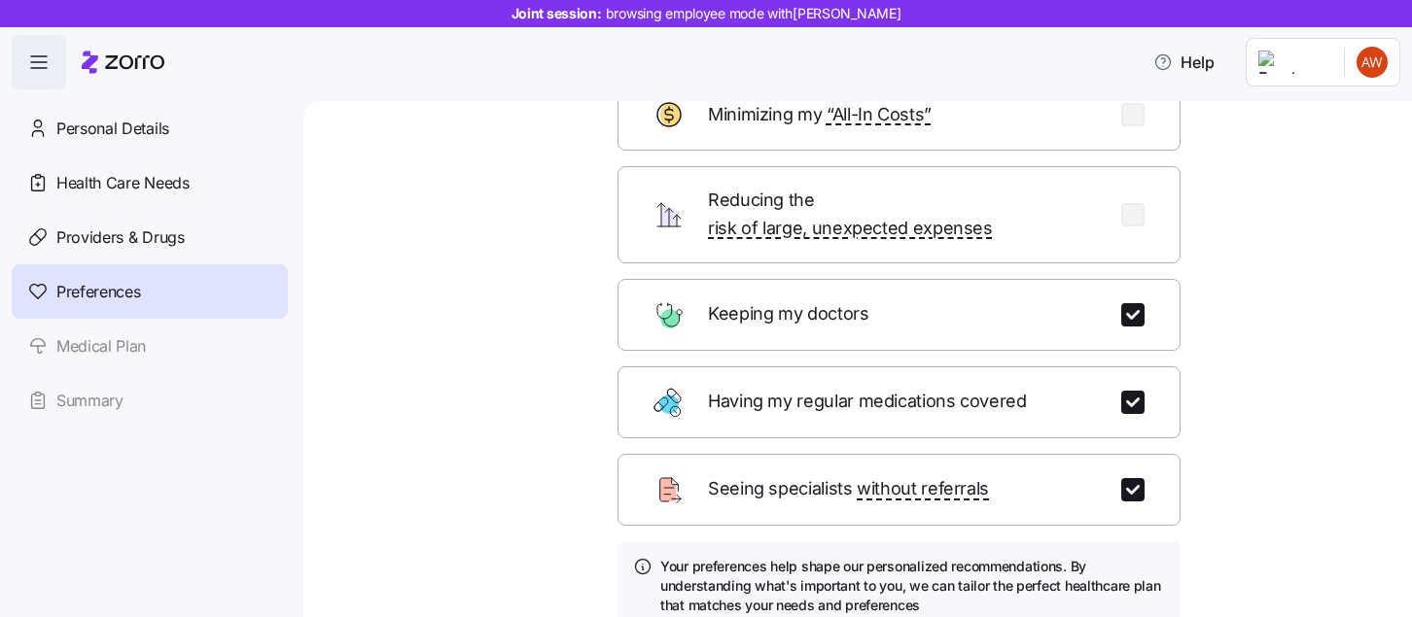
scroll to position [222, 0]
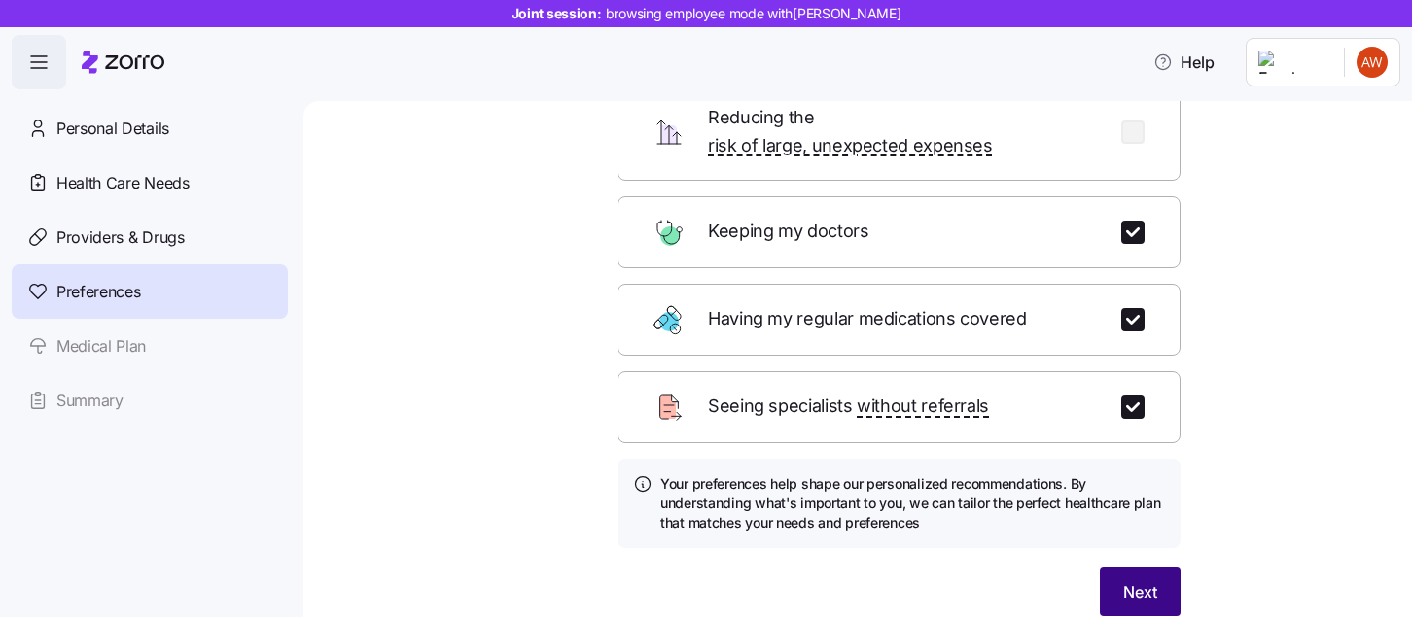
click at [1138, 580] on span "Next" at bounding box center [1140, 591] width 34 height 23
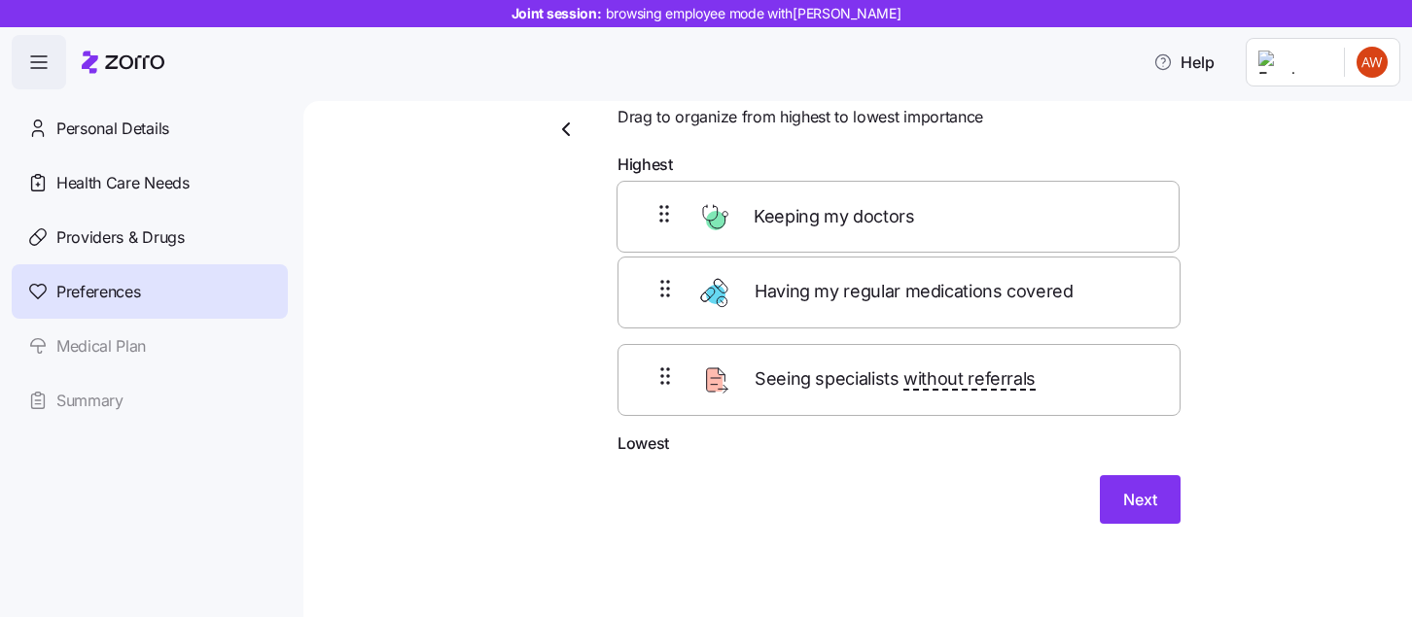
scroll to position [61, 0]
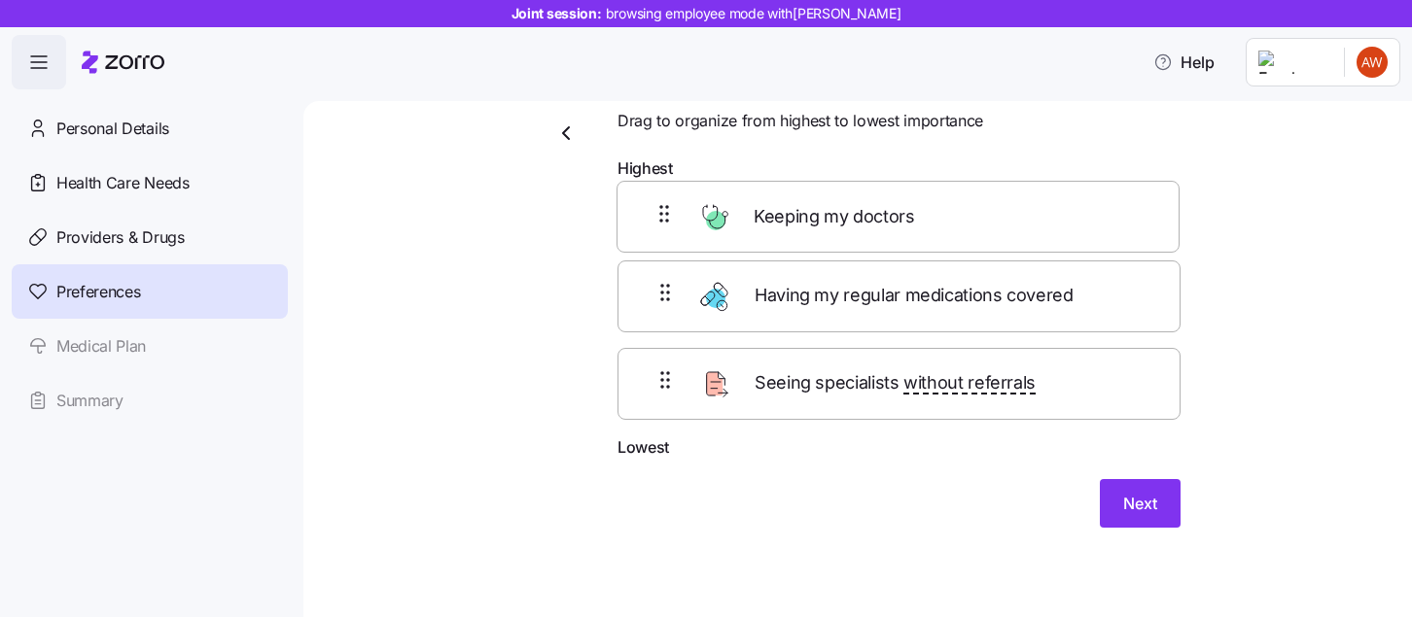
drag, startPoint x: 823, startPoint y: 200, endPoint x: 818, endPoint y: 275, distance: 75.1
click at [818, 275] on div "Keeping my doctors Having my regular medications covered Seeing specialists wit…" at bounding box center [898, 312] width 563 height 247
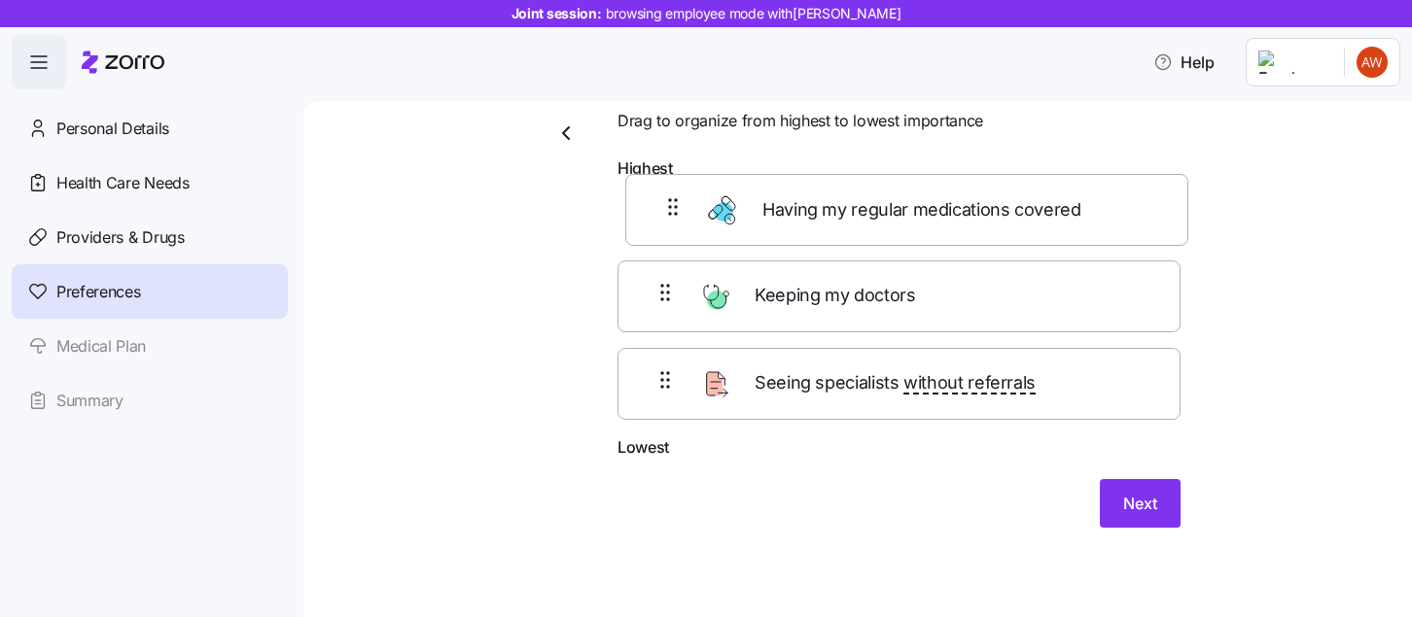
scroll to position [52, 0]
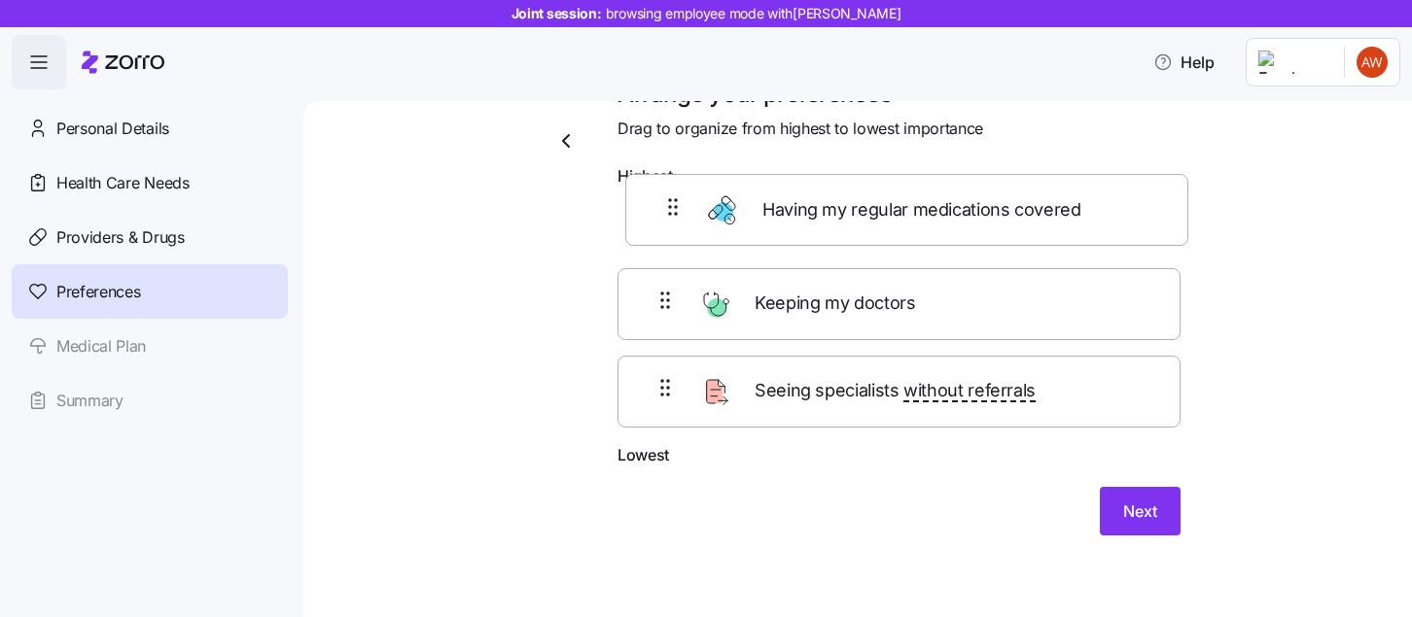
drag, startPoint x: 818, startPoint y: 302, endPoint x: 825, endPoint y: 182, distance: 120.8
click at [826, 182] on form "Highest Keeping my doctors Having my regular medications covered Seeing special…" at bounding box center [898, 349] width 563 height 371
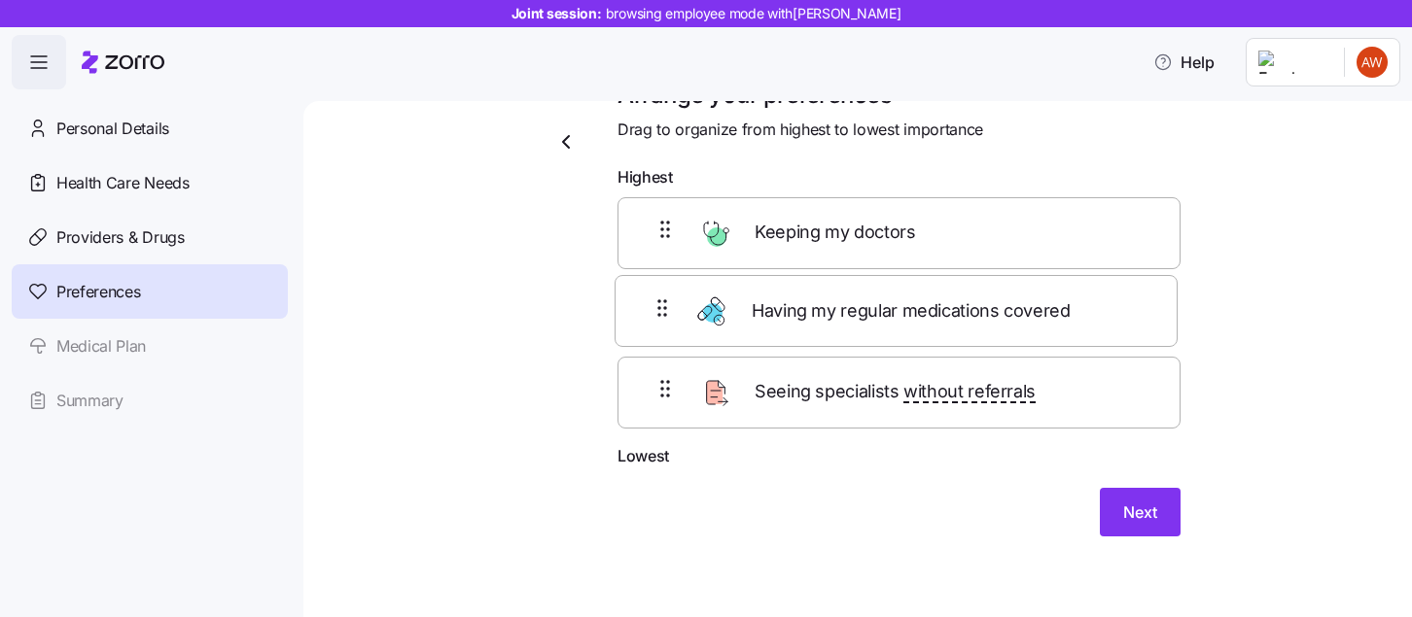
drag, startPoint x: 810, startPoint y: 227, endPoint x: 807, endPoint y: 318, distance: 91.4
click at [807, 318] on div "Having my regular medications covered Keeping my doctors Seeing specialists wit…" at bounding box center [898, 320] width 563 height 247
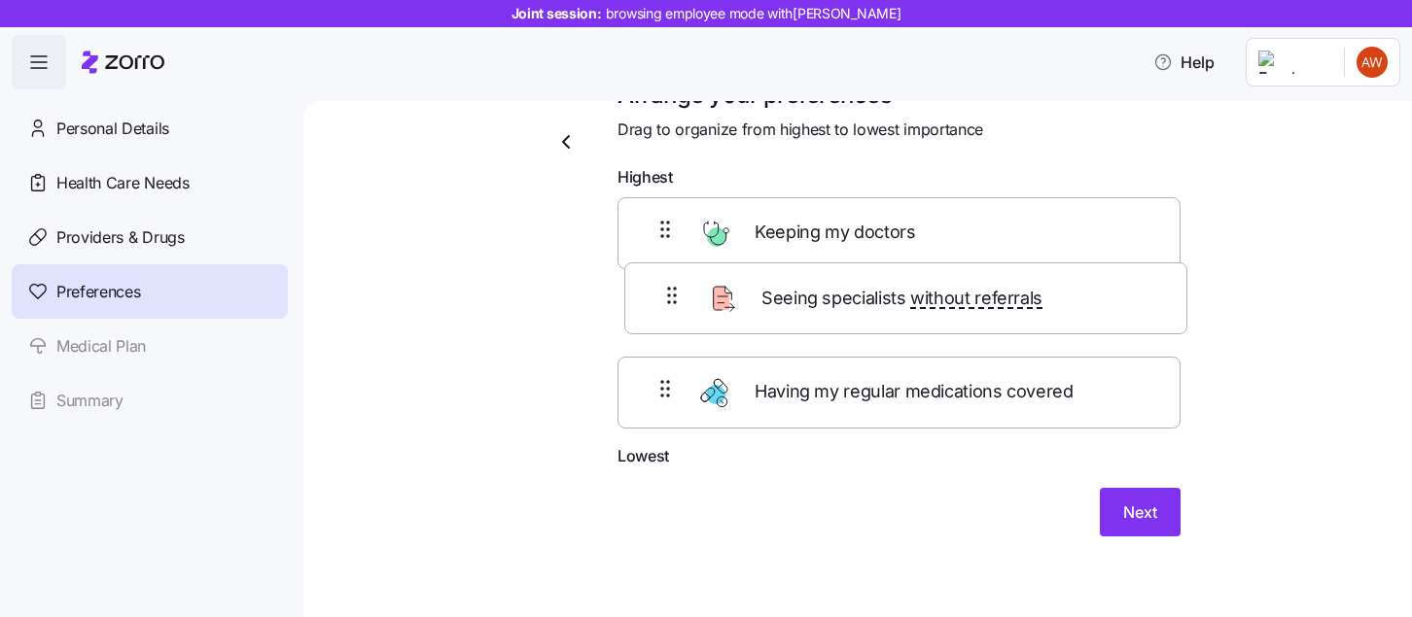
drag, startPoint x: 878, startPoint y: 438, endPoint x: 885, endPoint y: 318, distance: 120.7
click at [885, 318] on div "Keeping my doctors Having my regular medications covered Seeing specialists wit…" at bounding box center [898, 320] width 563 height 247
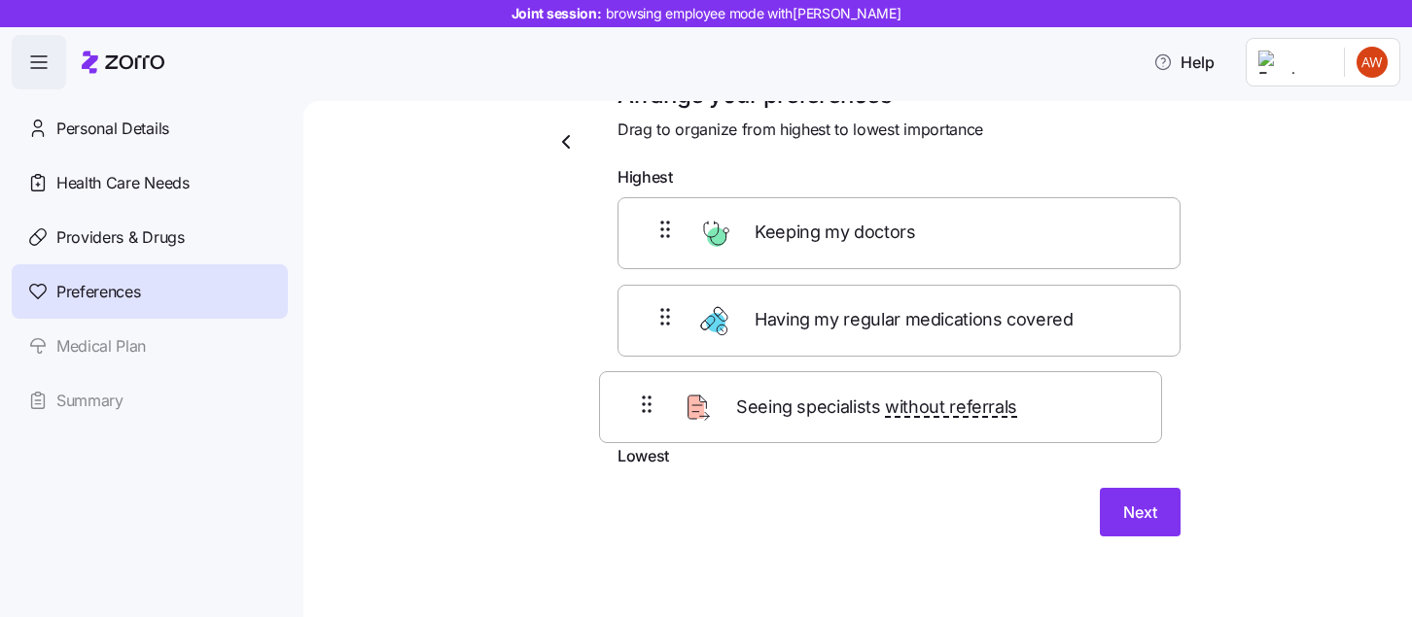
drag, startPoint x: 899, startPoint y: 326, endPoint x: 880, endPoint y: 423, distance: 99.1
click at [880, 423] on div "Keeping my doctors Seeing specialists without referrals Having my regular medic…" at bounding box center [898, 320] width 563 height 247
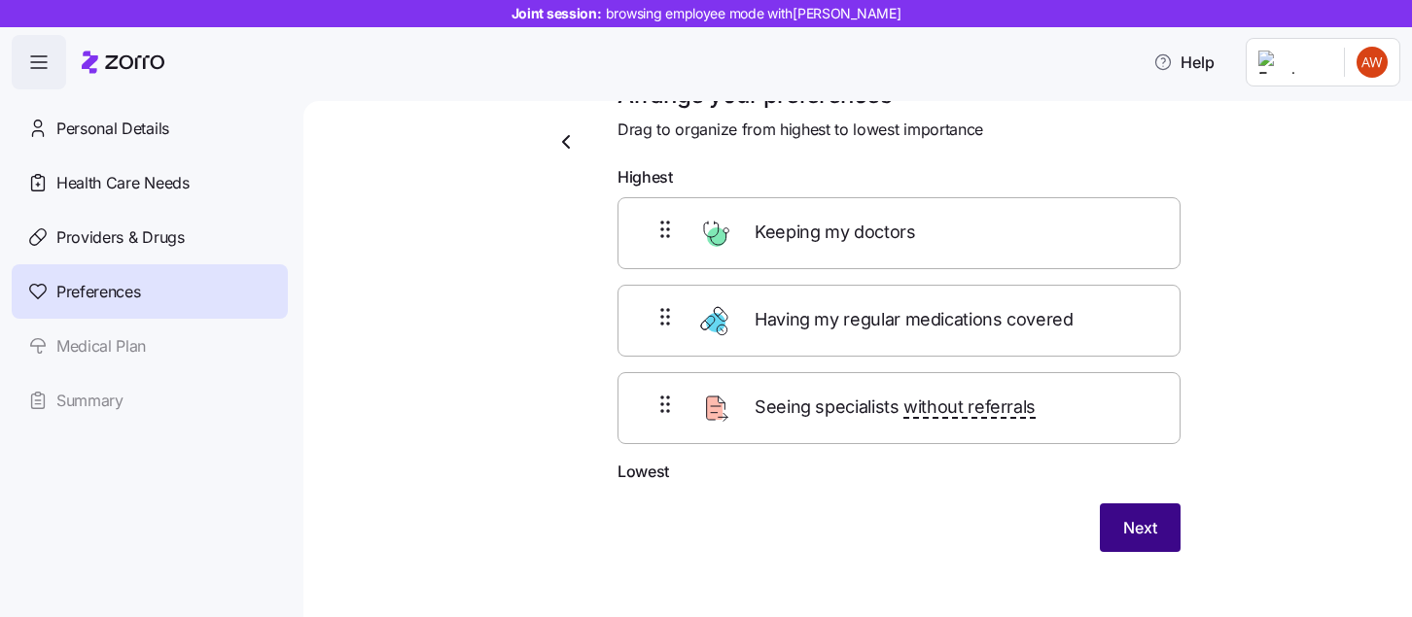
click at [1146, 539] on button "Next" at bounding box center [1139, 528] width 81 height 49
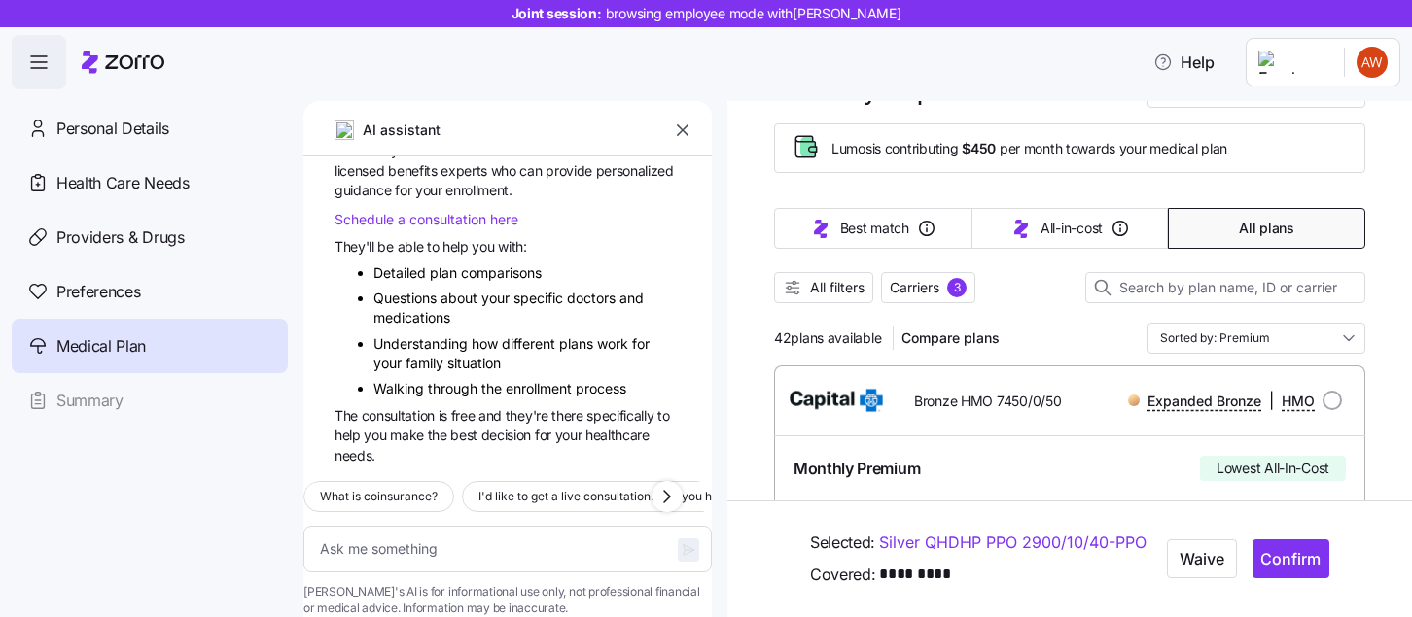
scroll to position [84, 0]
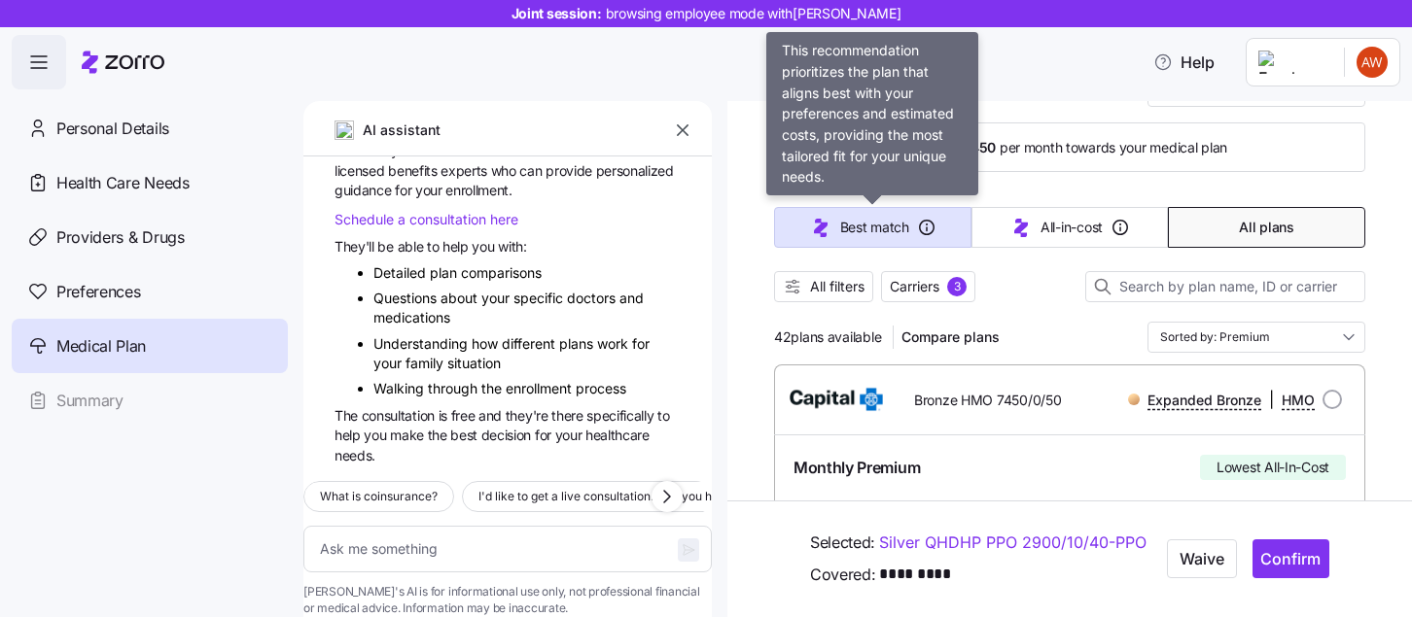
click at [936, 227] on button "Best match" at bounding box center [872, 227] width 197 height 41
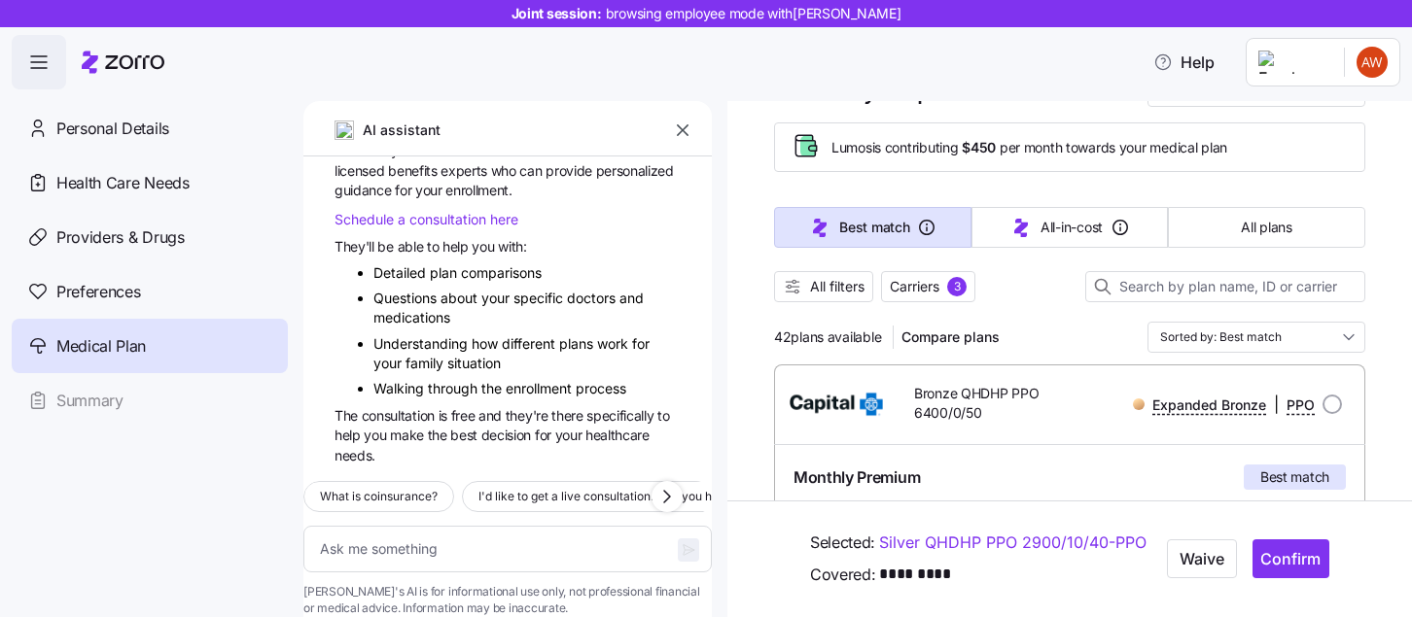
type textarea "x"
type input "Sorted by: Best match"
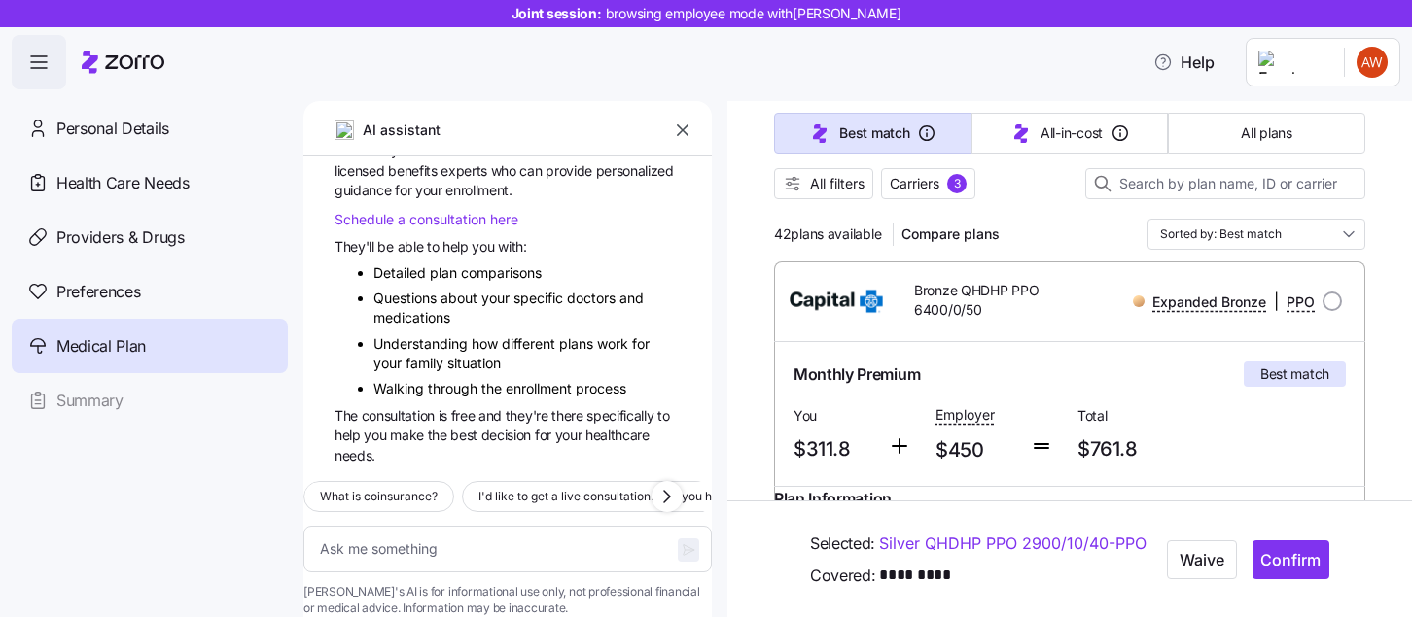
scroll to position [186, 0]
click at [682, 134] on icon "button" at bounding box center [682, 130] width 19 height 19
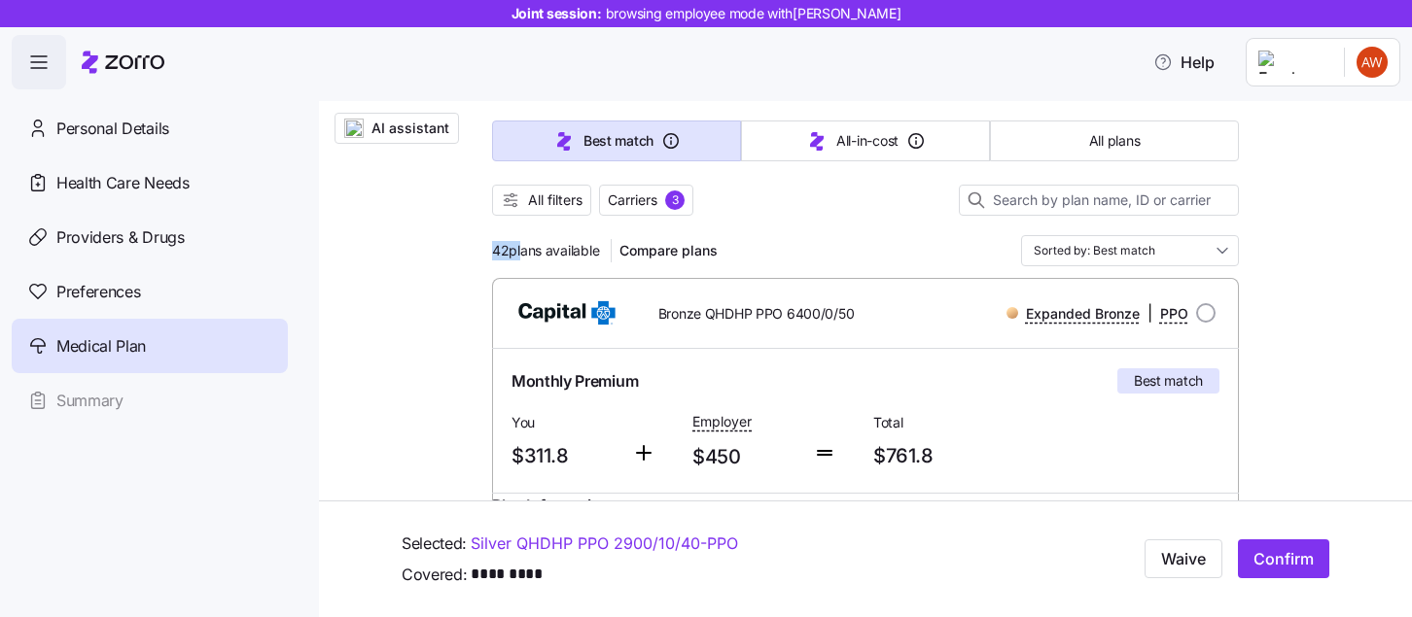
drag, startPoint x: 488, startPoint y: 251, endPoint x: 520, endPoint y: 252, distance: 32.1
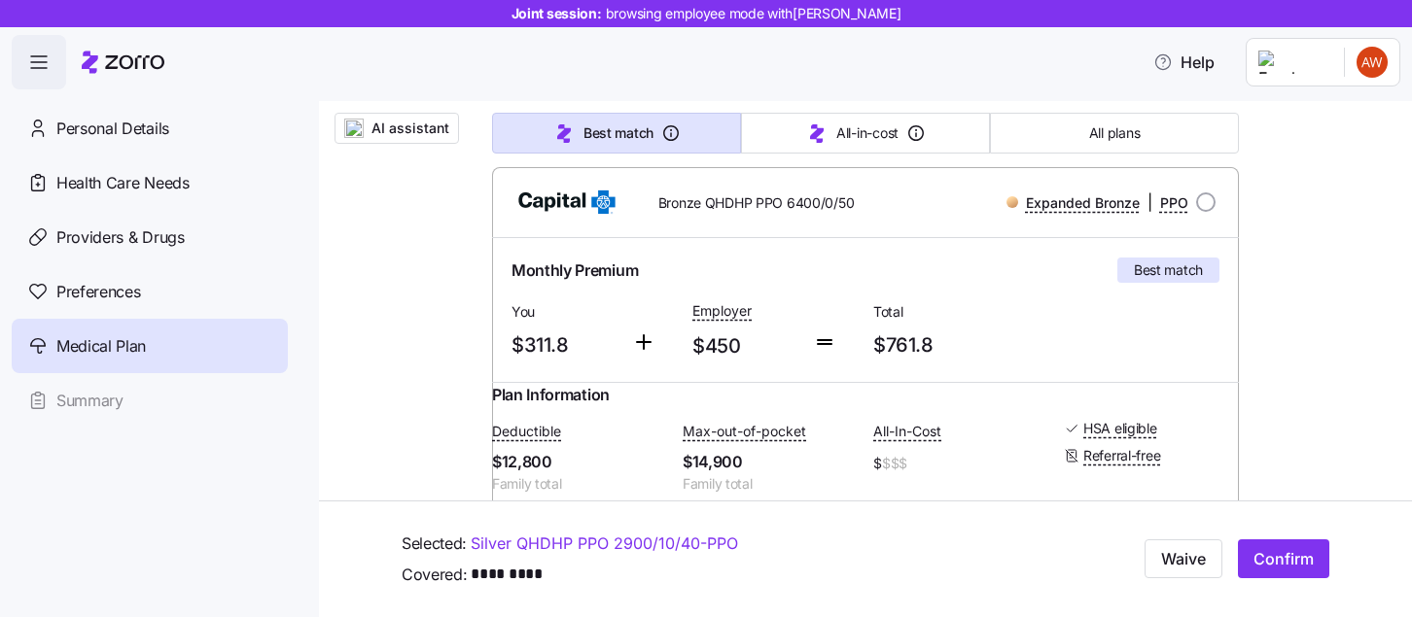
scroll to position [298, 0]
drag, startPoint x: 937, startPoint y: 345, endPoint x: 883, endPoint y: 342, distance: 54.5
click at [883, 342] on span "$761.8" at bounding box center [955, 344] width 165 height 32
drag, startPoint x: 573, startPoint y: 337, endPoint x: 508, endPoint y: 336, distance: 64.2
click at [508, 336] on div "You $311.8" at bounding box center [564, 329] width 121 height 80
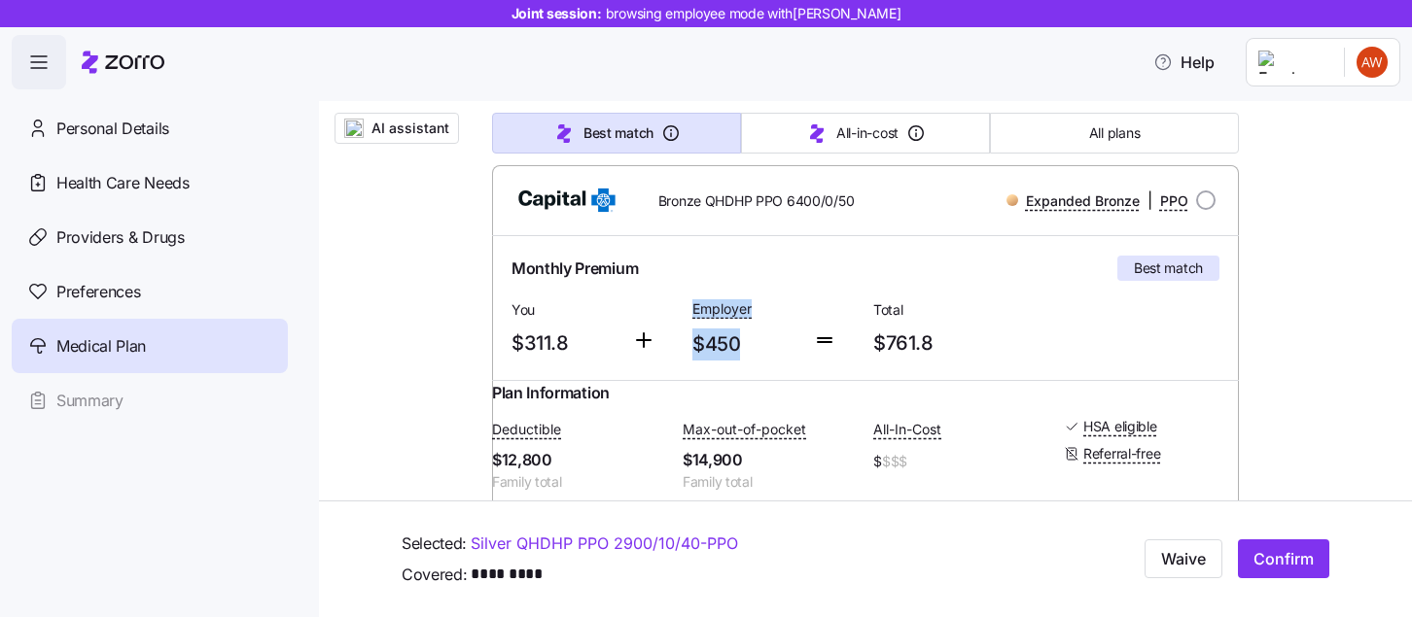
drag, startPoint x: 747, startPoint y: 336, endPoint x: 676, endPoint y: 339, distance: 71.0
click at [676, 339] on div "Monthly Premium Best match You $311.8 Employer $450 Total $761.8" at bounding box center [865, 308] width 723 height 121
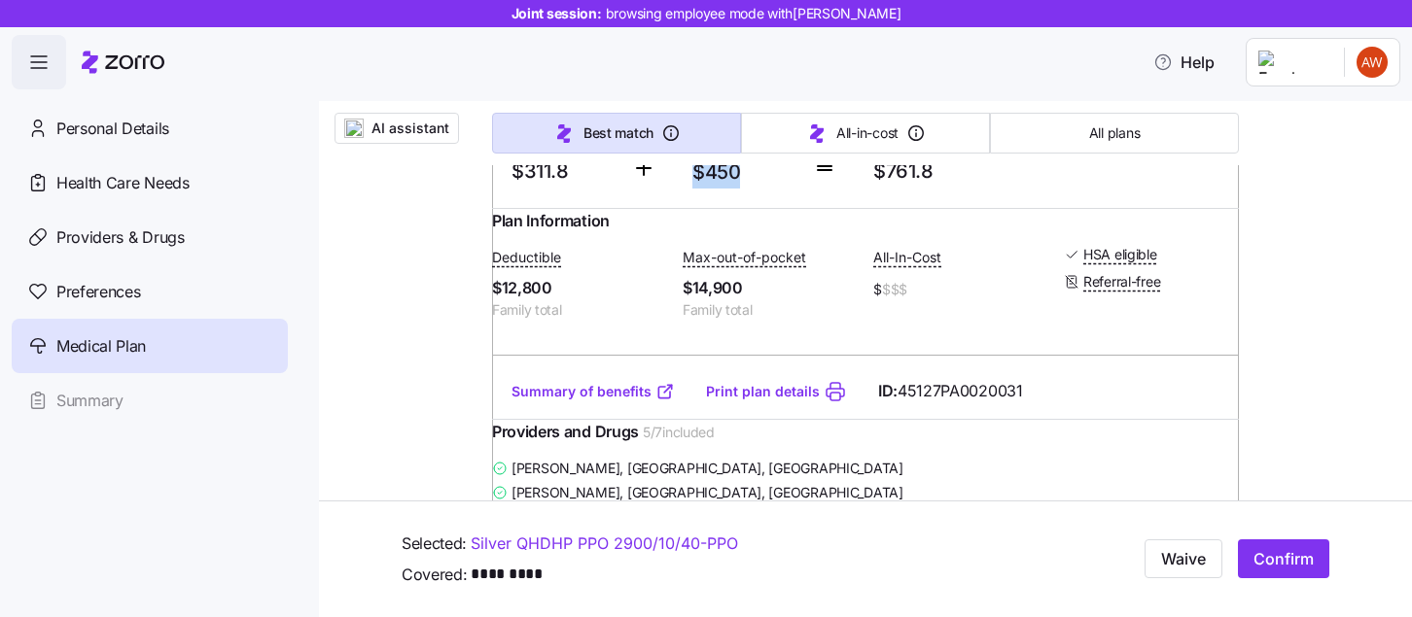
scroll to position [477, 0]
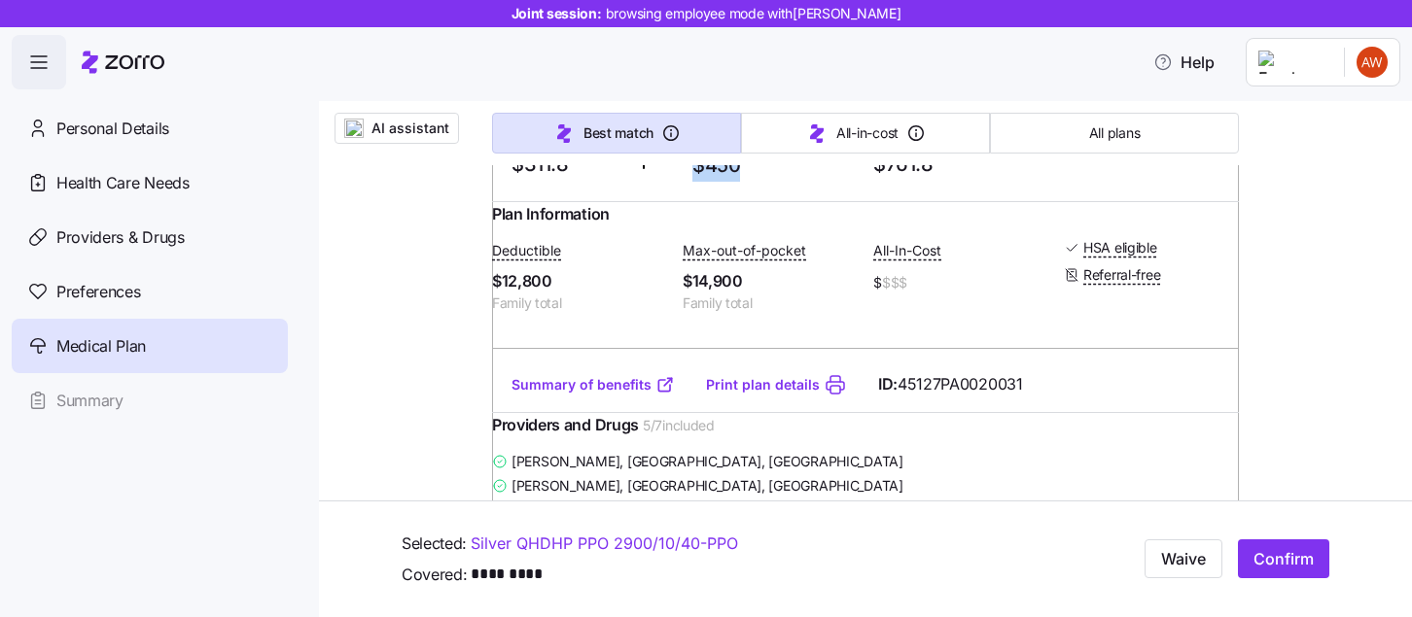
click at [585, 395] on link "Summary of benefits" at bounding box center [592, 384] width 163 height 19
click at [1043, 326] on div "Deductible $12,800 Family total Max-out-of-pocket $14,900 Family total All-In-C…" at bounding box center [865, 276] width 747 height 99
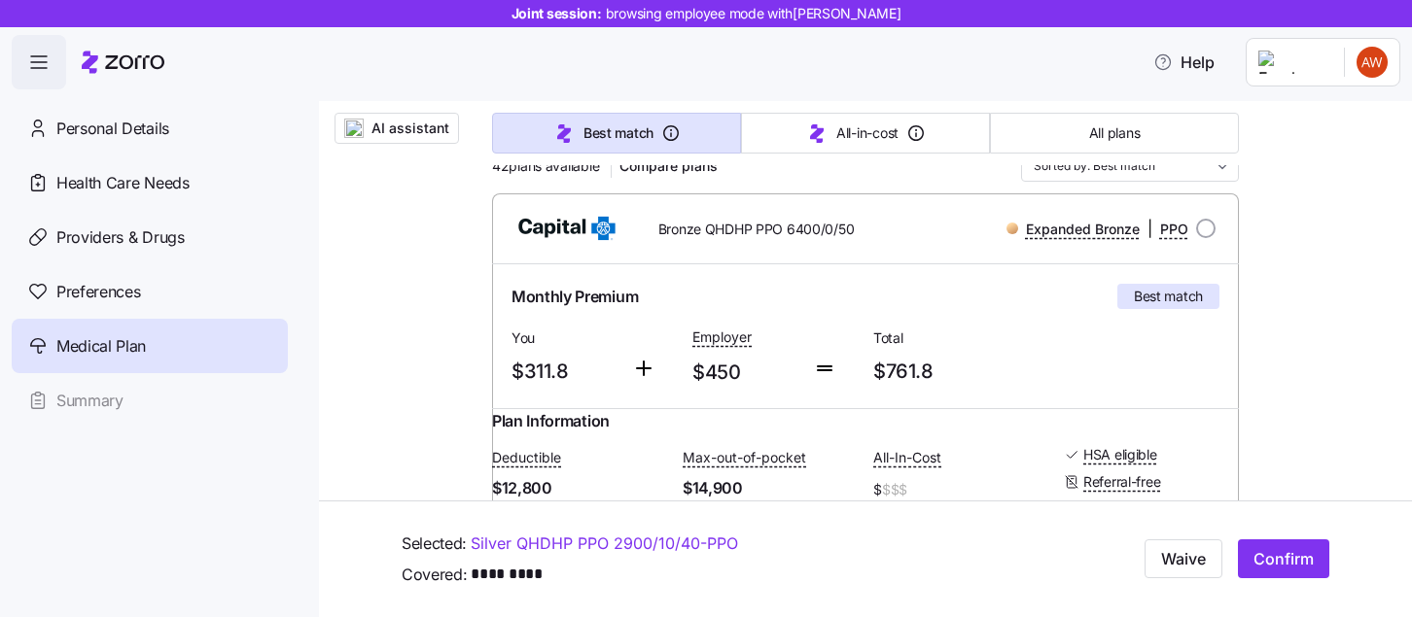
scroll to position [0, 0]
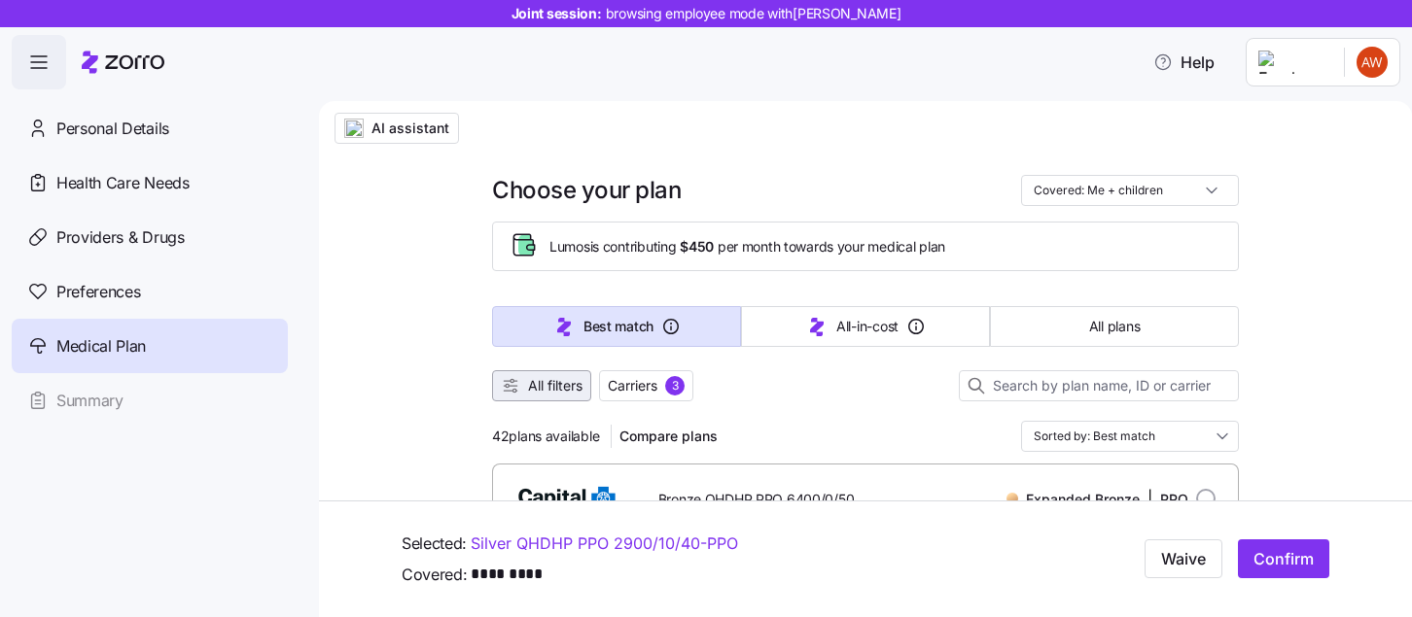
click at [552, 380] on span "All filters" at bounding box center [555, 385] width 54 height 19
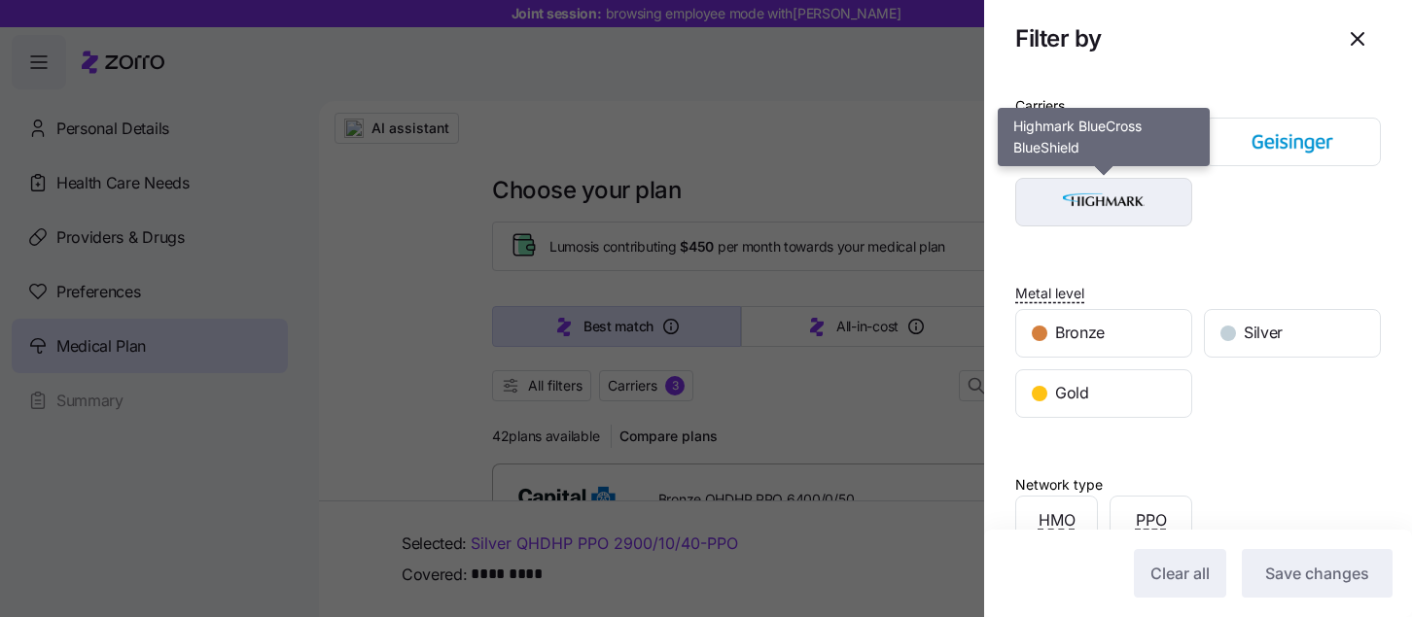
click at [1109, 191] on img "button" at bounding box center [1103, 202] width 143 height 39
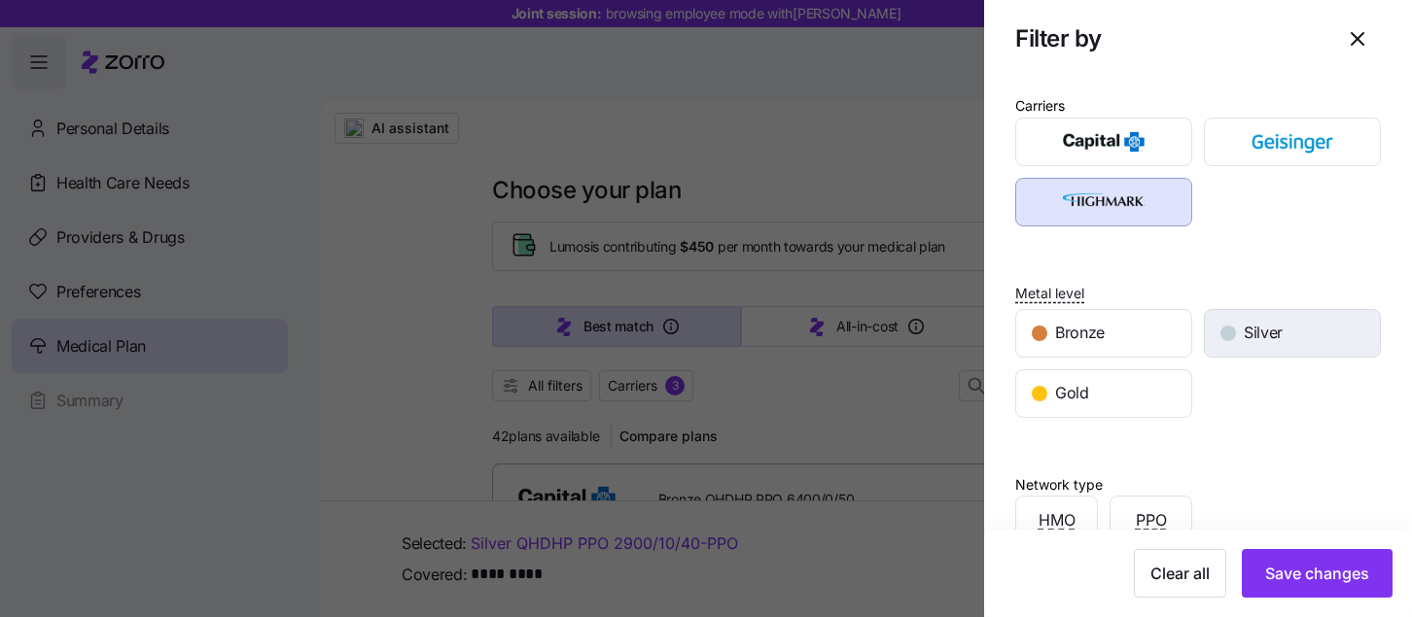
click at [1277, 325] on span "Silver" at bounding box center [1262, 333] width 39 height 24
click at [1128, 501] on div "PPO" at bounding box center [1150, 520] width 81 height 47
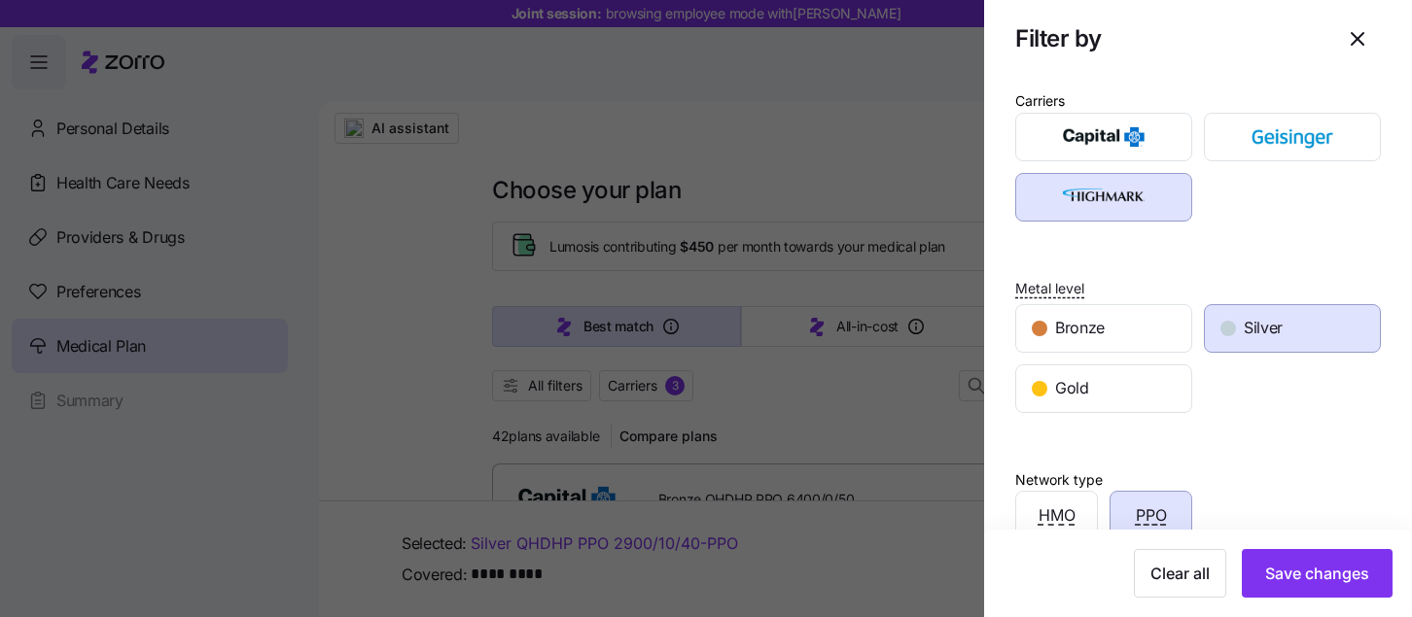
scroll to position [9, 0]
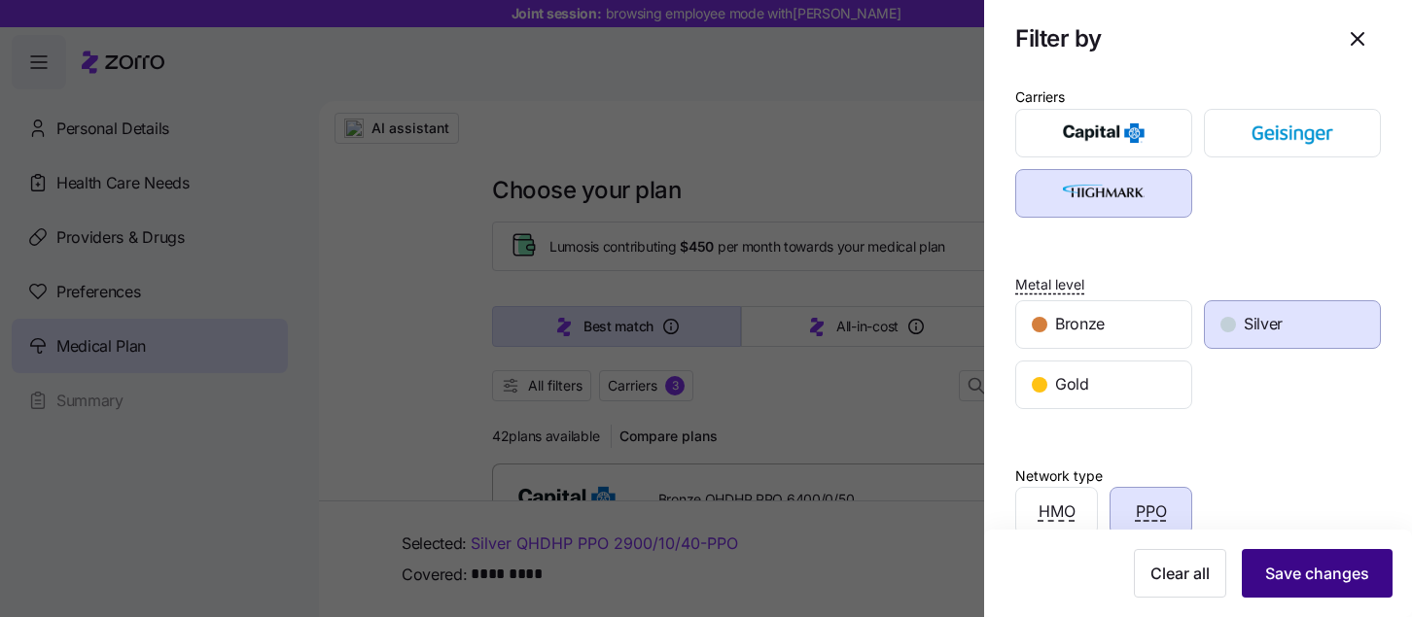
click at [1299, 583] on span "Save changes" at bounding box center [1317, 573] width 104 height 23
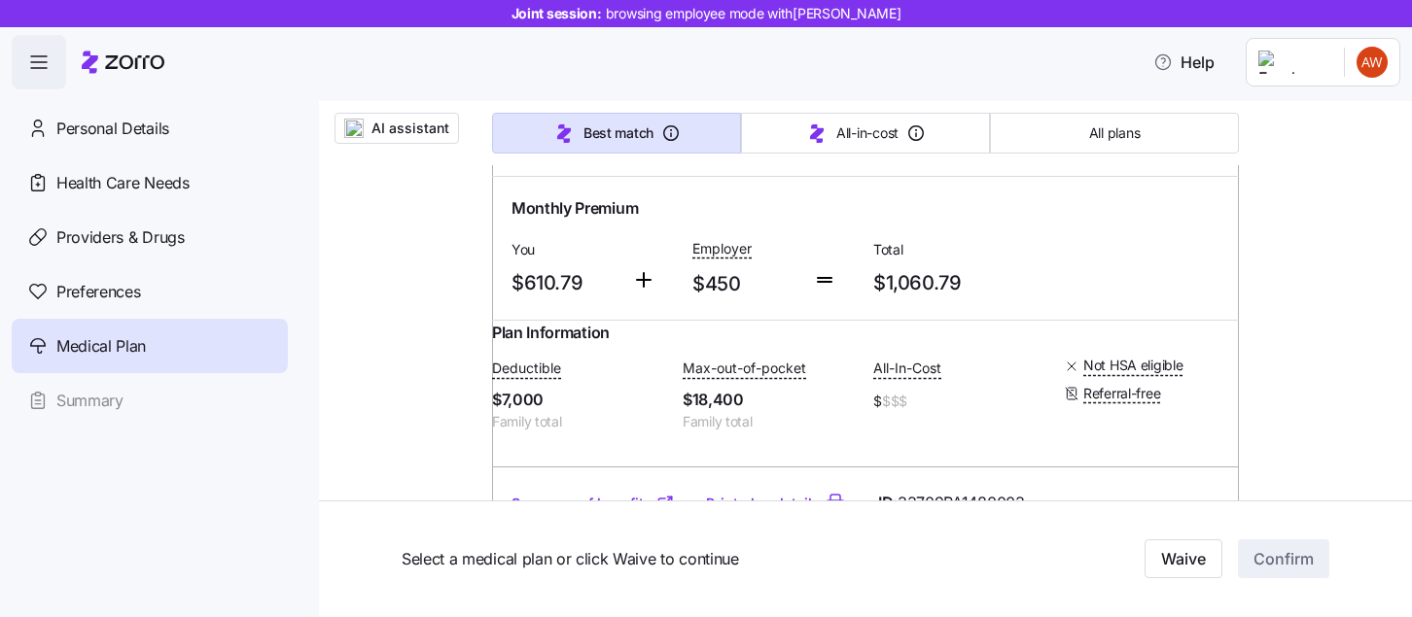
scroll to position [360, 0]
drag, startPoint x: 979, startPoint y: 283, endPoint x: 873, endPoint y: 281, distance: 106.0
click at [873, 281] on span "$1,060.79" at bounding box center [955, 281] width 165 height 32
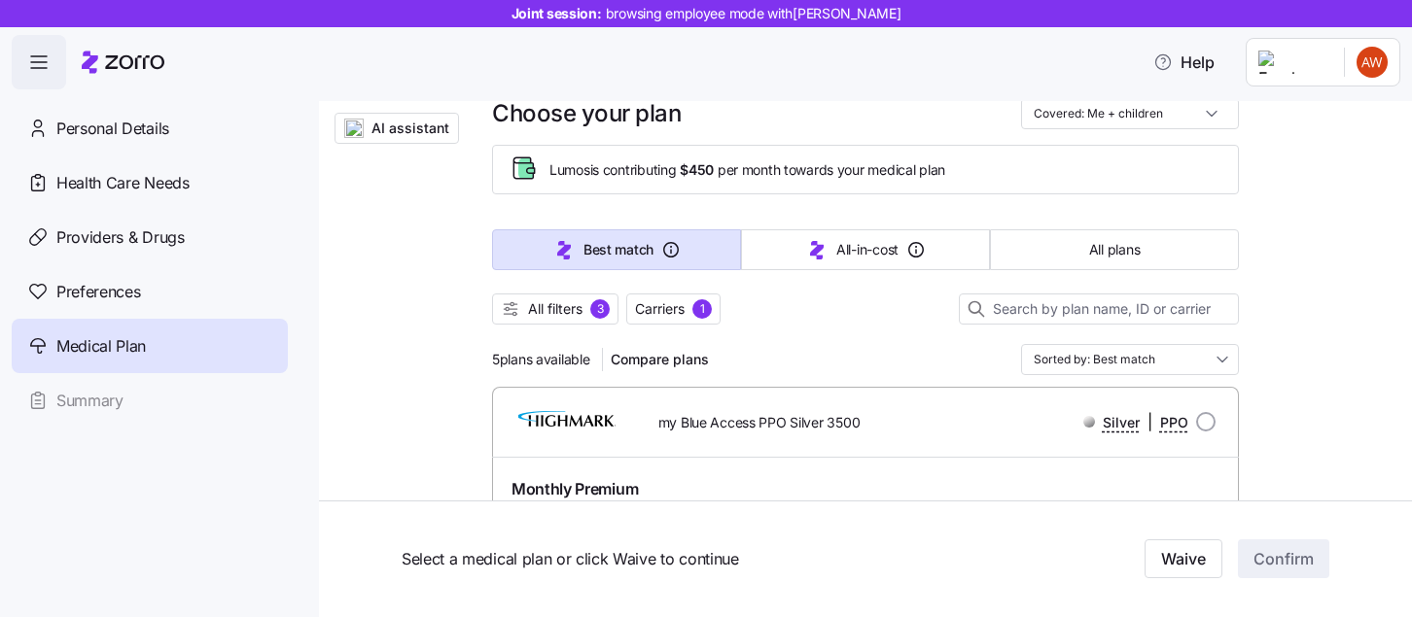
scroll to position [0, 0]
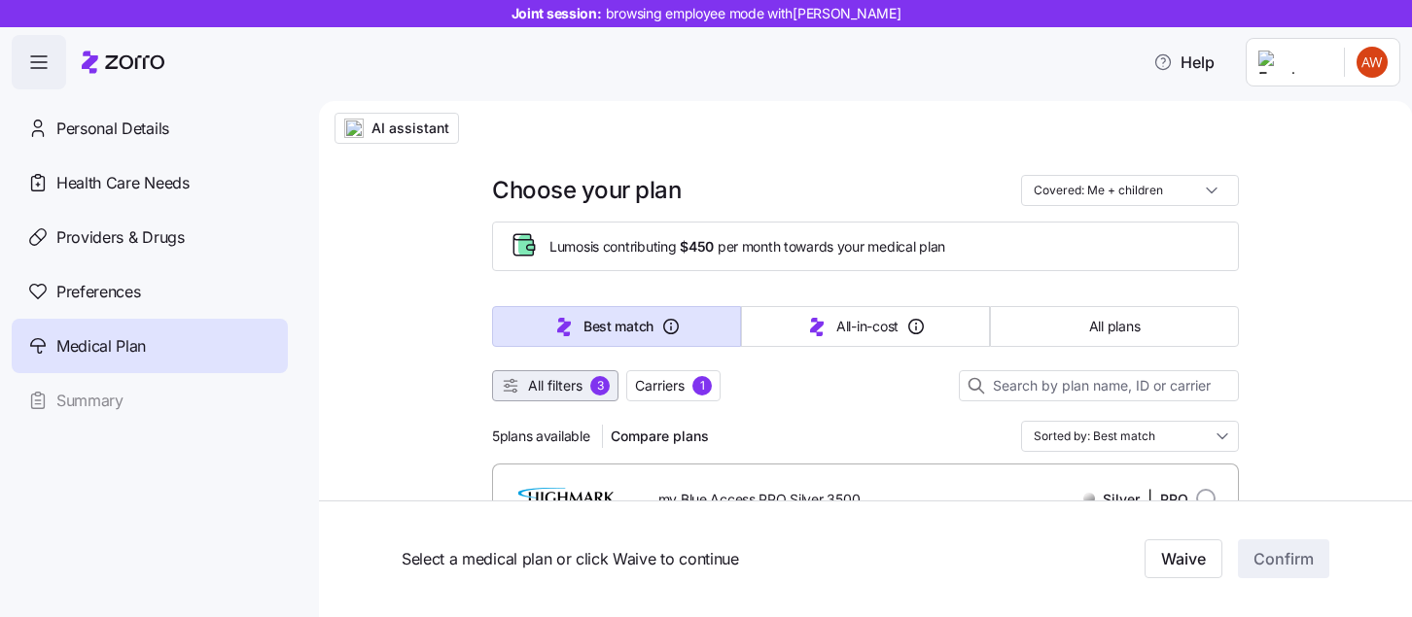
click at [575, 389] on span "All filters" at bounding box center [555, 385] width 54 height 19
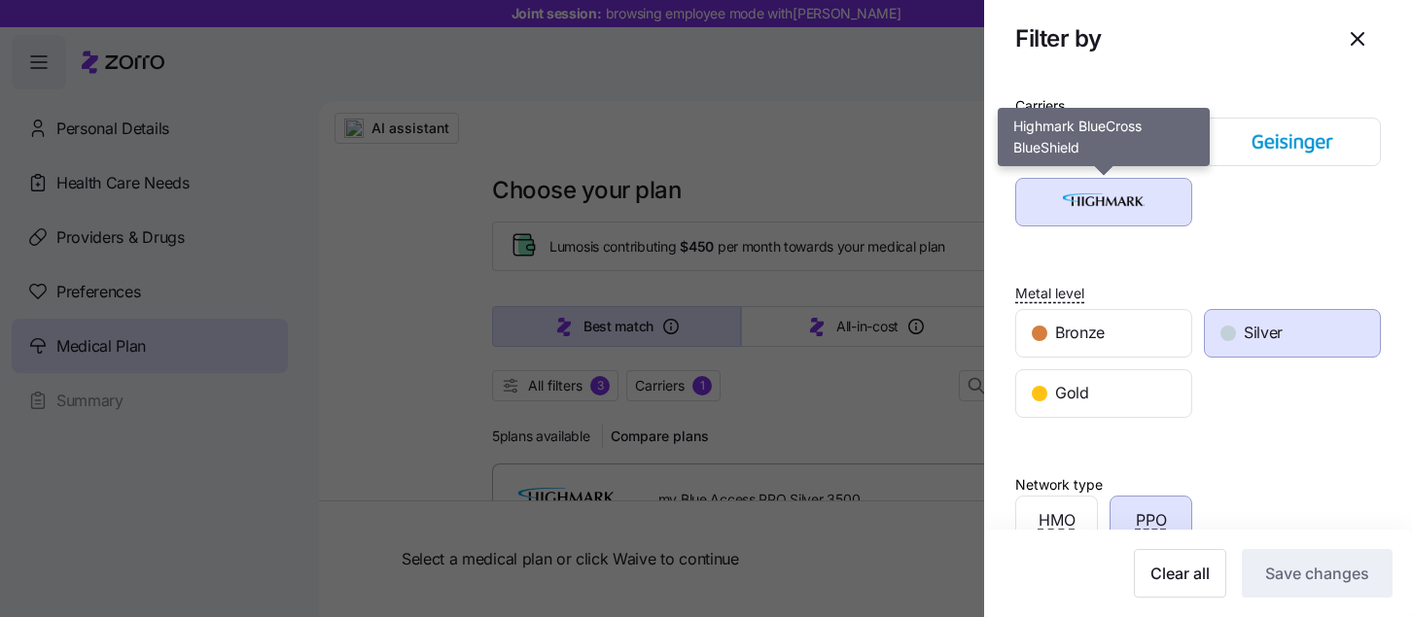
click at [1078, 213] on img "button" at bounding box center [1103, 202] width 143 height 39
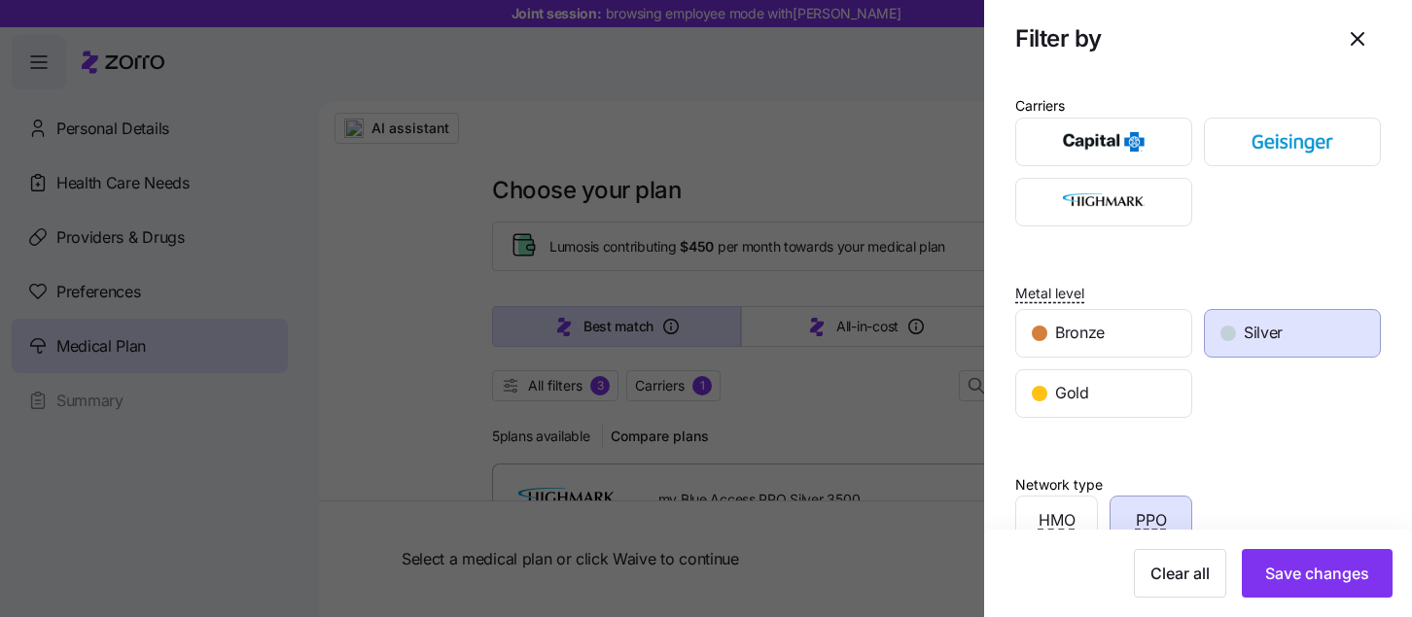
click at [1263, 311] on div "Silver" at bounding box center [1291, 333] width 175 height 47
click at [1137, 514] on span "PPO" at bounding box center [1150, 520] width 31 height 24
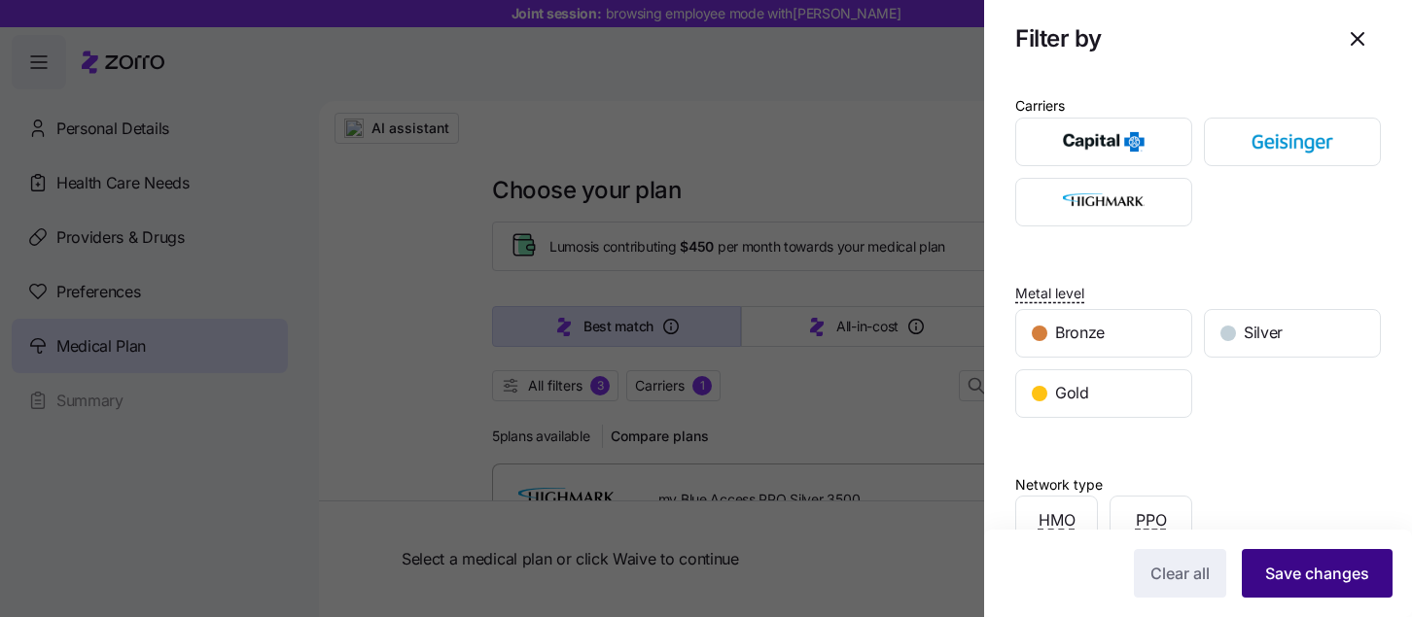
click at [1330, 568] on span "Save changes" at bounding box center [1317, 573] width 104 height 23
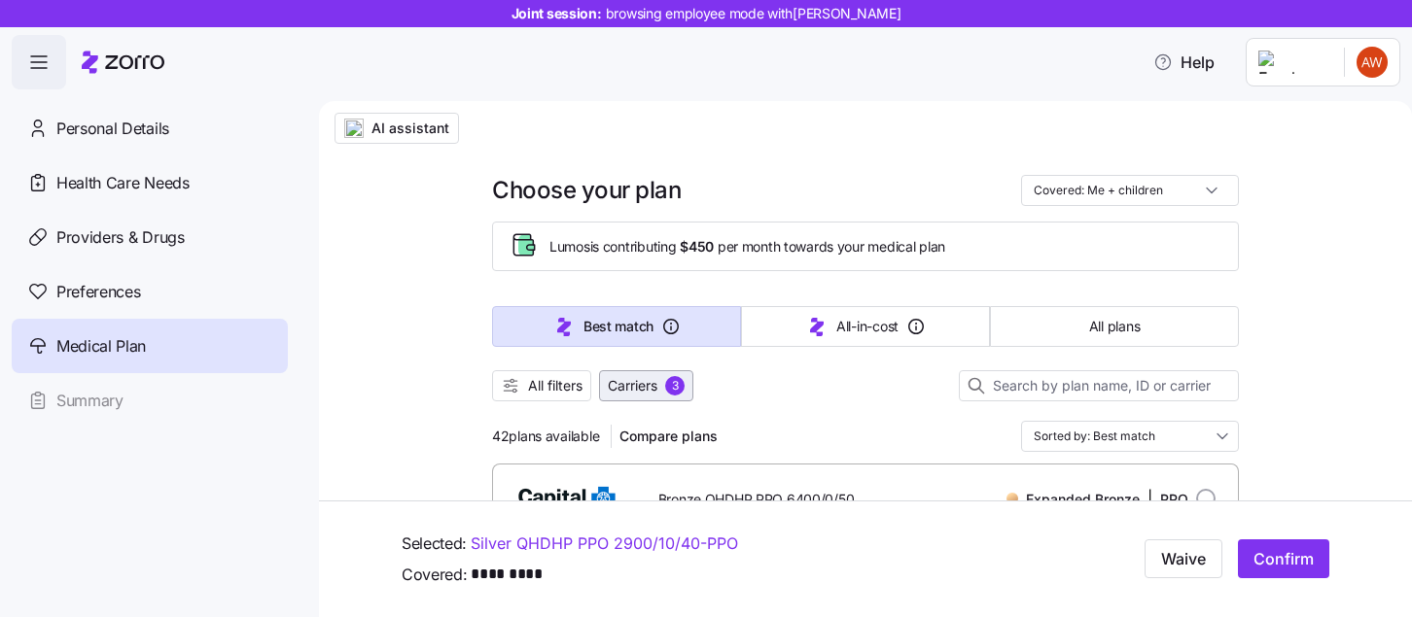
click at [657, 378] on span "Carriers" at bounding box center [633, 385] width 50 height 19
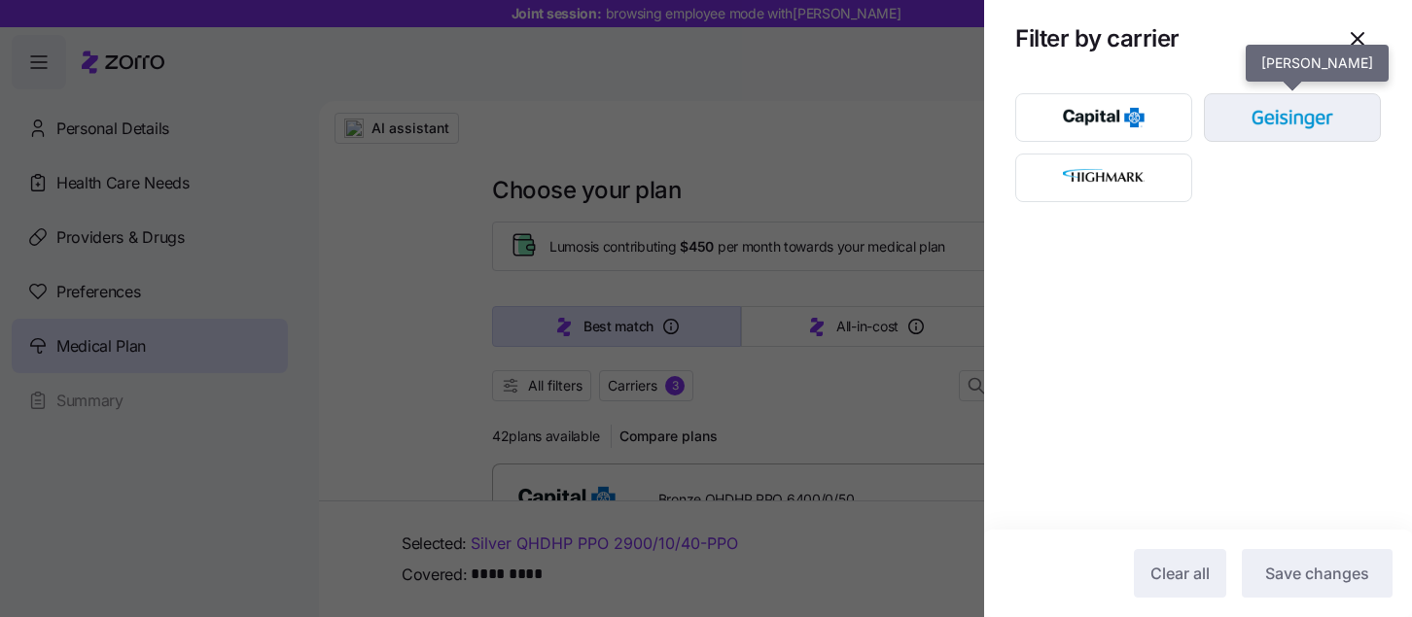
click at [1320, 114] on img "button" at bounding box center [1292, 117] width 143 height 39
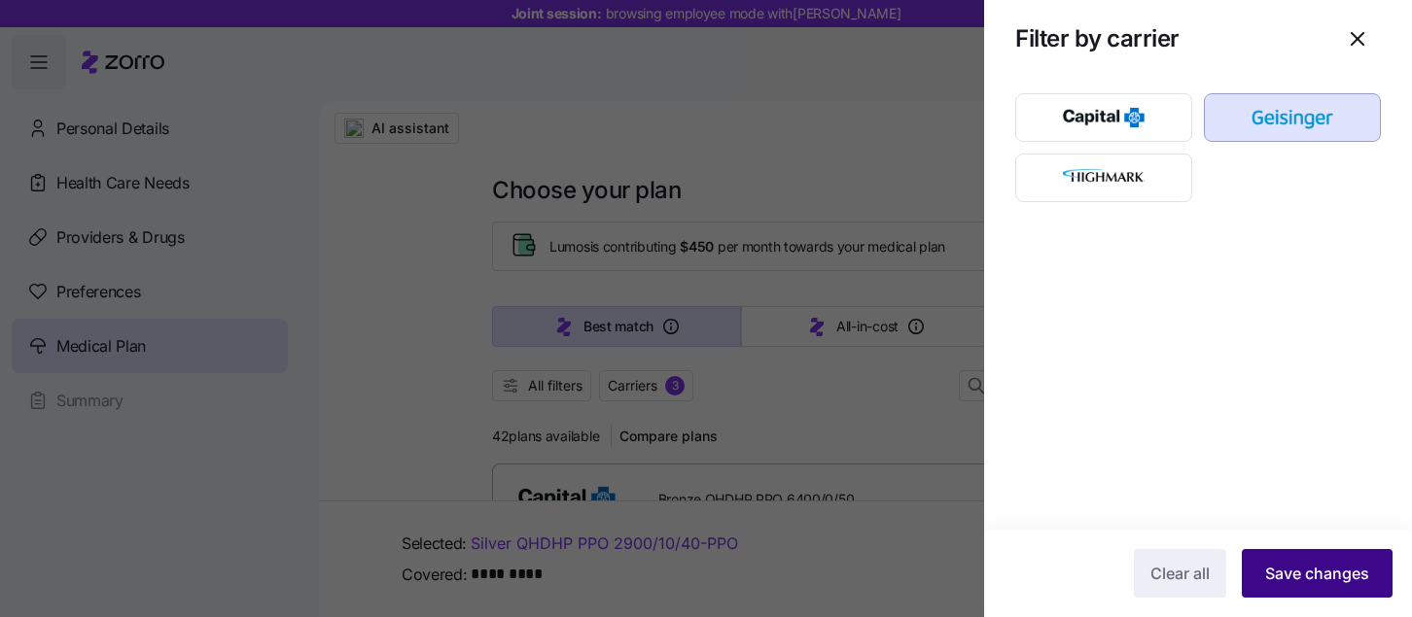
click at [1303, 565] on span "Save changes" at bounding box center [1317, 573] width 104 height 23
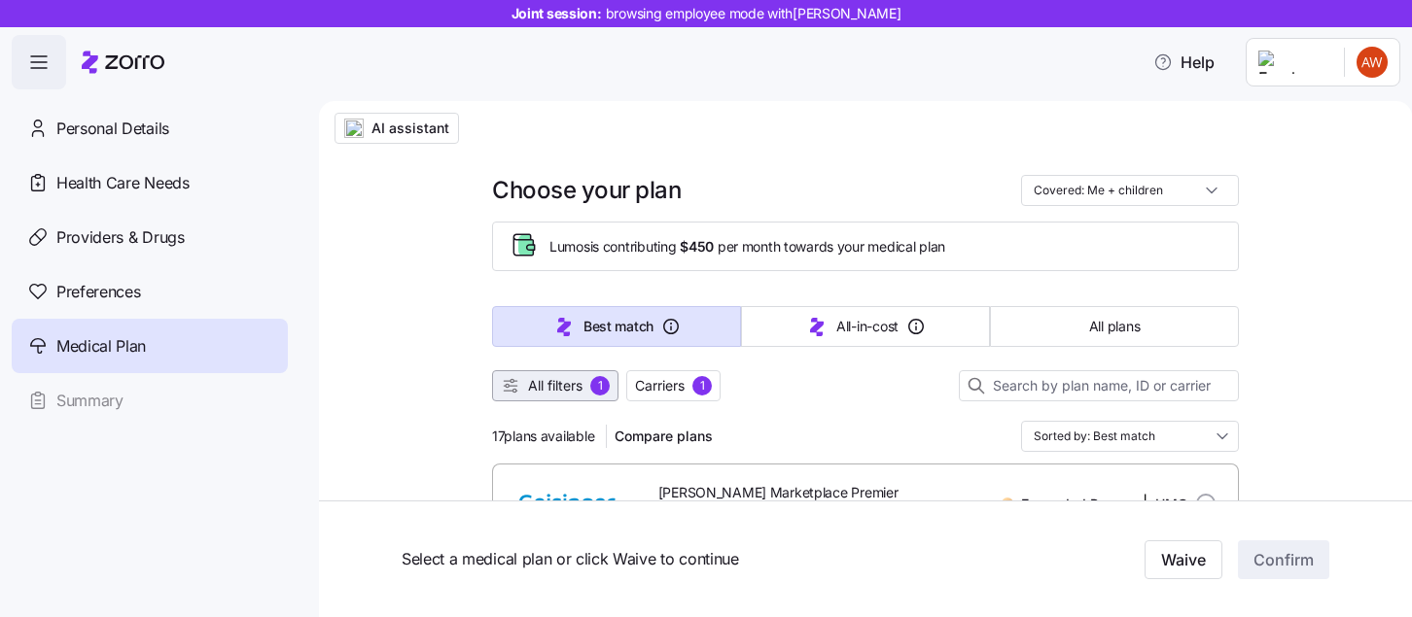
click at [581, 385] on span "All filters" at bounding box center [555, 385] width 54 height 19
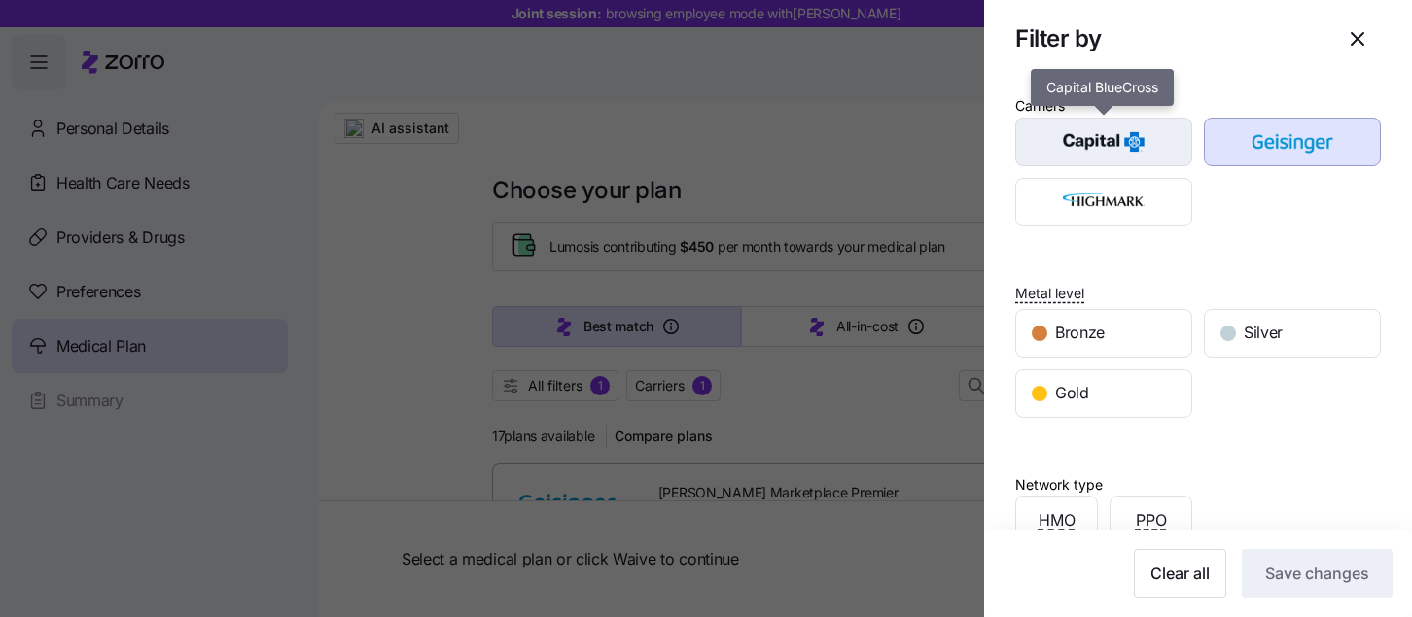
click at [1123, 140] on img "button" at bounding box center [1103, 141] width 143 height 39
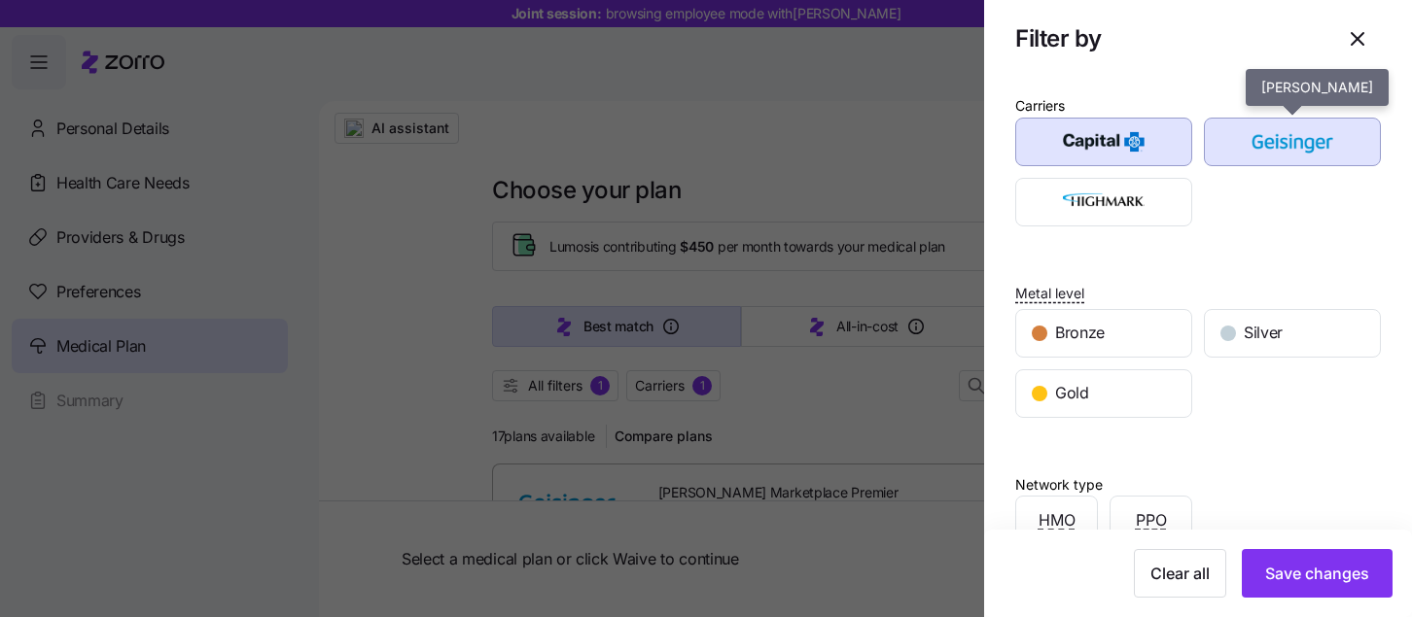
click at [1309, 133] on img "button" at bounding box center [1292, 141] width 143 height 39
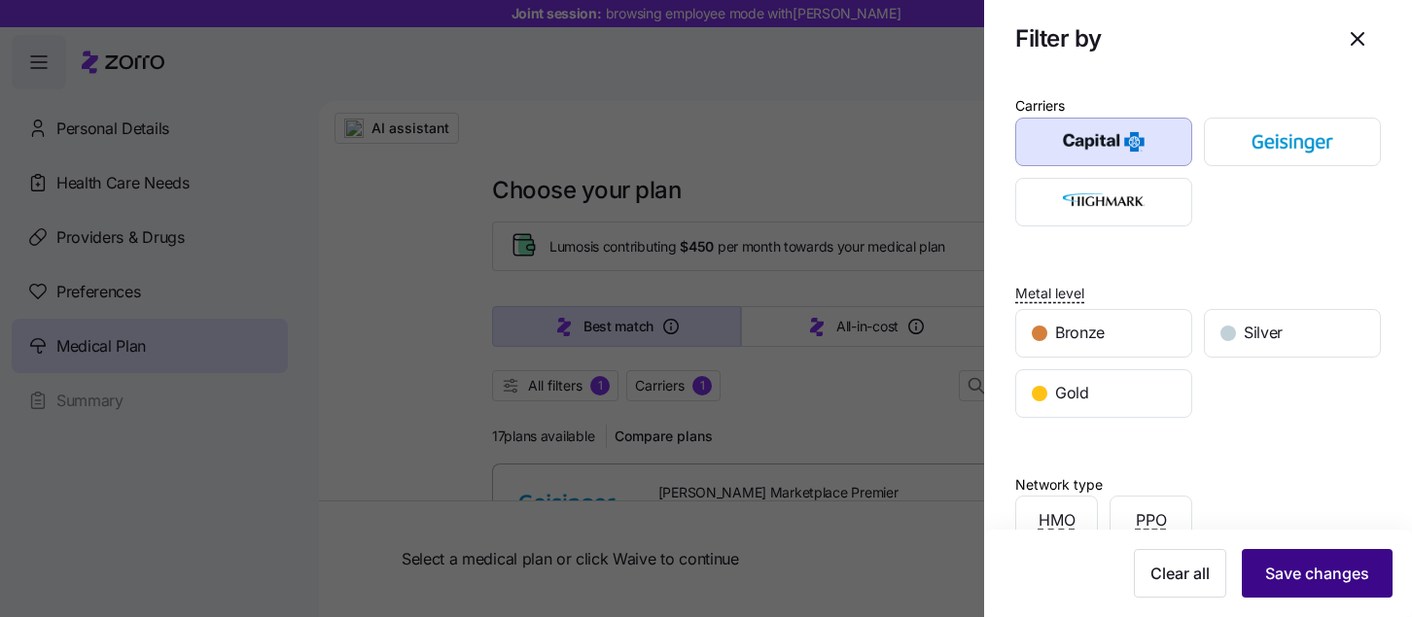
click at [1315, 575] on span "Save changes" at bounding box center [1317, 573] width 104 height 23
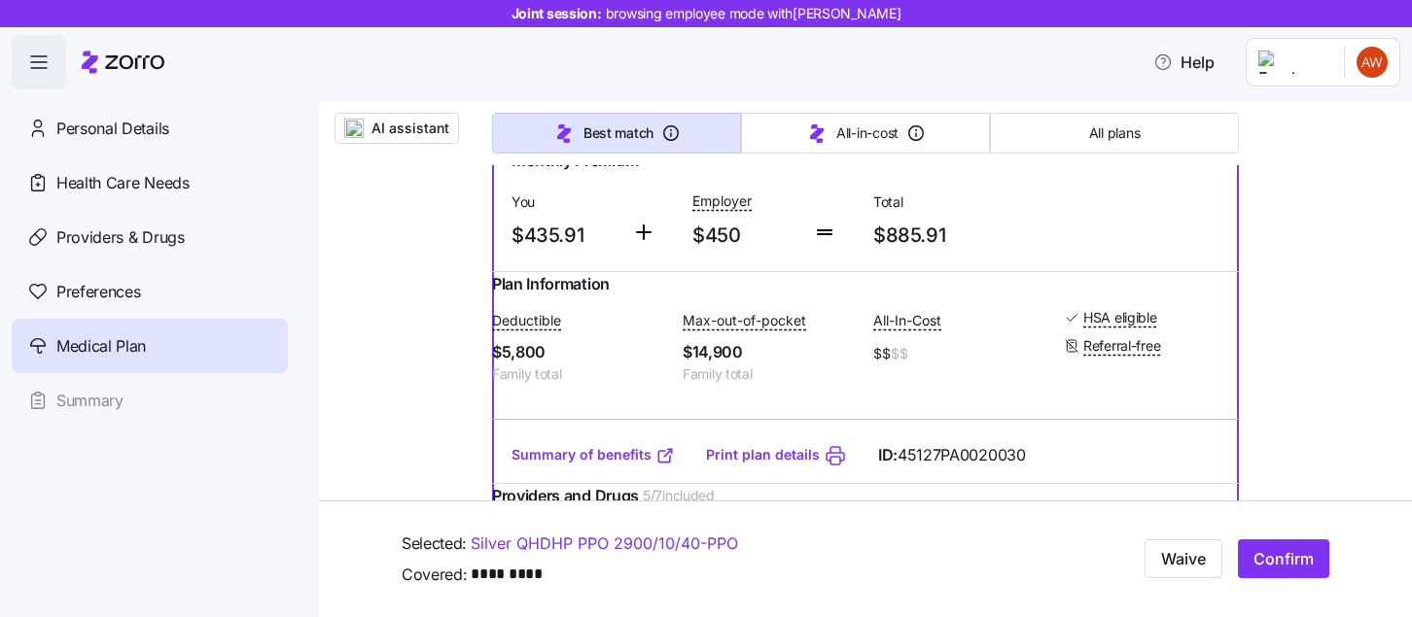
scroll to position [2722, 0]
click at [1205, 105] on input "radio" at bounding box center [1205, 95] width 19 height 19
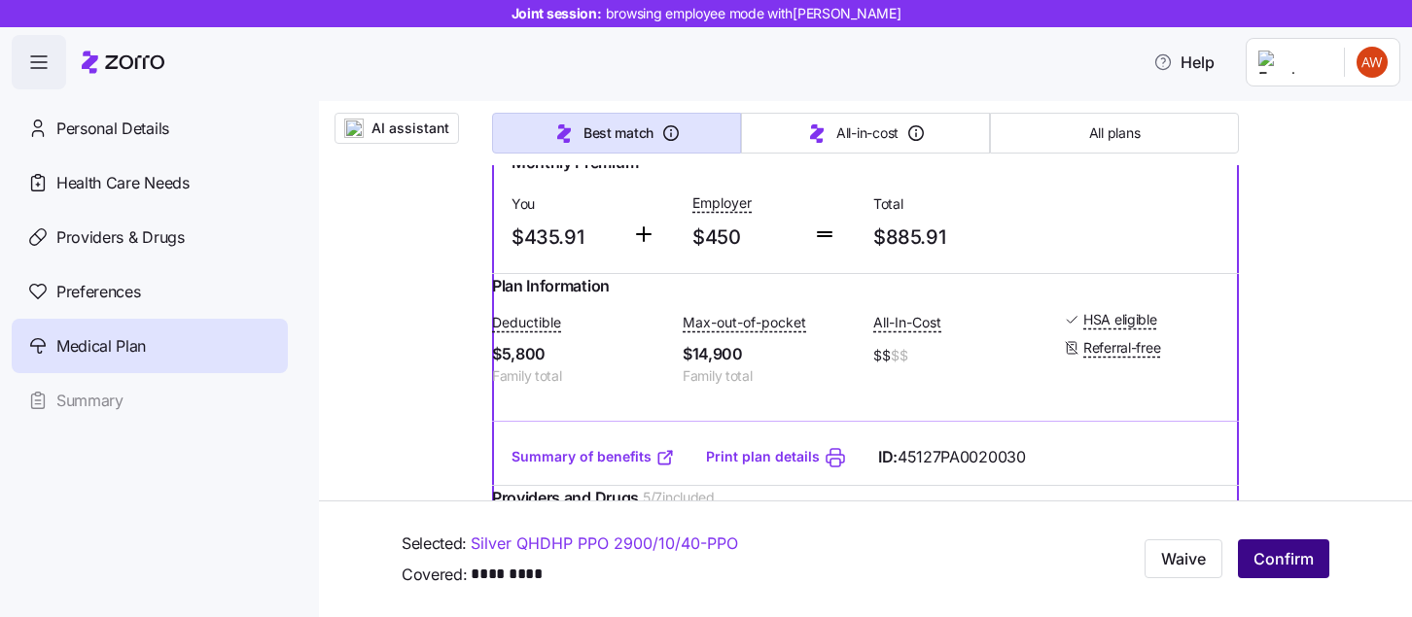
click at [1296, 560] on span "Confirm" at bounding box center [1283, 559] width 60 height 23
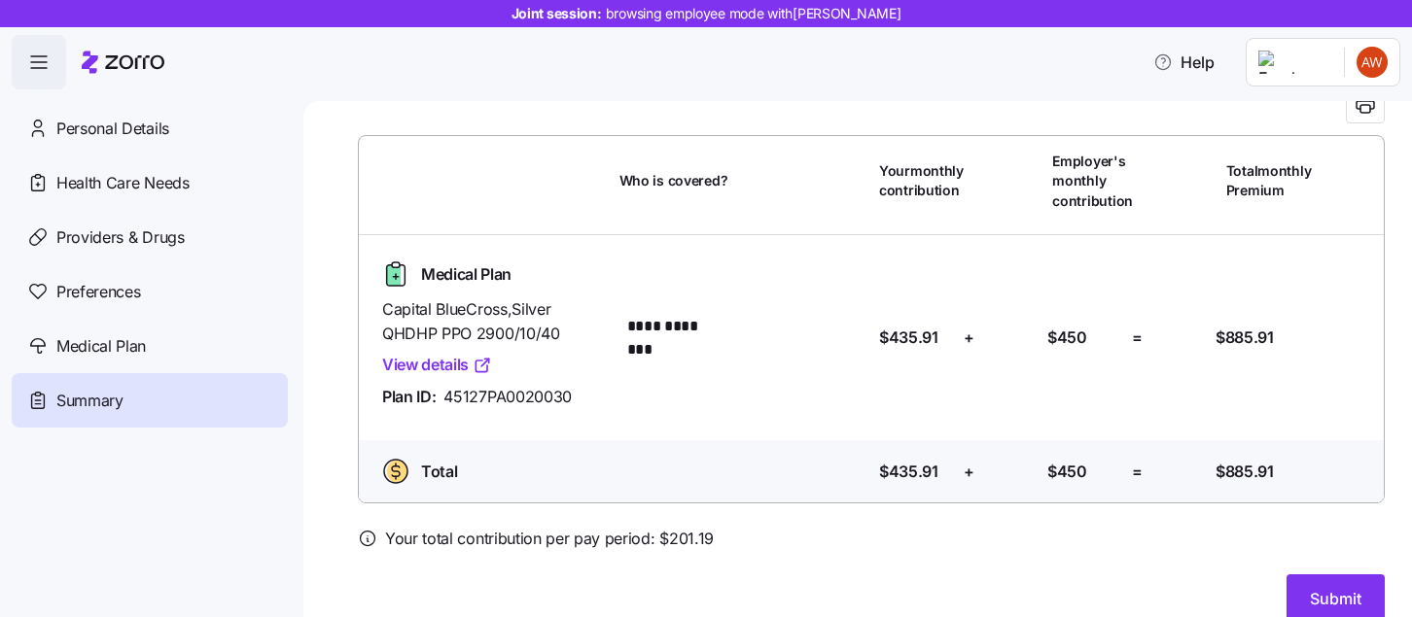
scroll to position [115, 0]
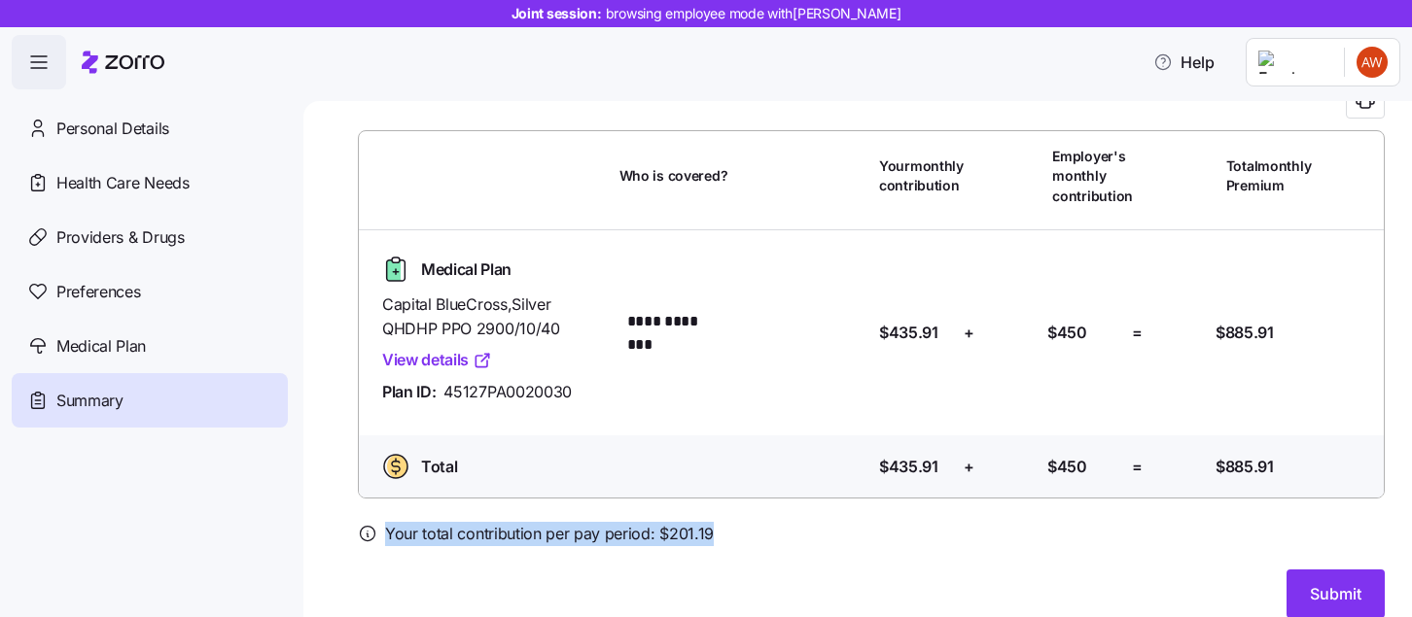
drag, startPoint x: 729, startPoint y: 533, endPoint x: 544, endPoint y: 515, distance: 185.5
click at [544, 515] on div "**********" at bounding box center [871, 317] width 1027 height 601
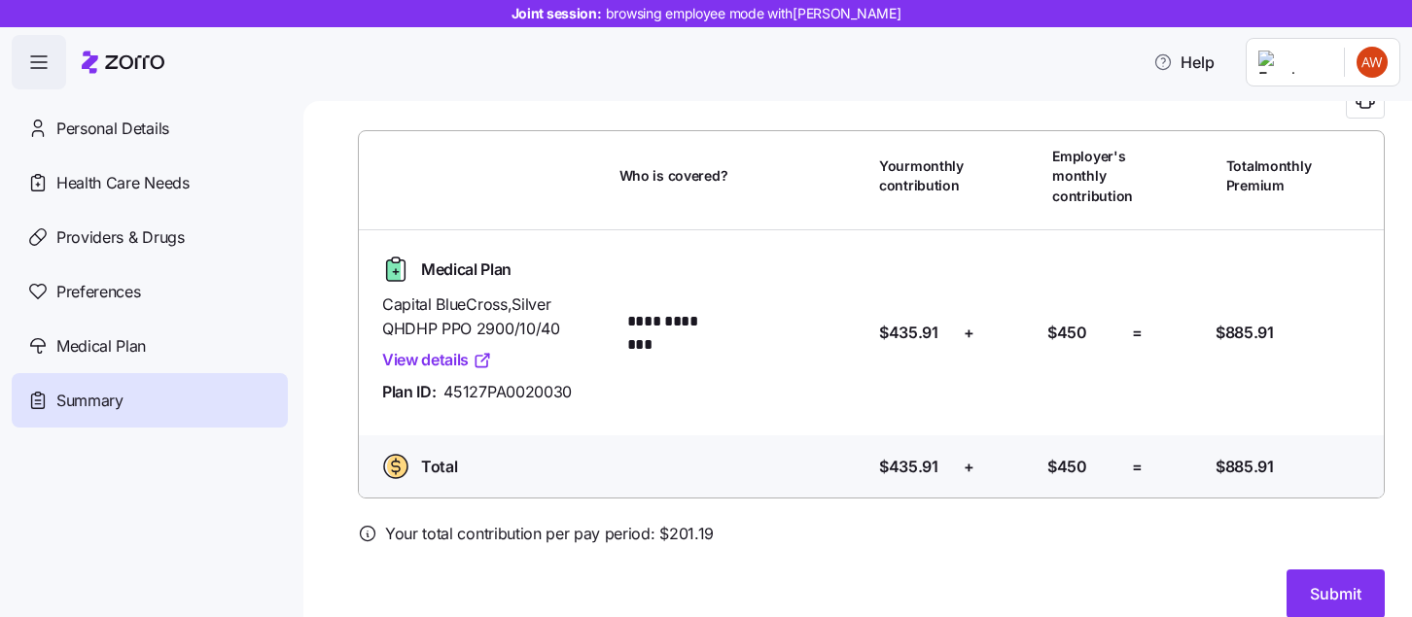
drag, startPoint x: 1220, startPoint y: 327, endPoint x: 1296, endPoint y: 322, distance: 76.0
click at [1296, 322] on div "**********" at bounding box center [870, 333] width 1009 height 174
drag, startPoint x: 726, startPoint y: 531, endPoint x: 513, endPoint y: 542, distance: 213.2
click at [513, 542] on div "Your total contribution per pay period: $ 201.19" at bounding box center [871, 534] width 1027 height 24
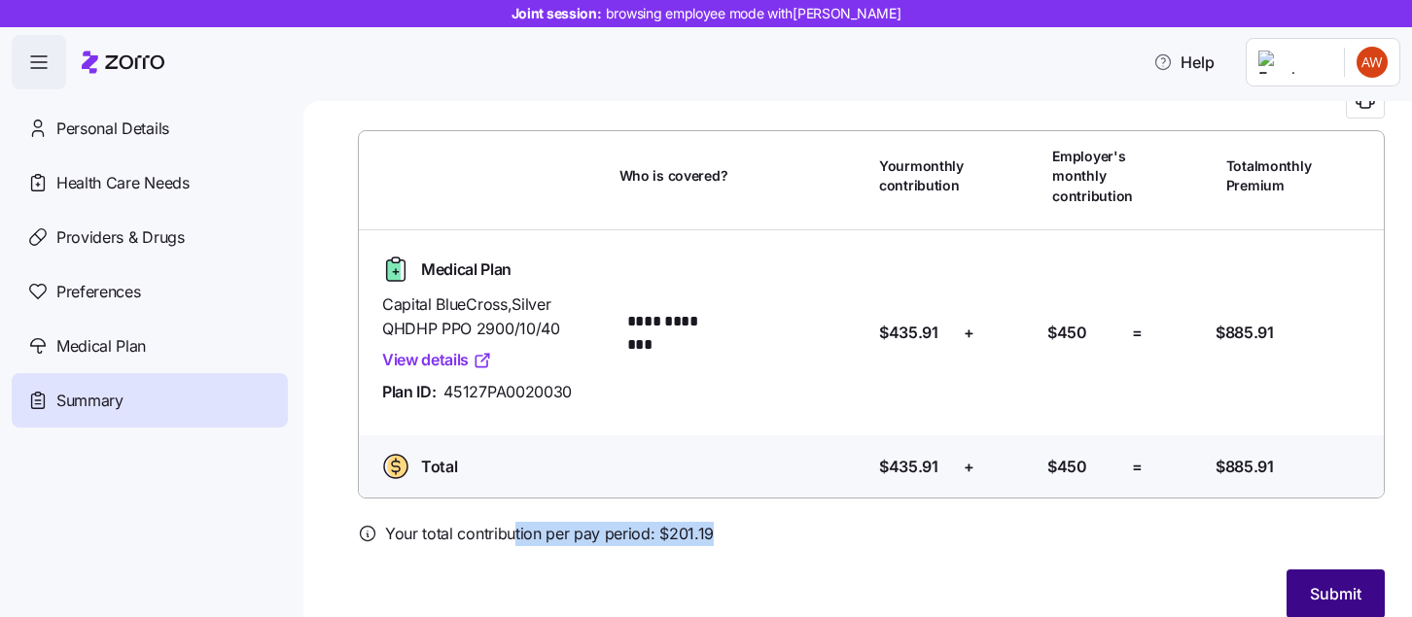
click at [1367, 570] on button "Submit" at bounding box center [1335, 594] width 98 height 49
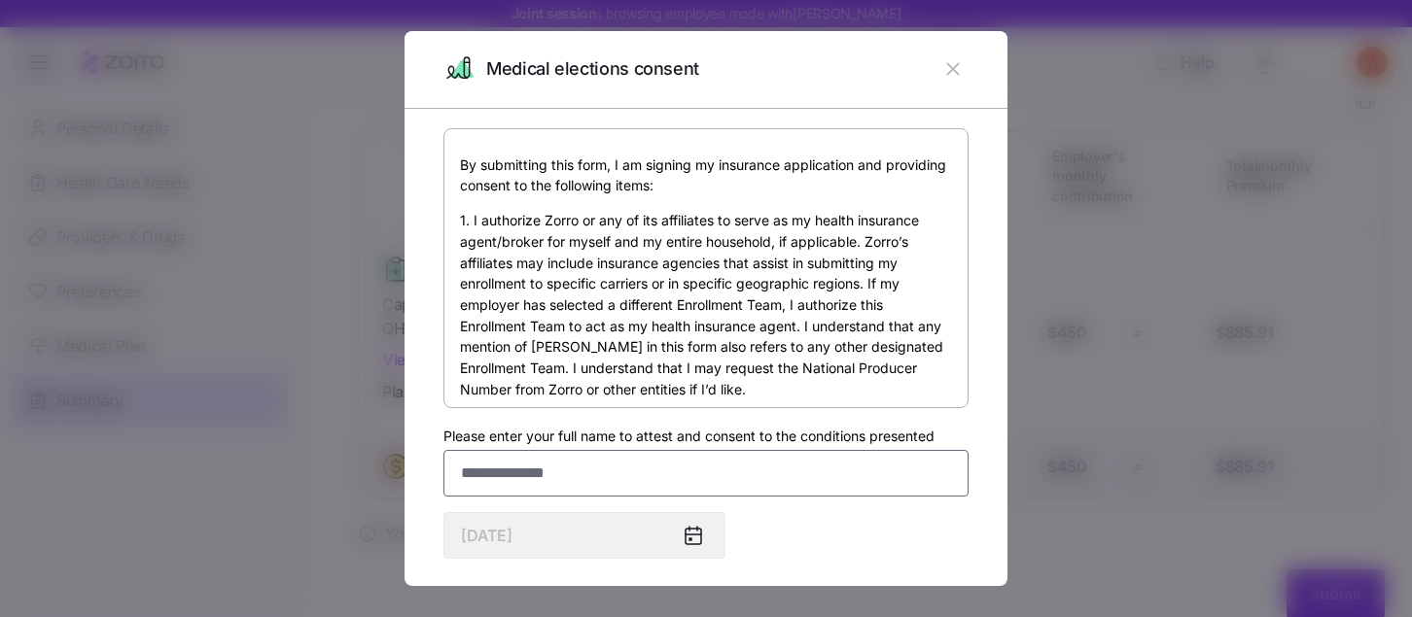
click at [779, 478] on input "Please enter your full name to attest and consent to the conditions presented" at bounding box center [705, 473] width 525 height 47
type input "******"
click at [785, 501] on div "By submitting this form, I am signing my insurance application and providing co…" at bounding box center [705, 385] width 525 height 515
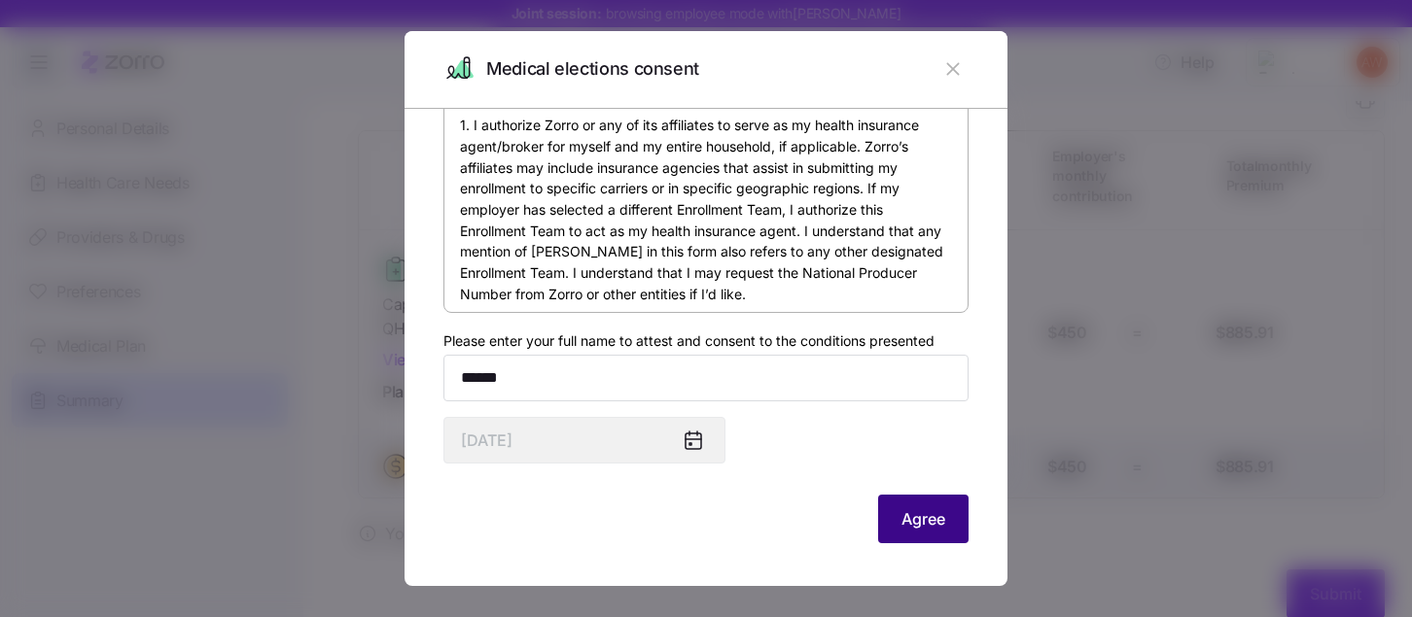
click at [955, 533] on button "Agree" at bounding box center [923, 519] width 90 height 49
